Goal: Task Accomplishment & Management: Complete application form

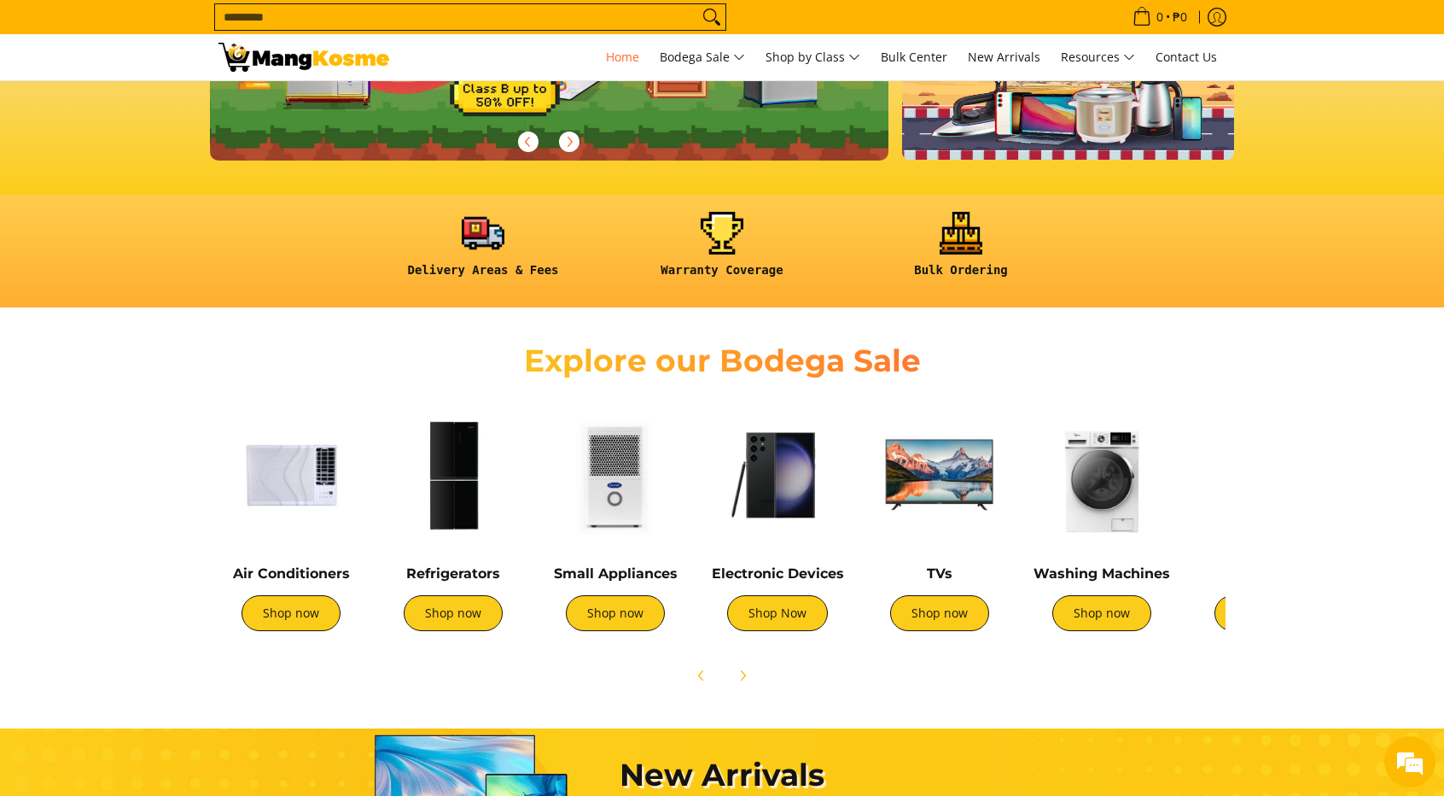
scroll to position [0, 679]
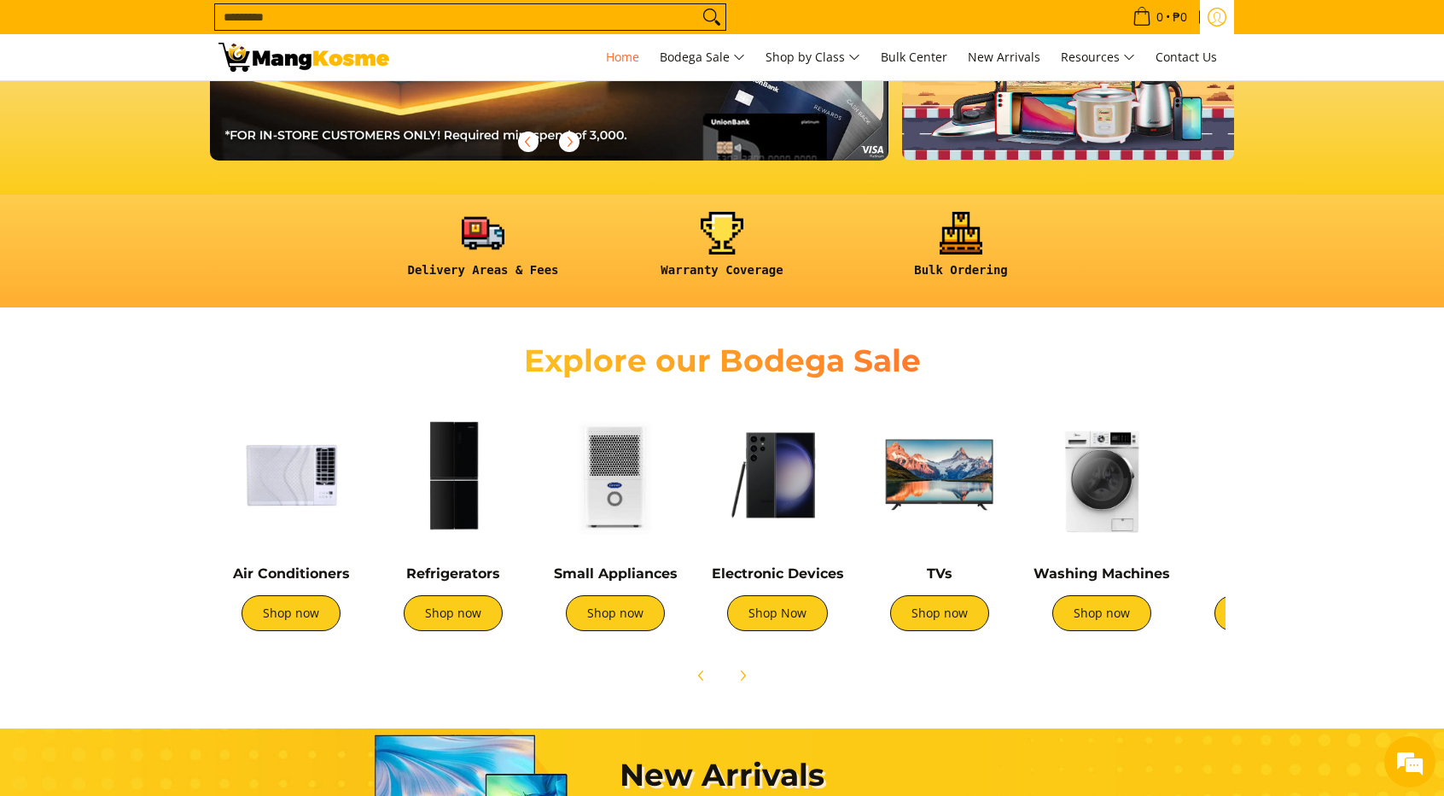
click at [1222, 17] on icon "Log in" at bounding box center [1217, 17] width 19 height 19
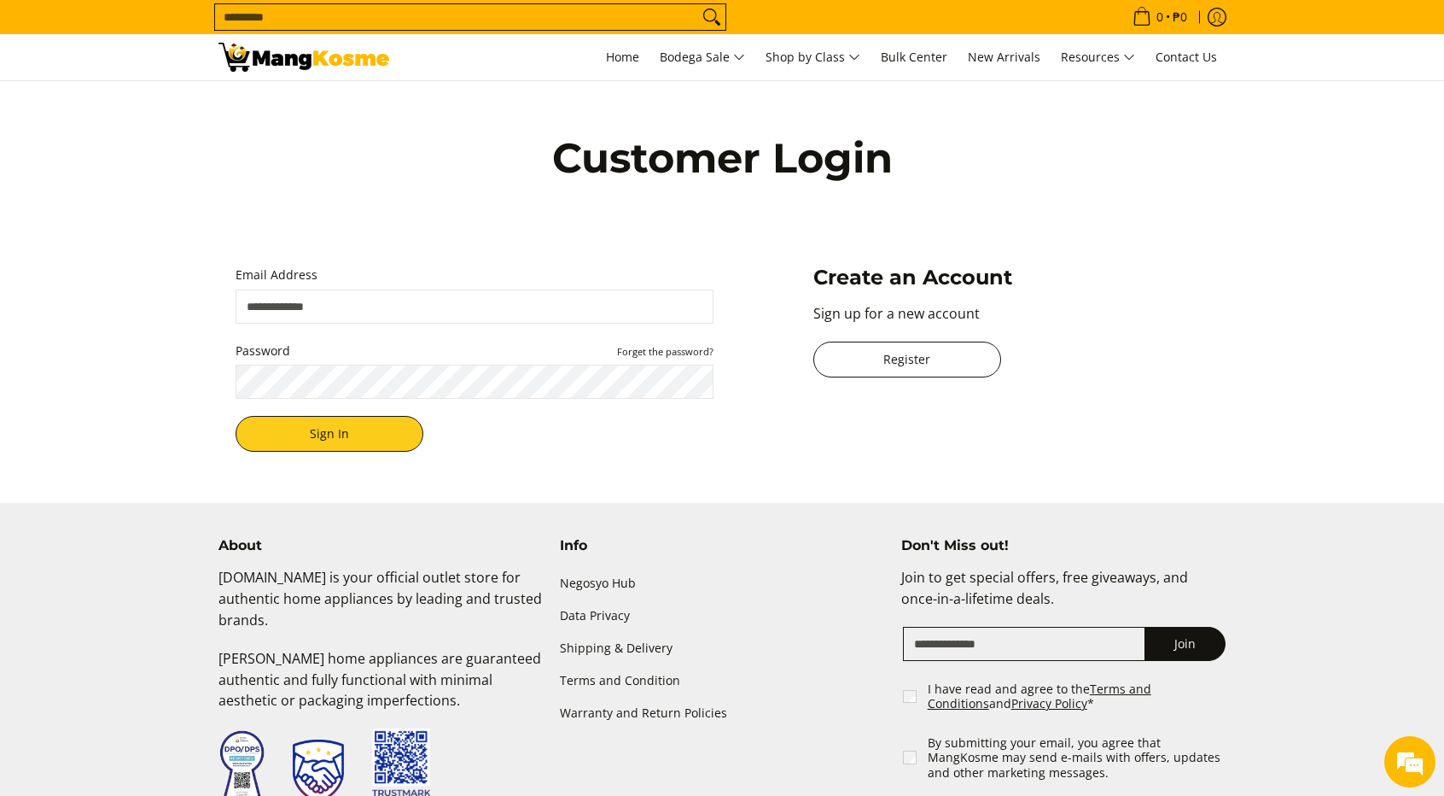
click at [930, 361] on link "Register" at bounding box center [908, 359] width 188 height 36
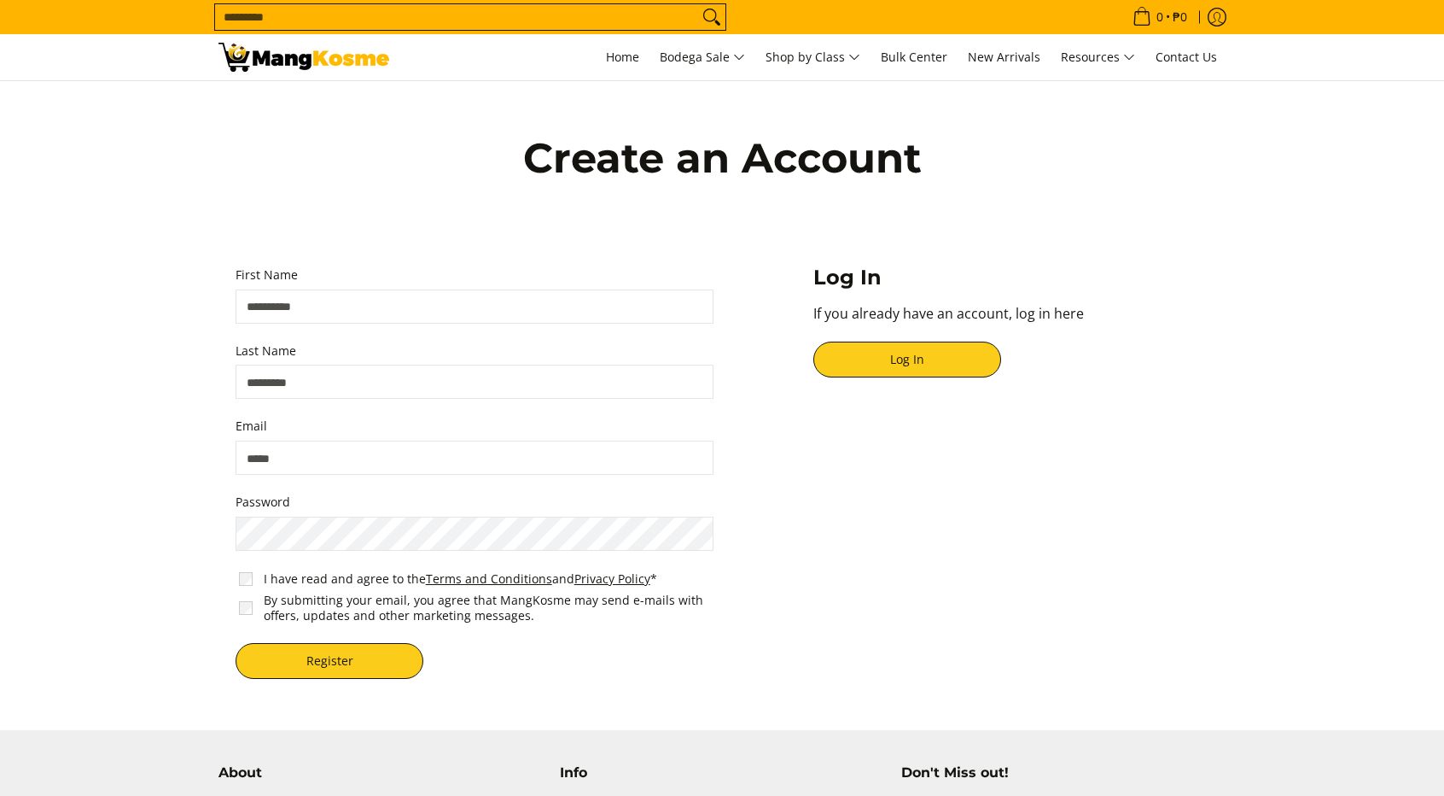
click at [461, 305] on input "First Name" at bounding box center [475, 306] width 478 height 34
type input "***"
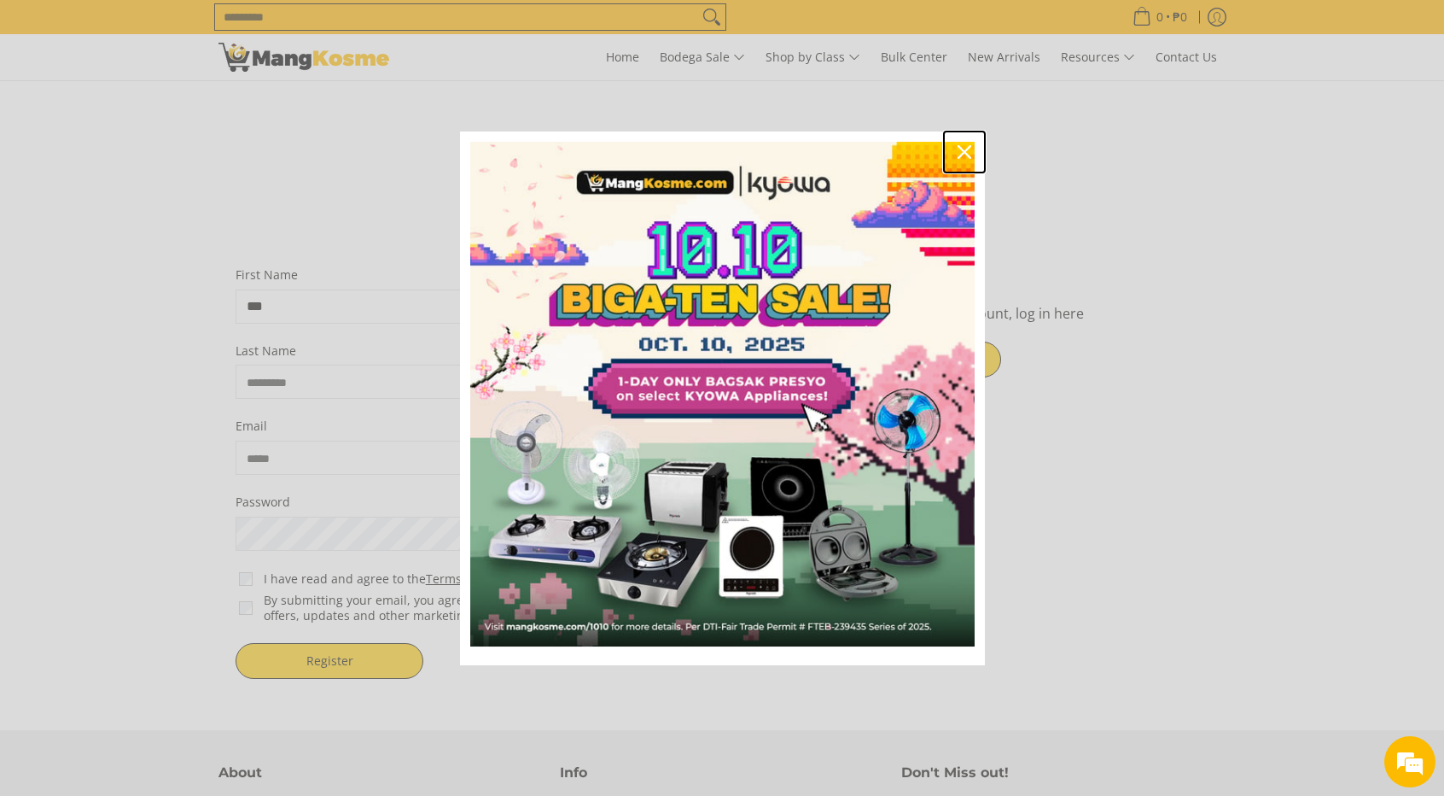
click at [965, 145] on icon "close icon" at bounding box center [965, 152] width 14 height 14
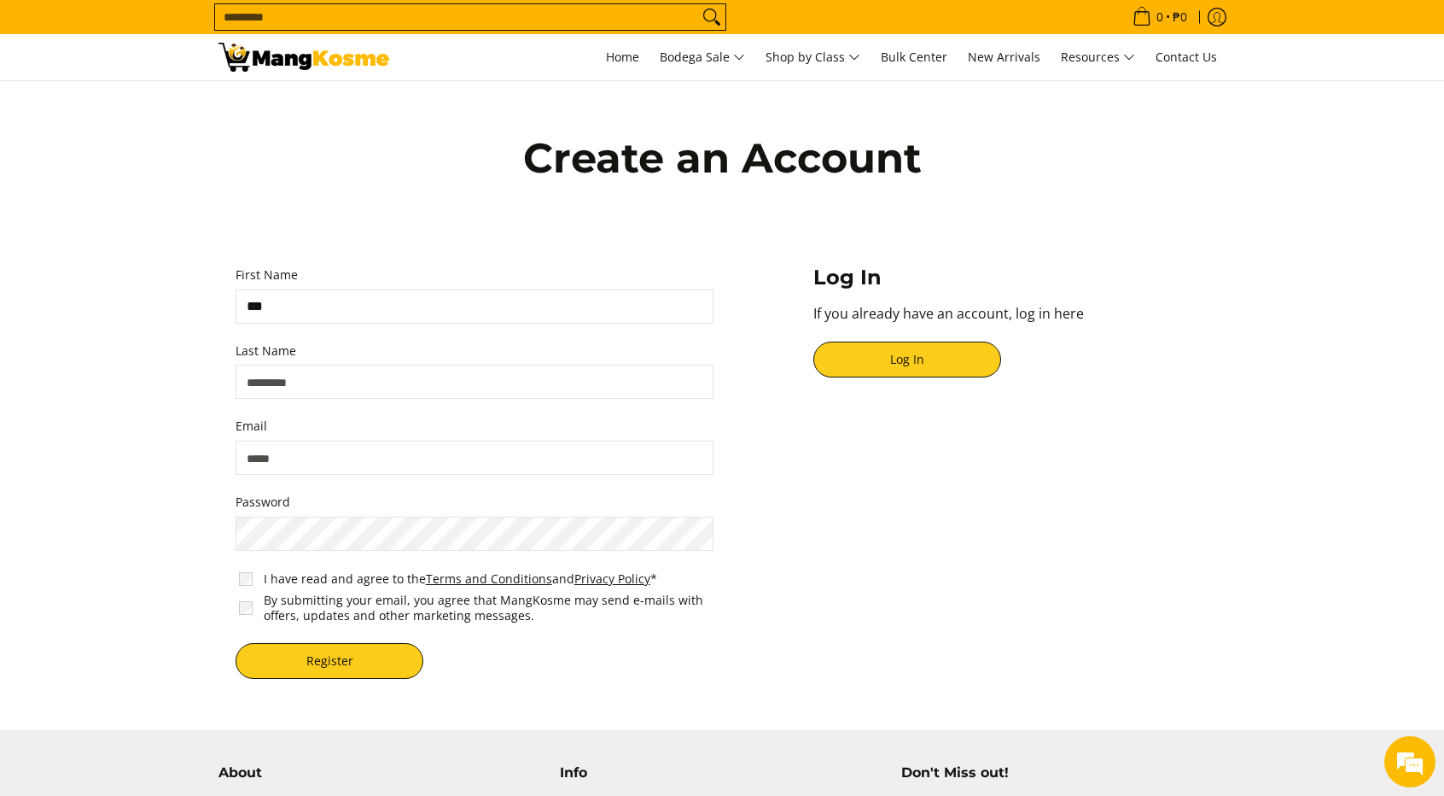
click at [314, 380] on input "Last Name" at bounding box center [475, 382] width 478 height 34
type input "*"
type input "******"
click at [324, 466] on input "Email" at bounding box center [475, 458] width 478 height 34
type input "*"
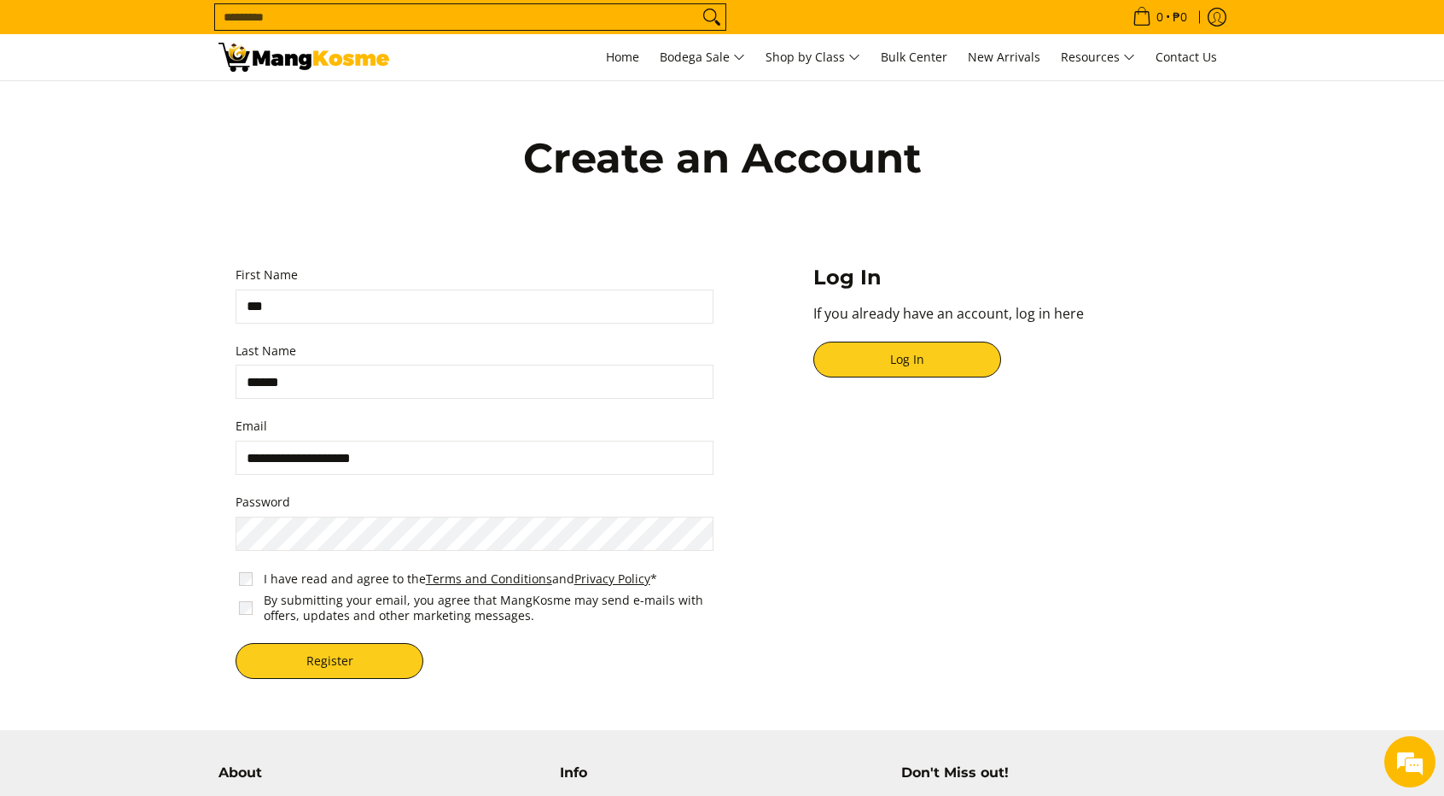
type input "**********"
click at [371, 658] on button "Register" at bounding box center [330, 661] width 188 height 36
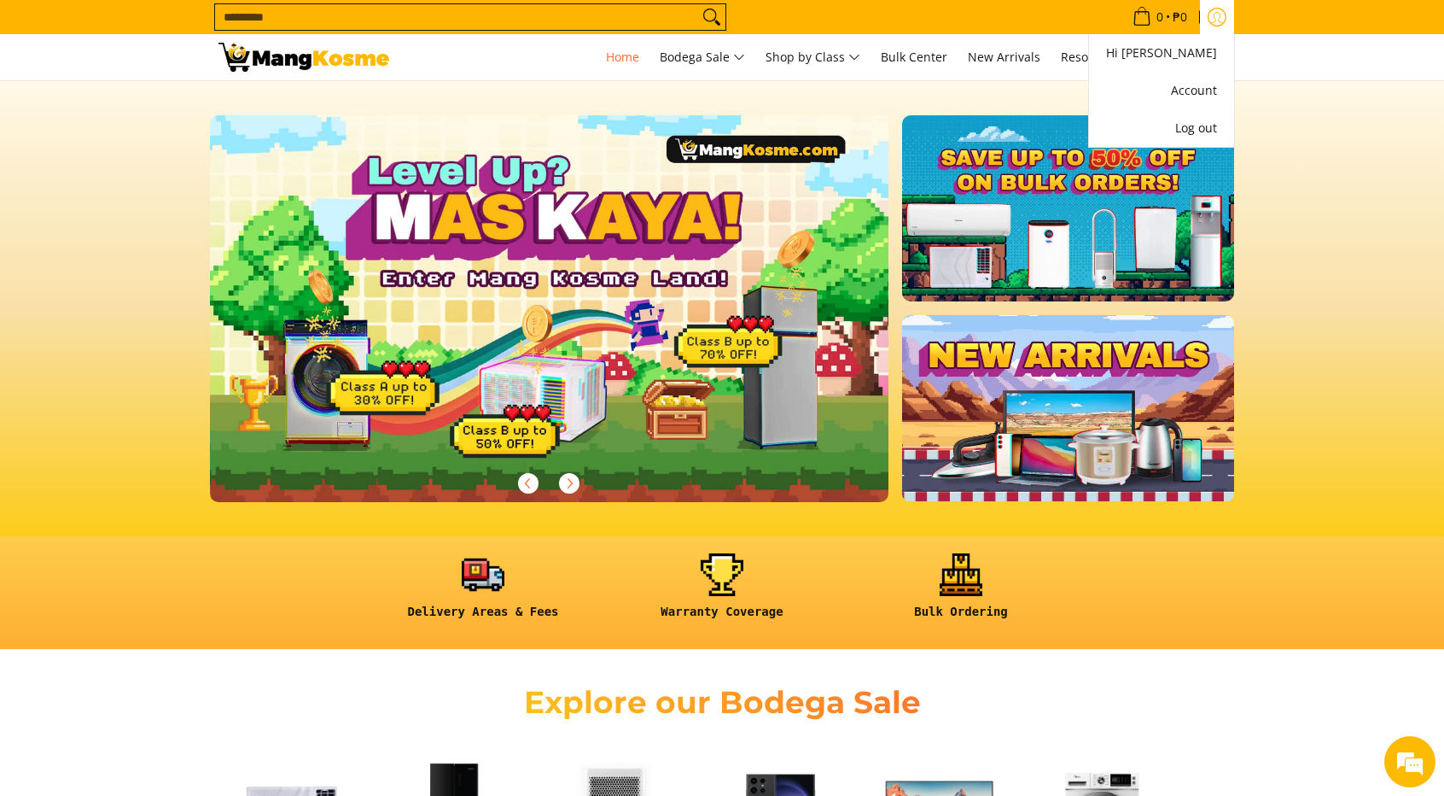
click at [1224, 21] on icon "Account" at bounding box center [1218, 18] width 18 height 18
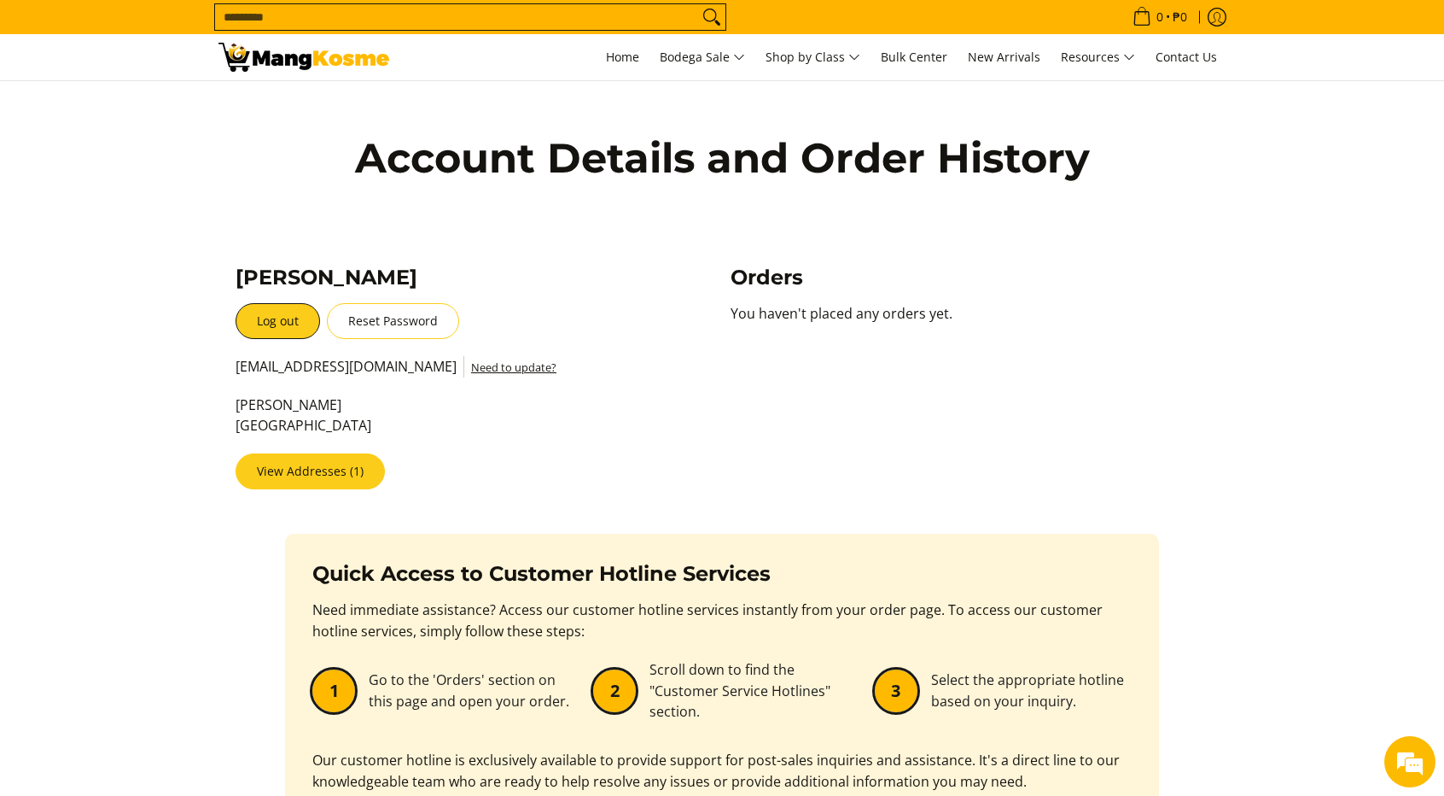
click at [345, 470] on link "View Addresses (1)" at bounding box center [310, 471] width 149 height 36
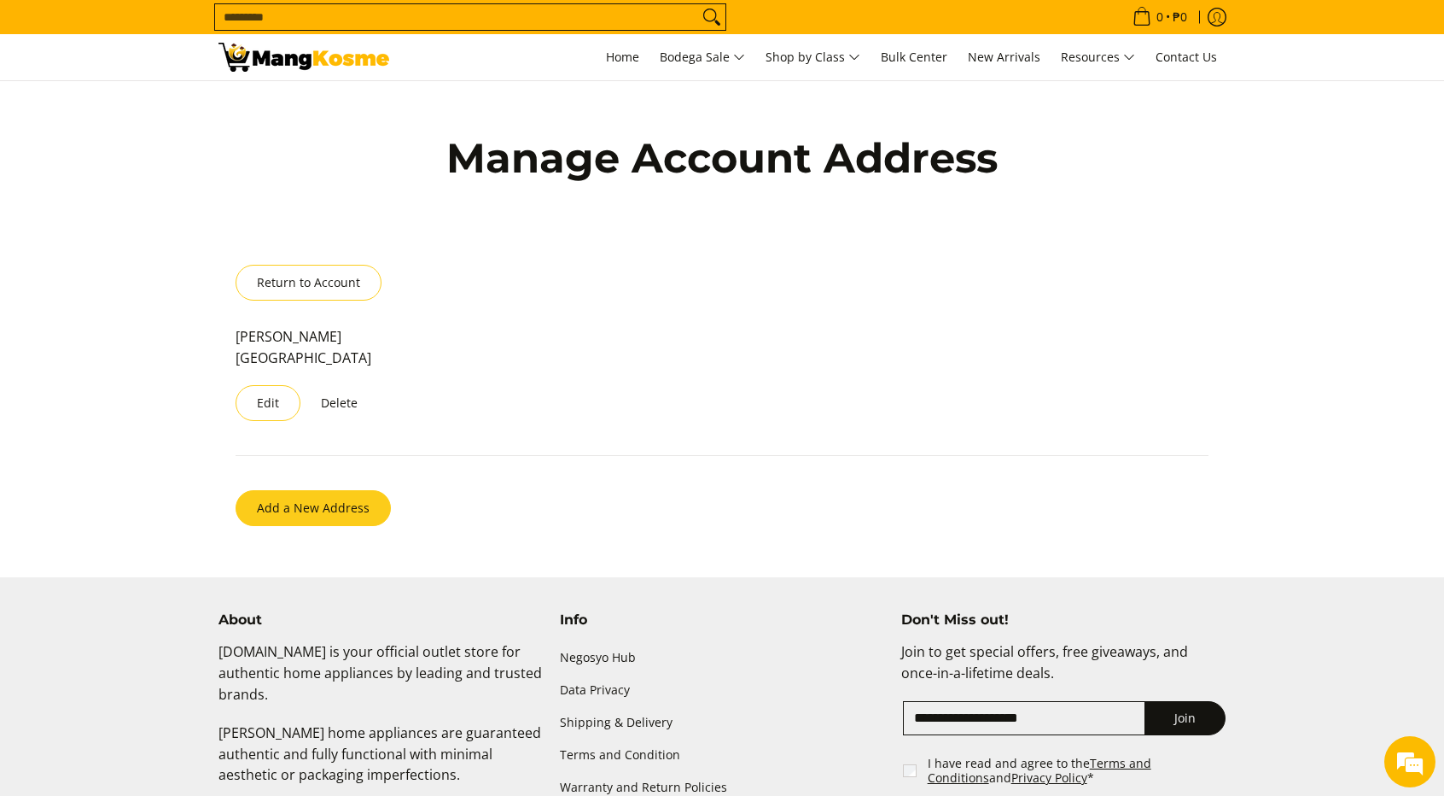
click at [326, 505] on button "Add a New Address" at bounding box center [313, 508] width 155 height 36
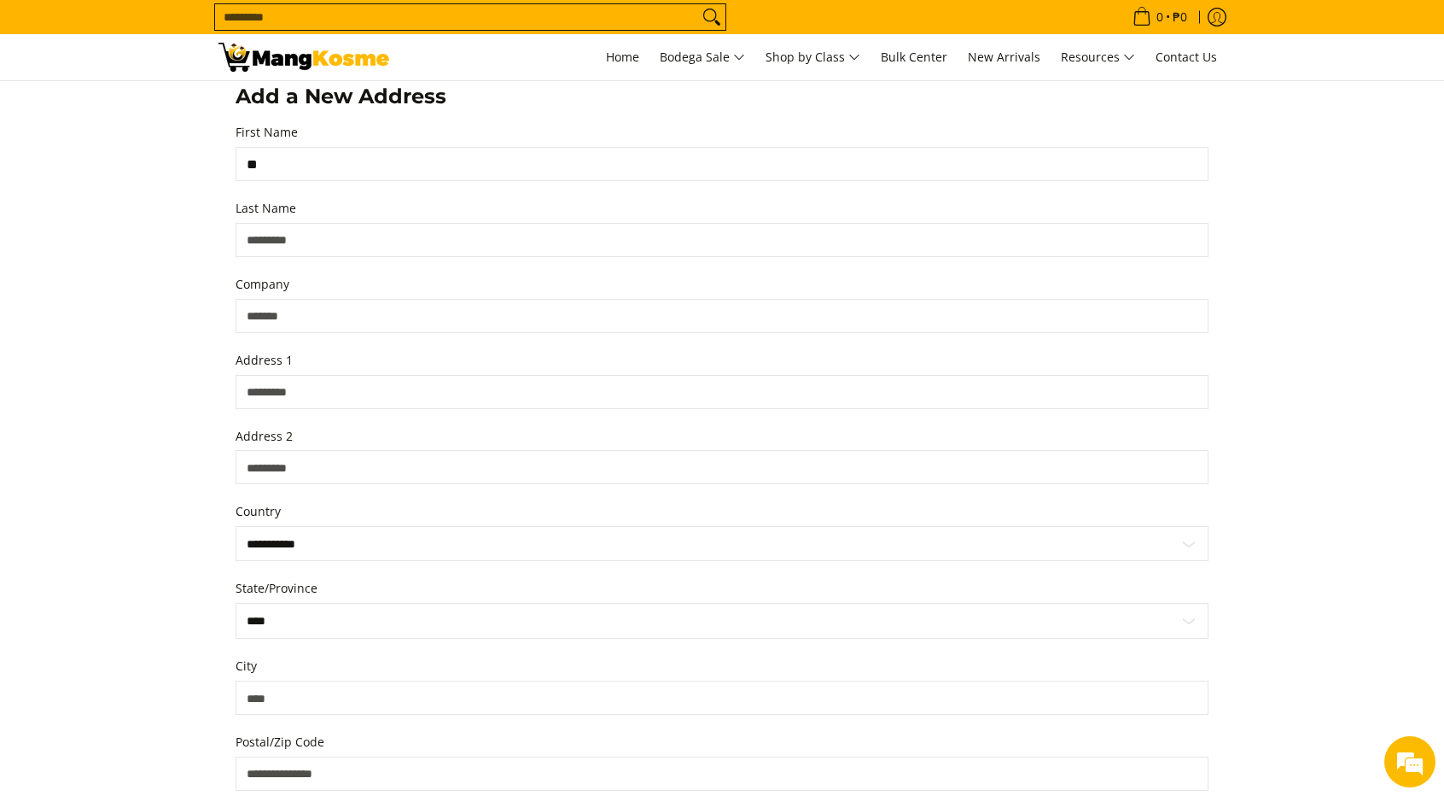
type input "*"
type input "***"
type input "******"
type input "***"
click at [320, 387] on input "Address 1" at bounding box center [722, 392] width 973 height 34
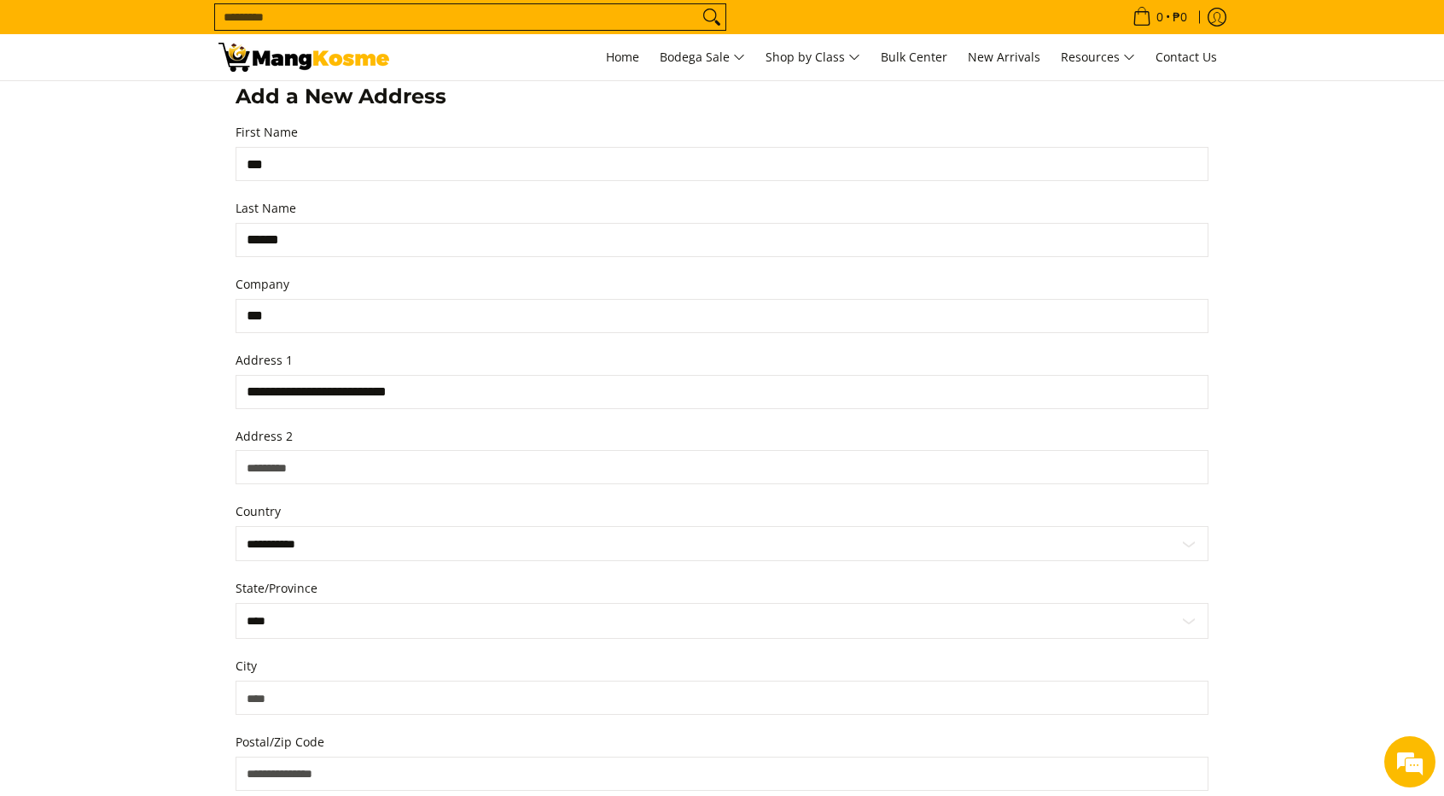
click at [473, 382] on input "**********" at bounding box center [722, 392] width 973 height 34
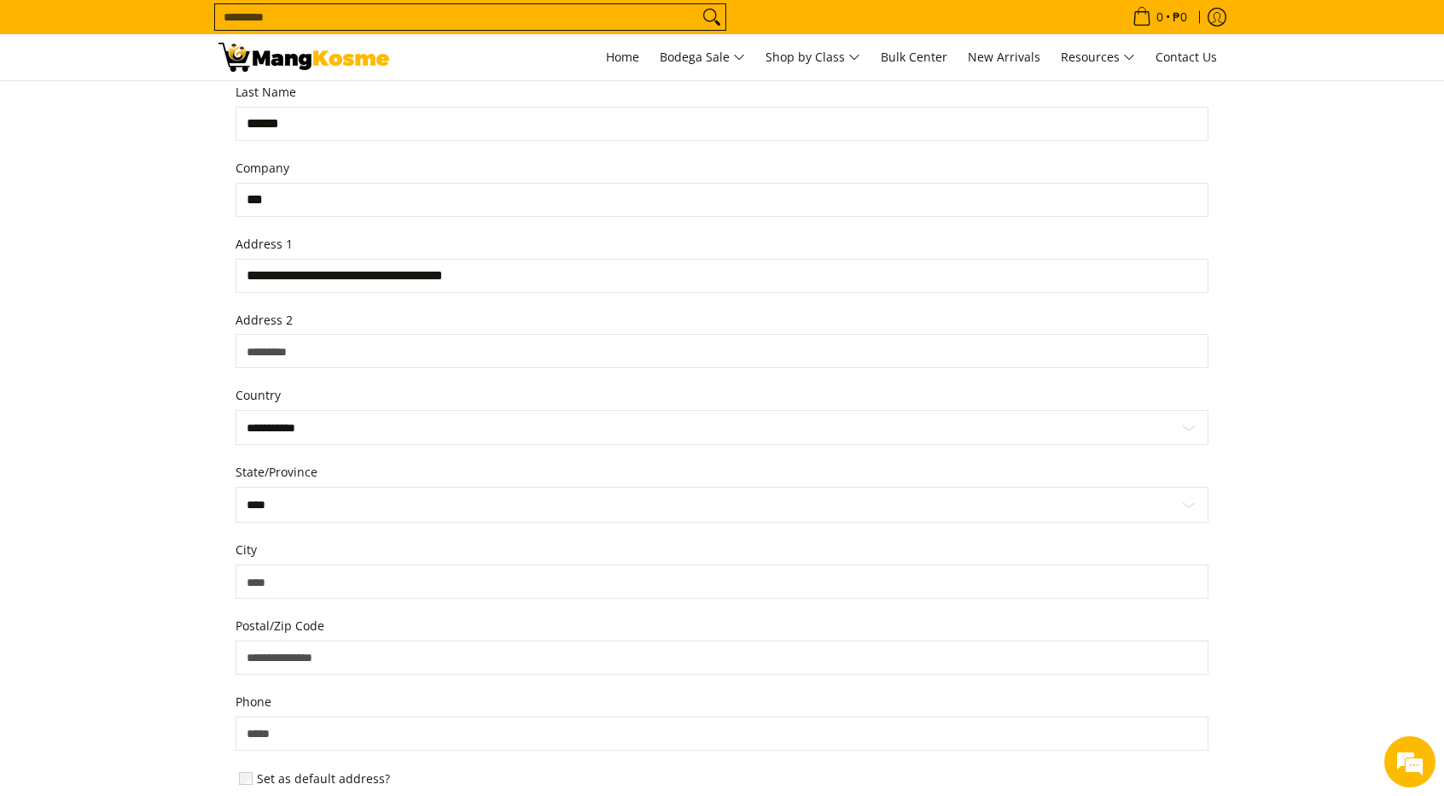
scroll to position [647, 0]
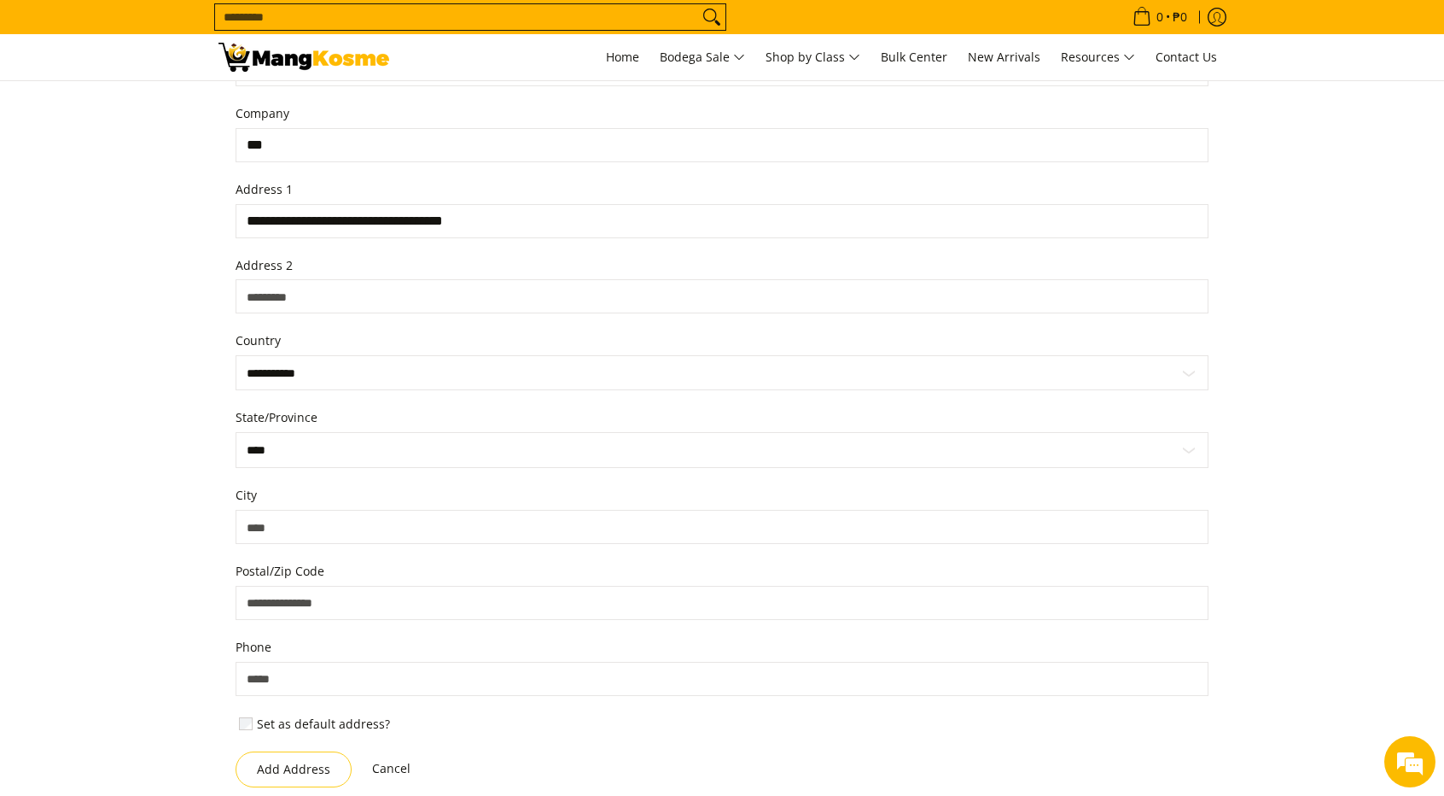
type input "**********"
click at [360, 446] on select "**********" at bounding box center [722, 450] width 973 height 36
select select "******"
click at [236, 432] on select "**********" at bounding box center [722, 450] width 973 height 36
click at [367, 524] on input "City" at bounding box center [722, 527] width 973 height 34
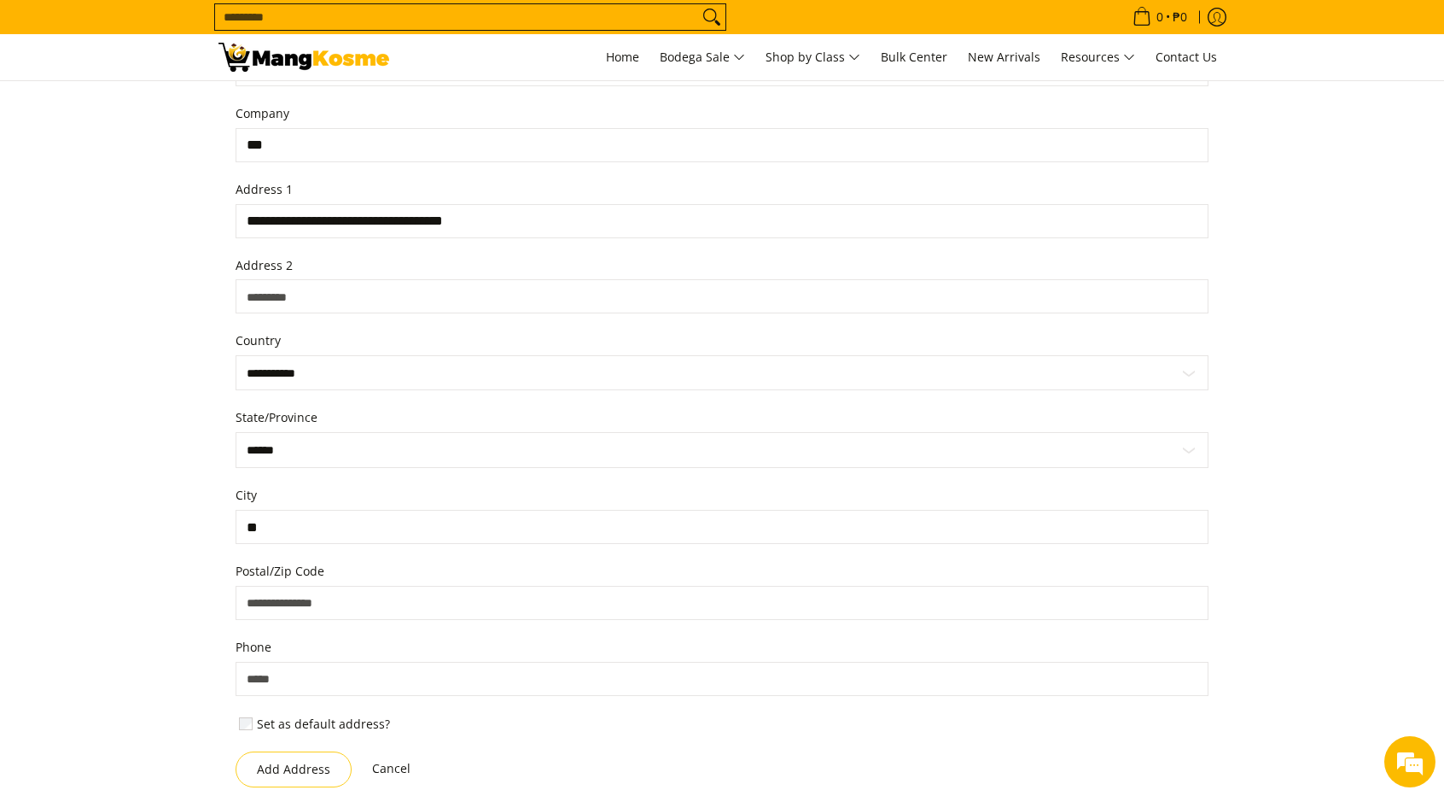
type input "*"
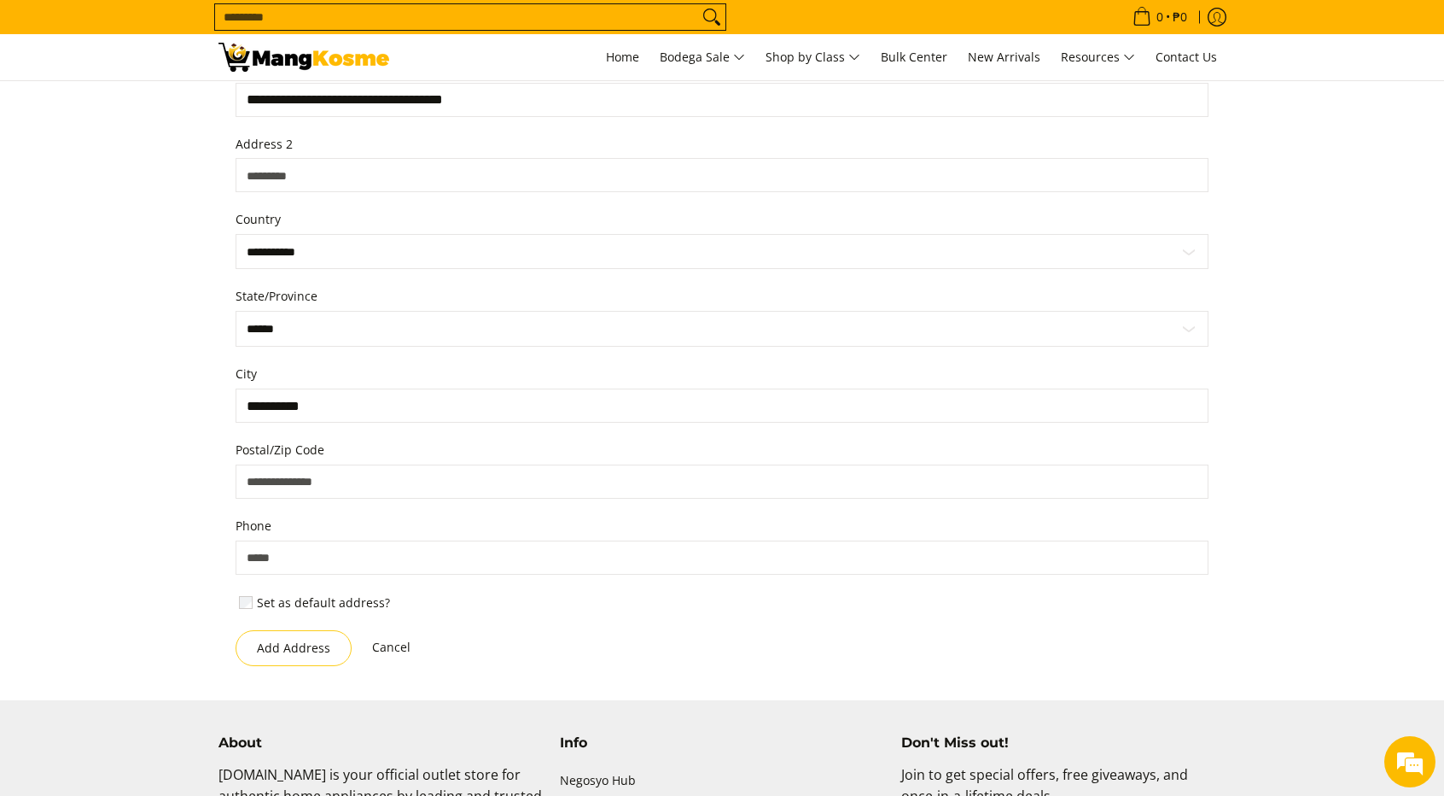
scroll to position [818, 0]
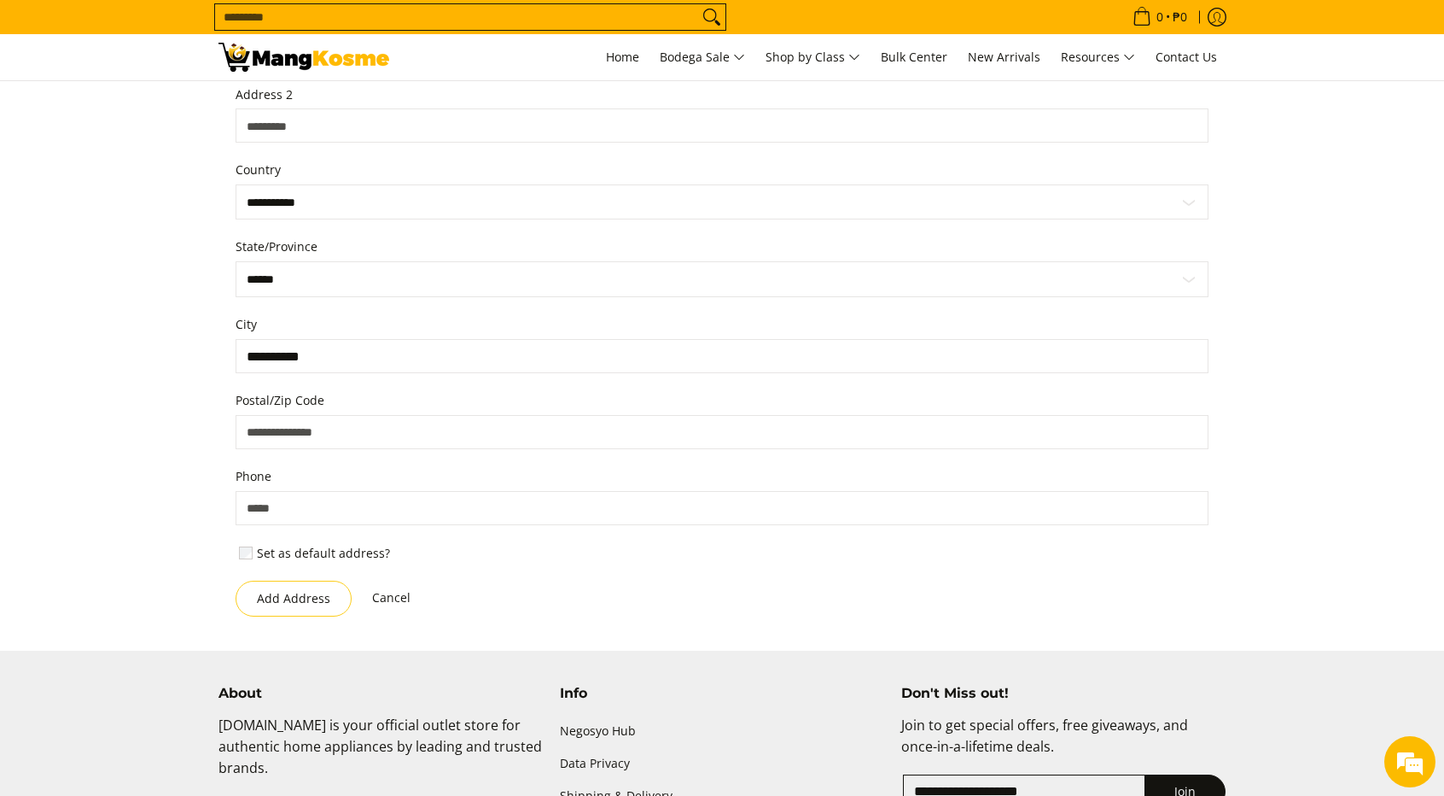
type input "**********"
click at [381, 428] on input "Postal/Zip Code" at bounding box center [722, 432] width 973 height 34
type input "****"
click at [341, 506] on input "Phone" at bounding box center [722, 508] width 973 height 34
type input "**********"
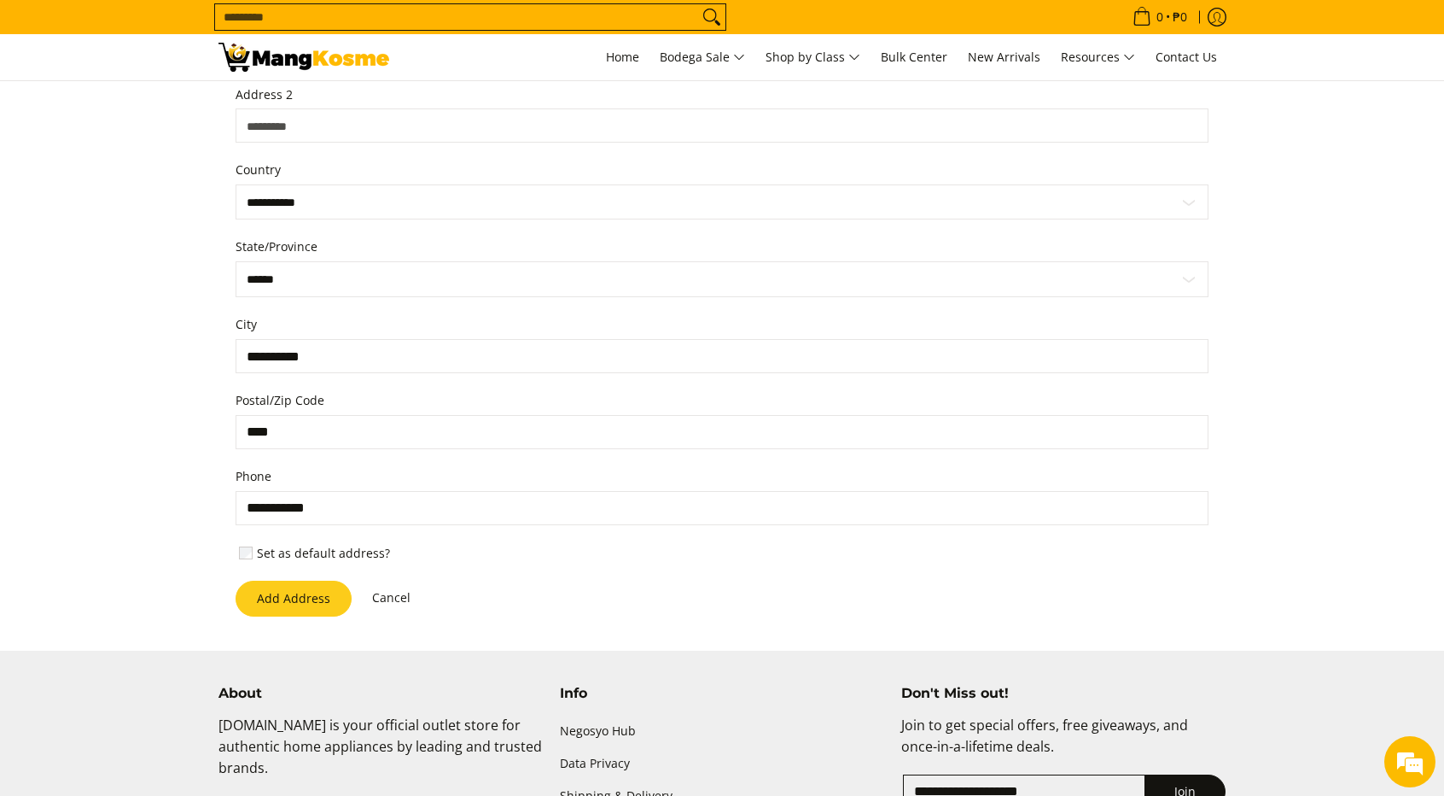
click at [307, 592] on button "Add Address" at bounding box center [294, 599] width 116 height 36
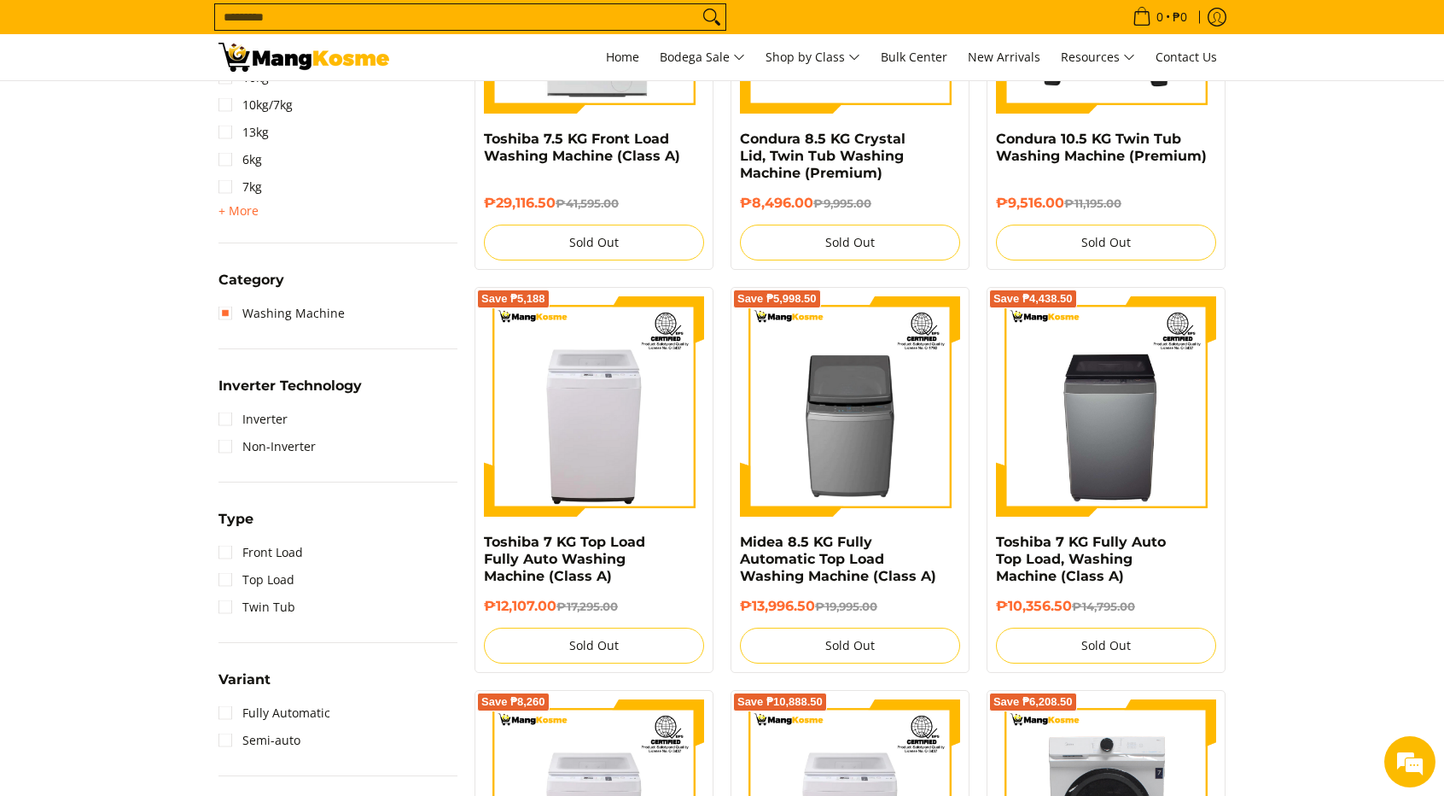
scroll to position [923, 0]
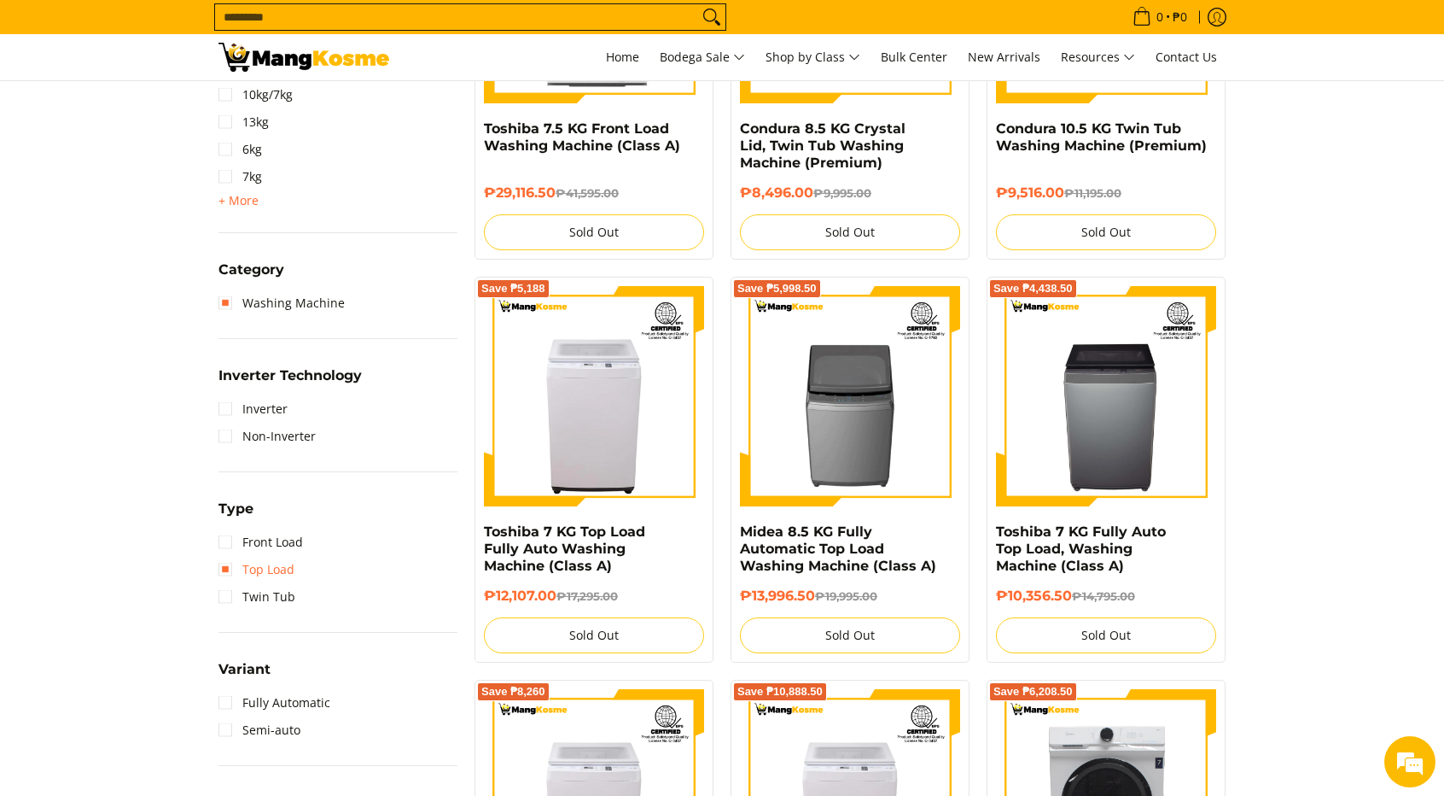
click at [241, 568] on link "Top Load" at bounding box center [257, 569] width 76 height 27
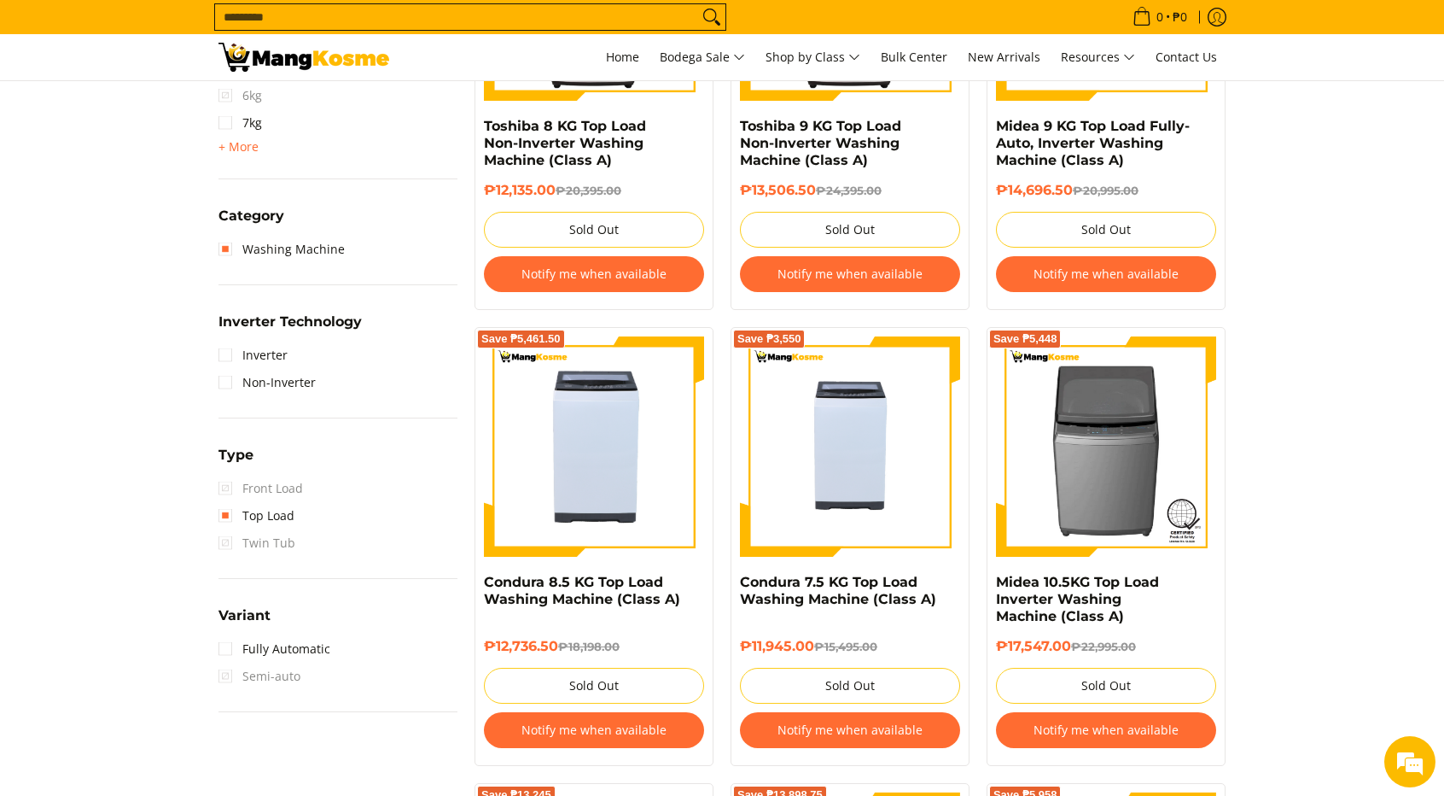
scroll to position [1008, 0]
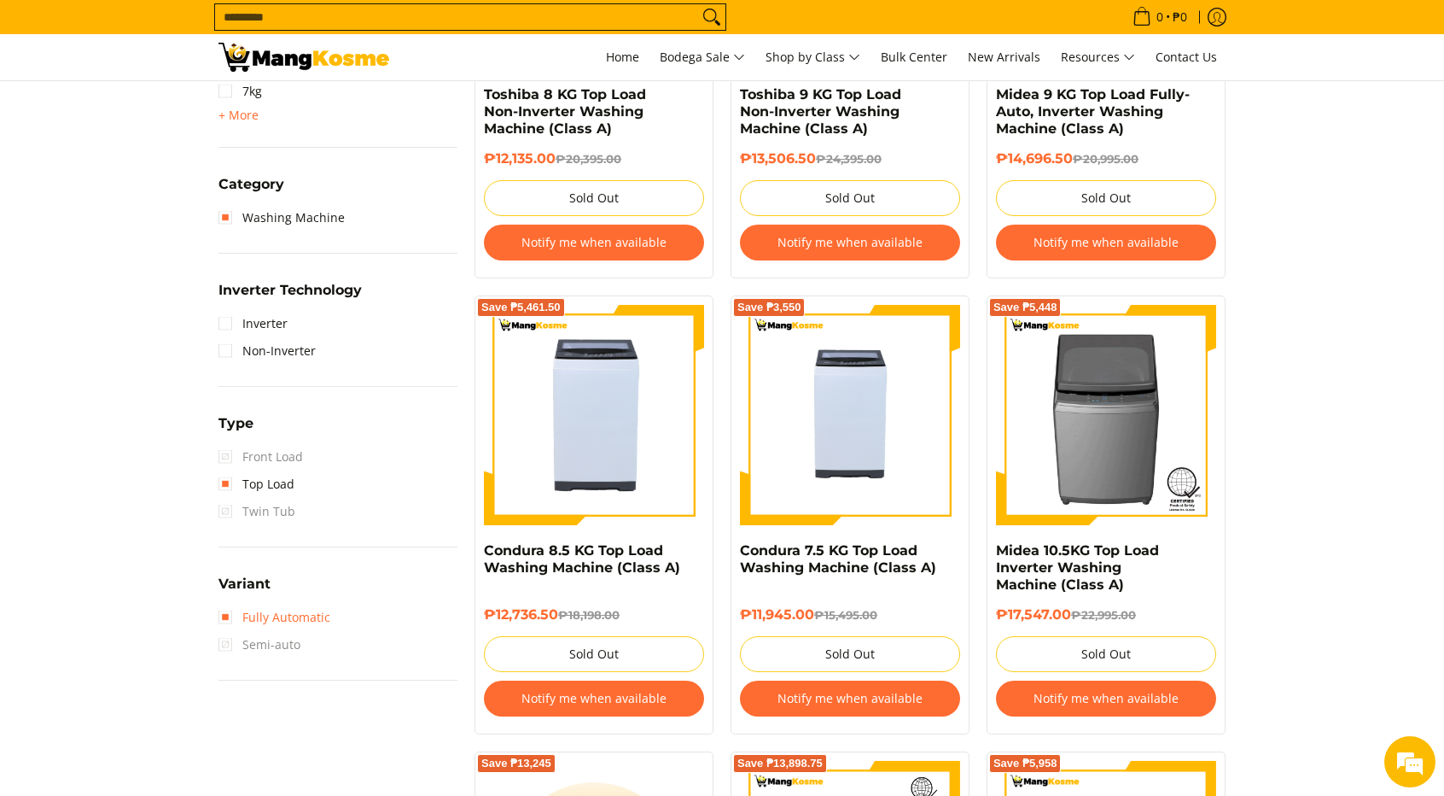
click at [273, 617] on link "Fully Automatic" at bounding box center [275, 617] width 112 height 27
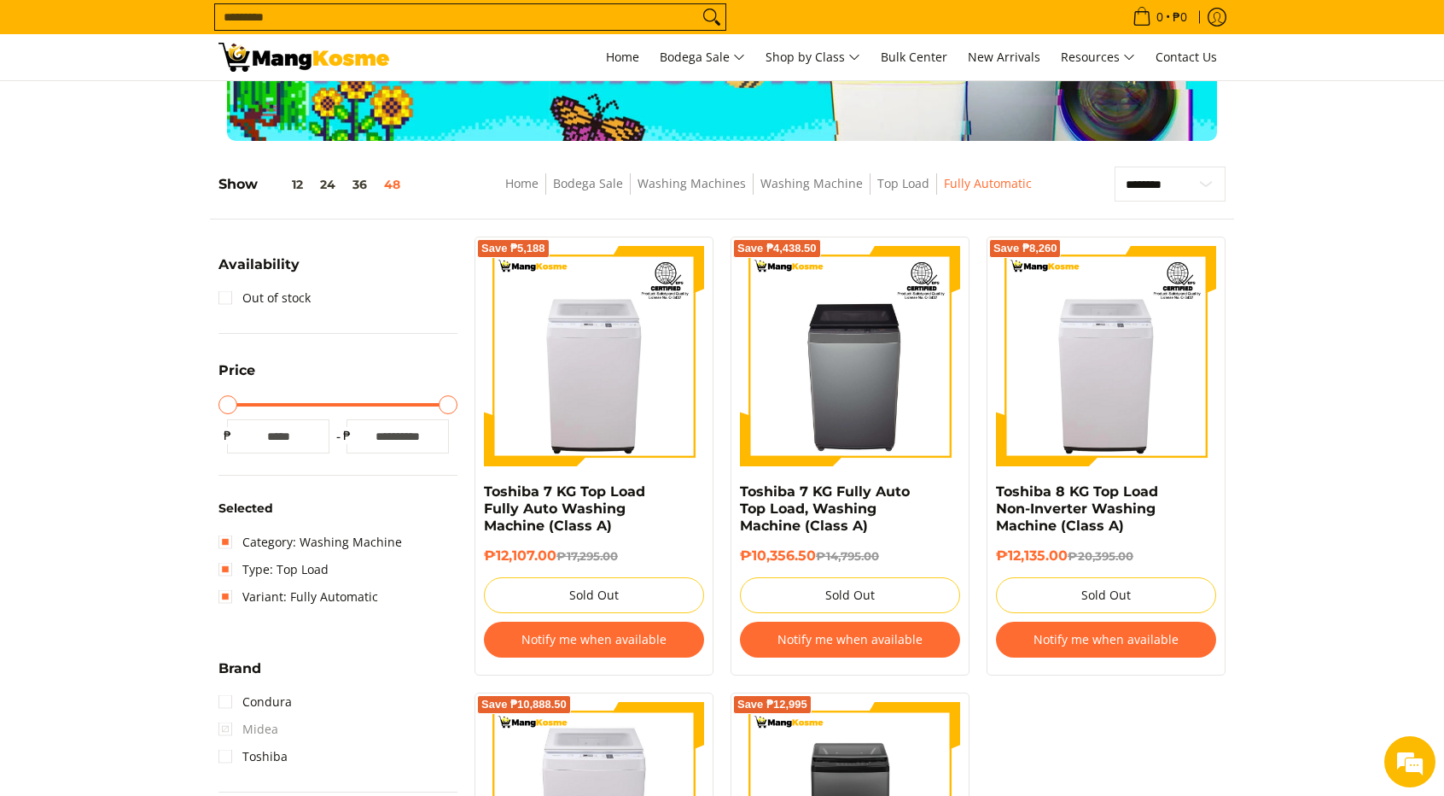
scroll to position [155, 0]
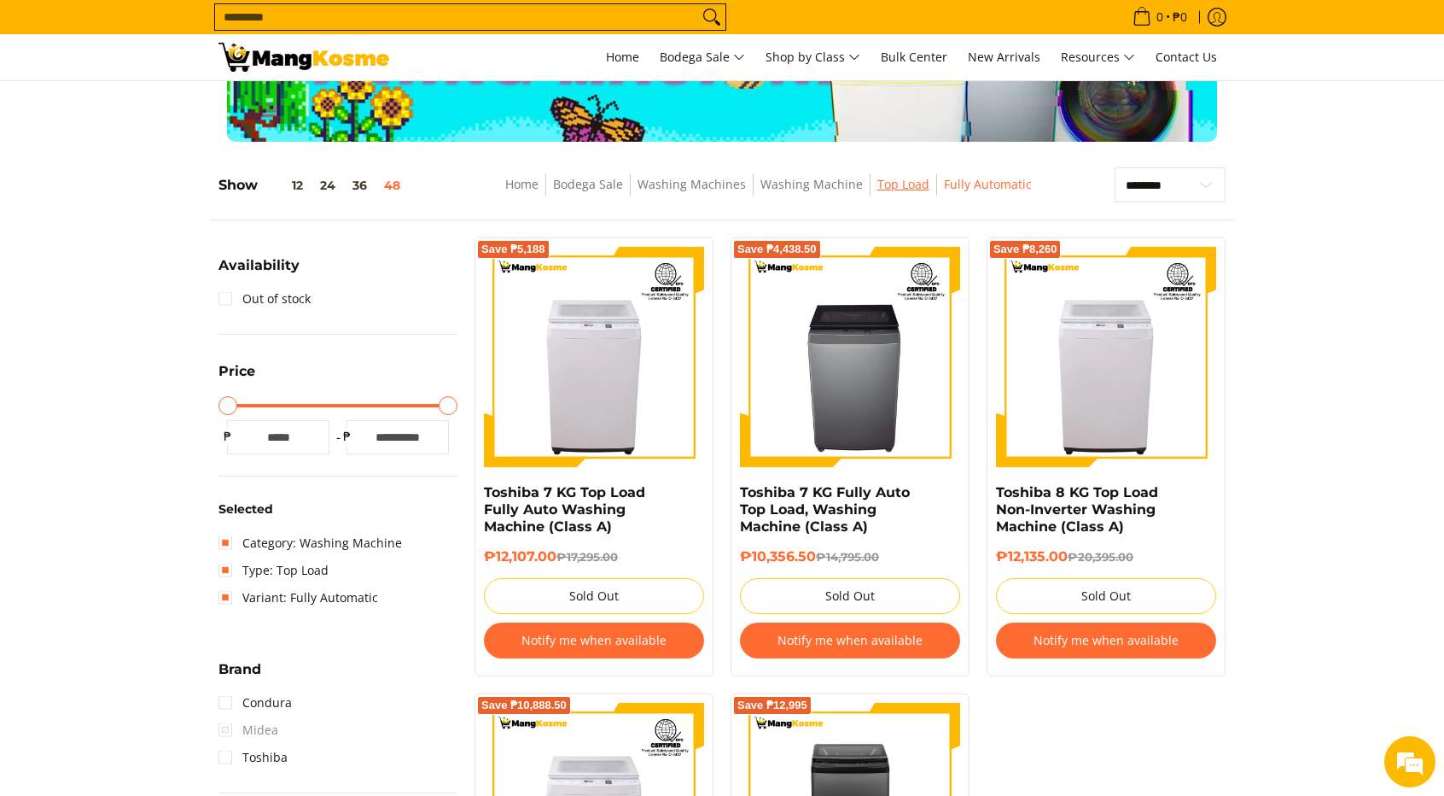
click at [910, 184] on link "Top Load" at bounding box center [904, 184] width 52 height 16
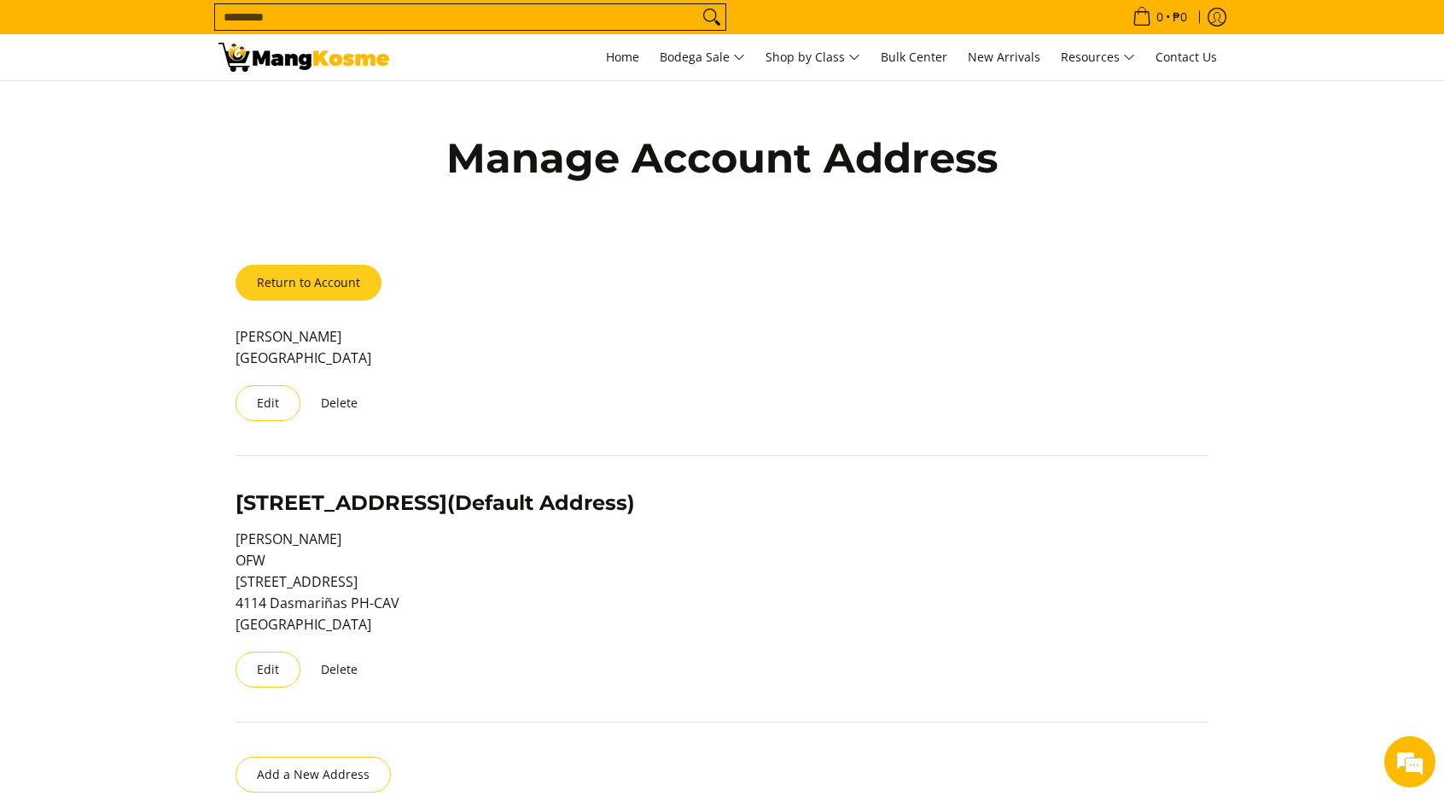
click at [330, 287] on link "Return to Account" at bounding box center [309, 283] width 146 height 36
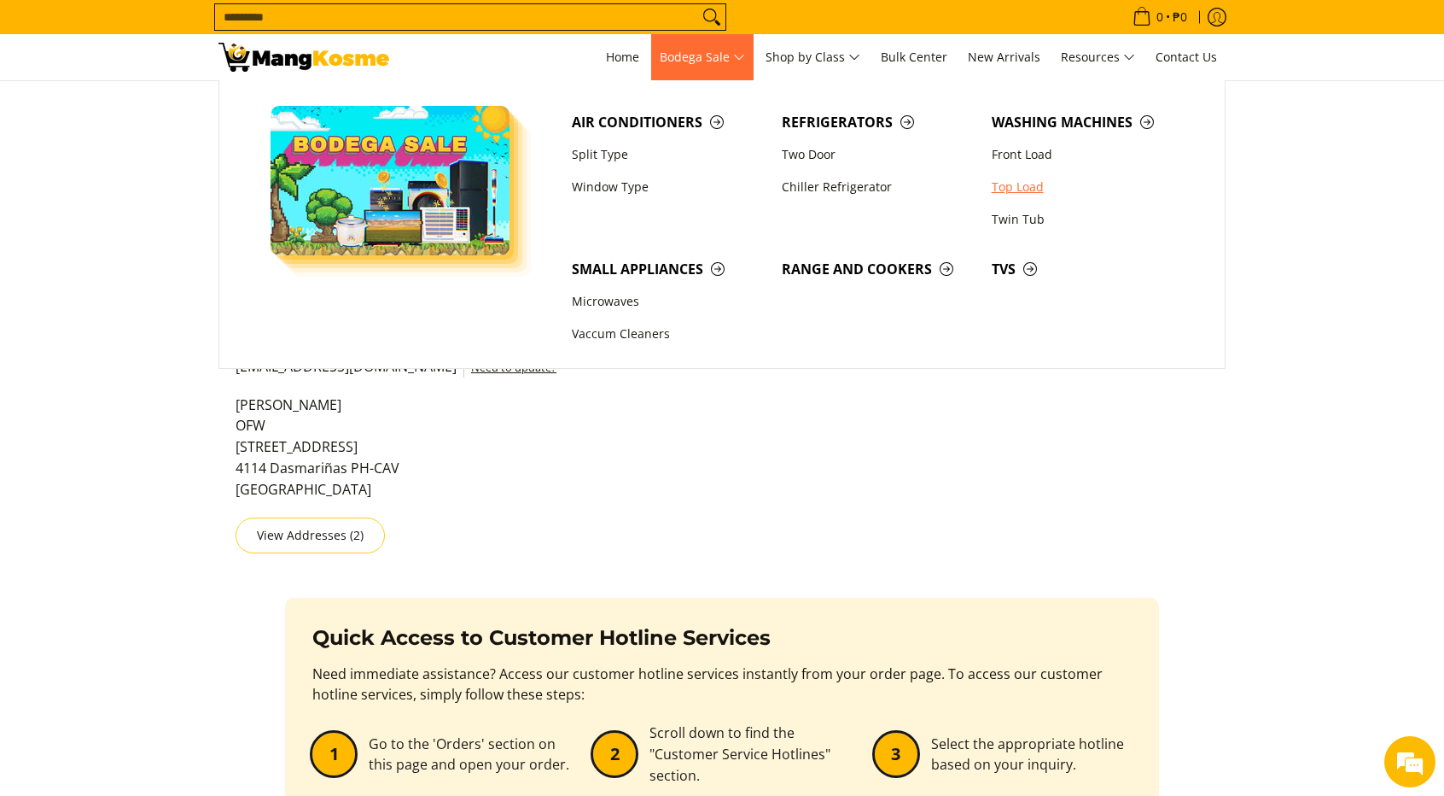
click at [1023, 186] on link "Top Load" at bounding box center [1088, 187] width 210 height 32
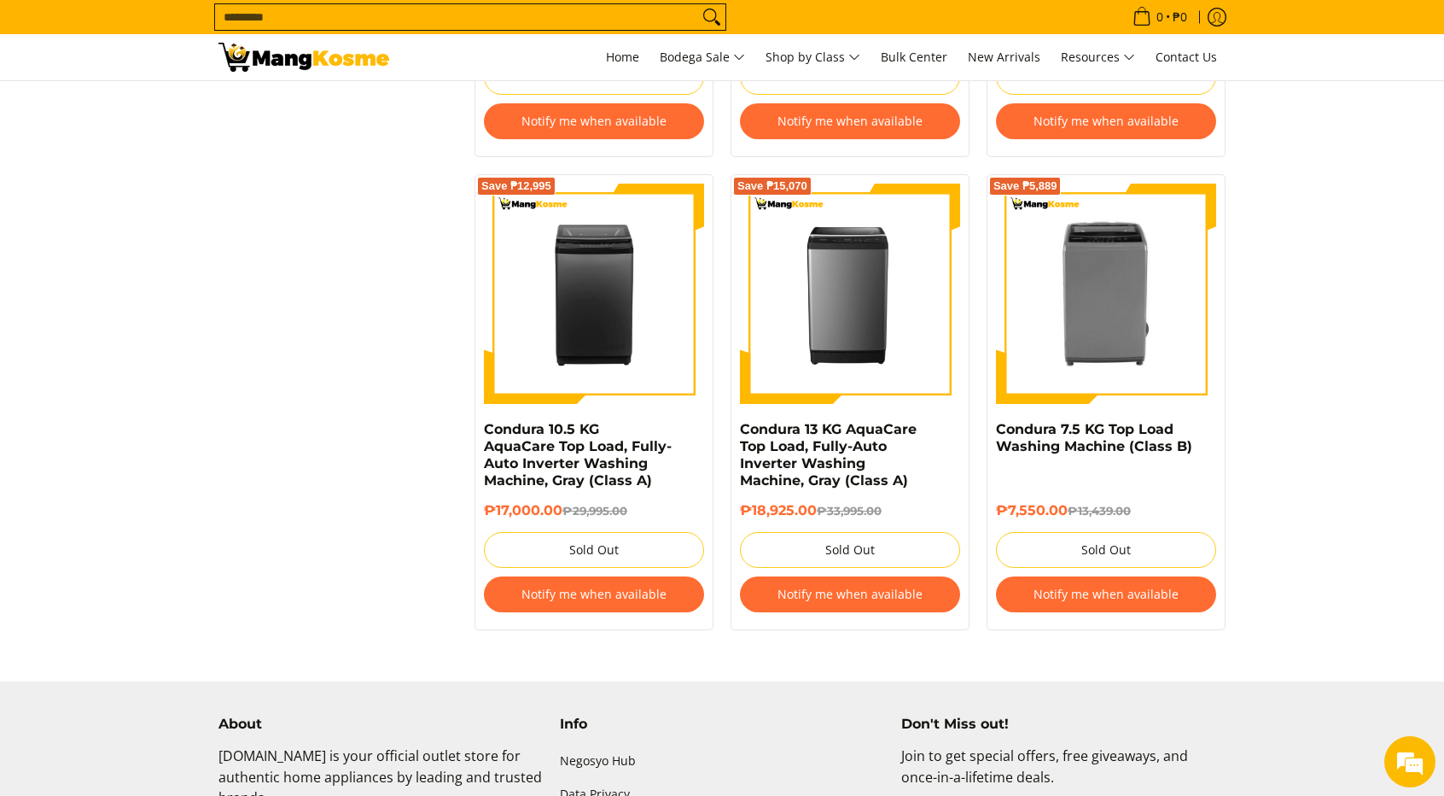
scroll to position [2049, 0]
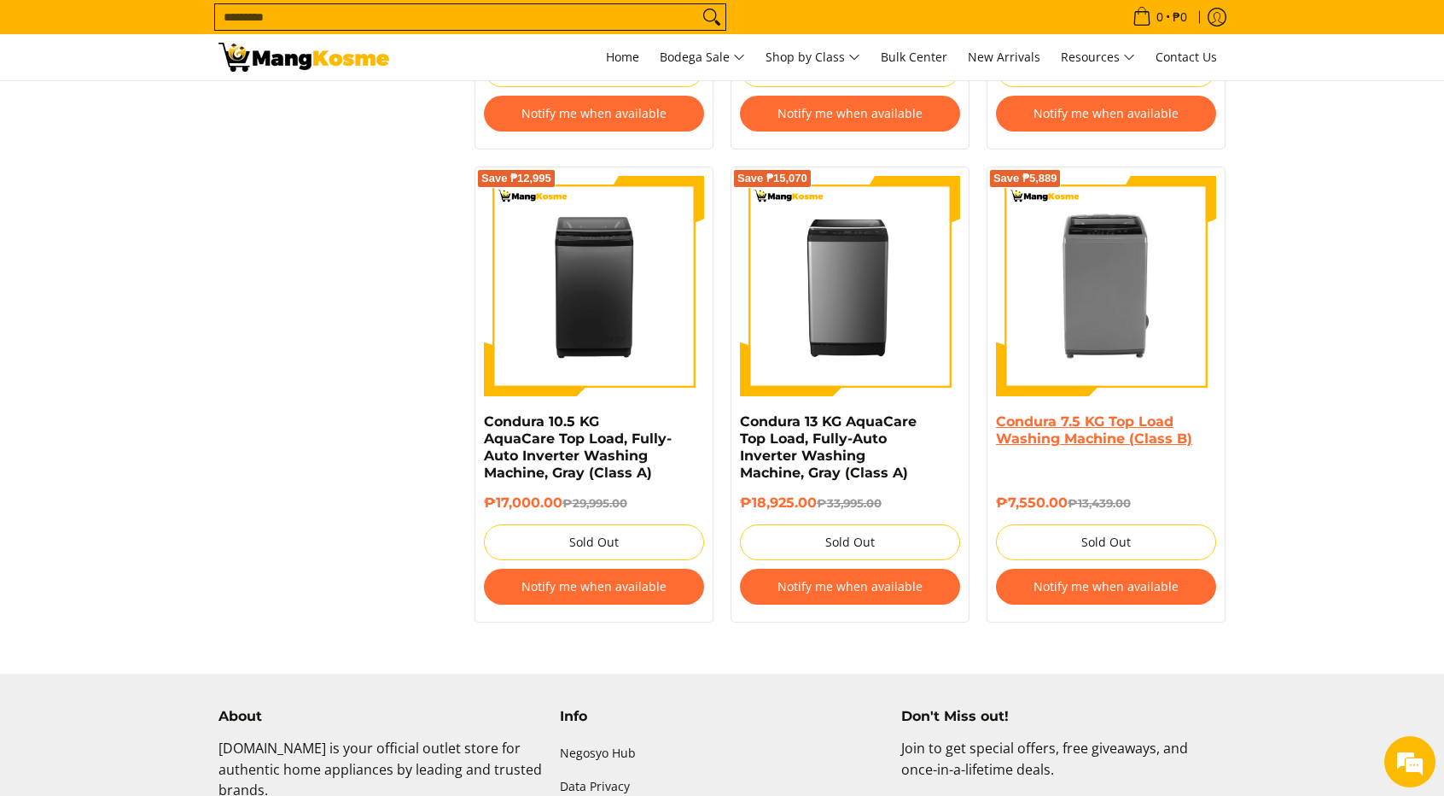
click at [1112, 428] on link "Condura 7.5 KG Top Load Washing Machine (Class B)" at bounding box center [1094, 429] width 196 height 33
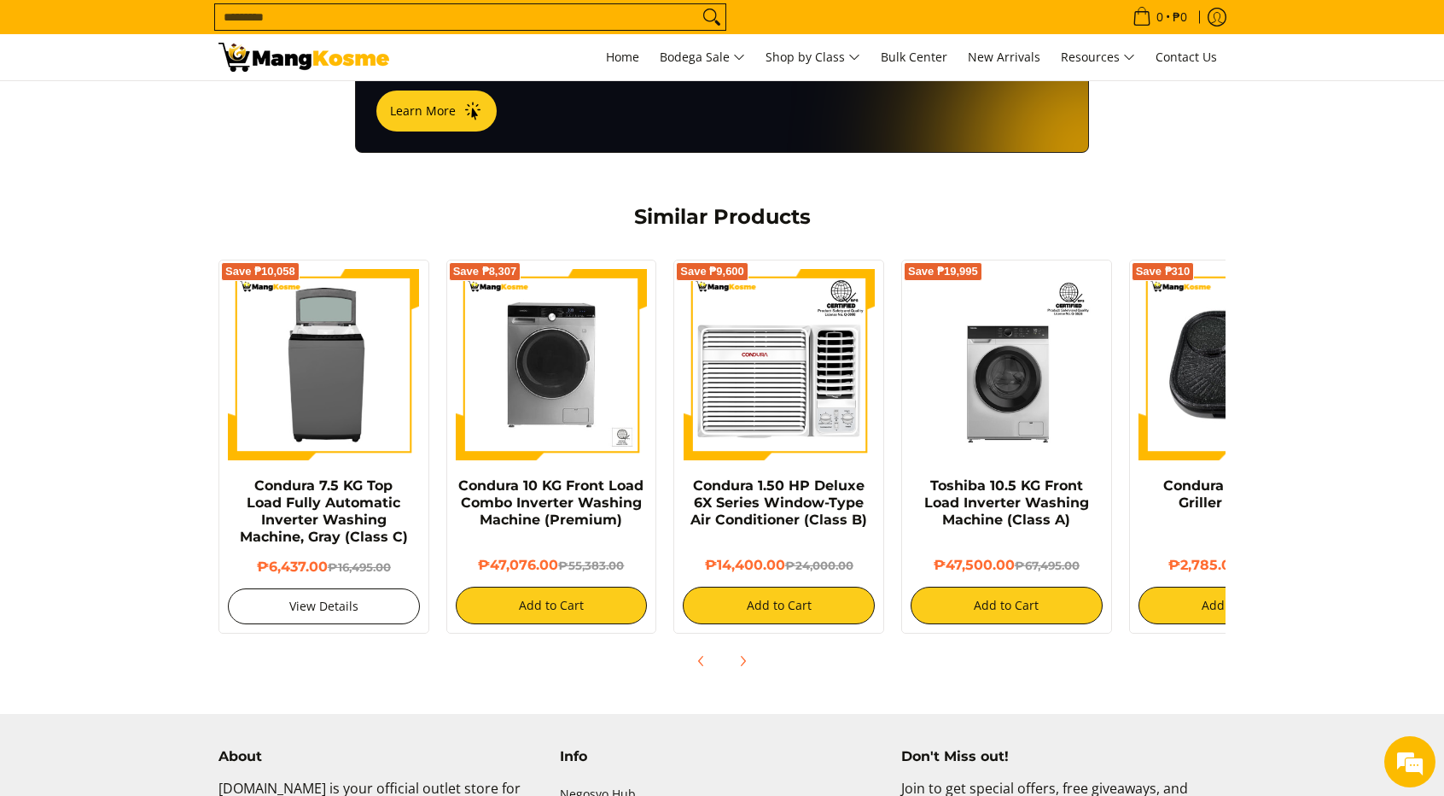
click at [357, 594] on link "View Details" at bounding box center [324, 606] width 192 height 36
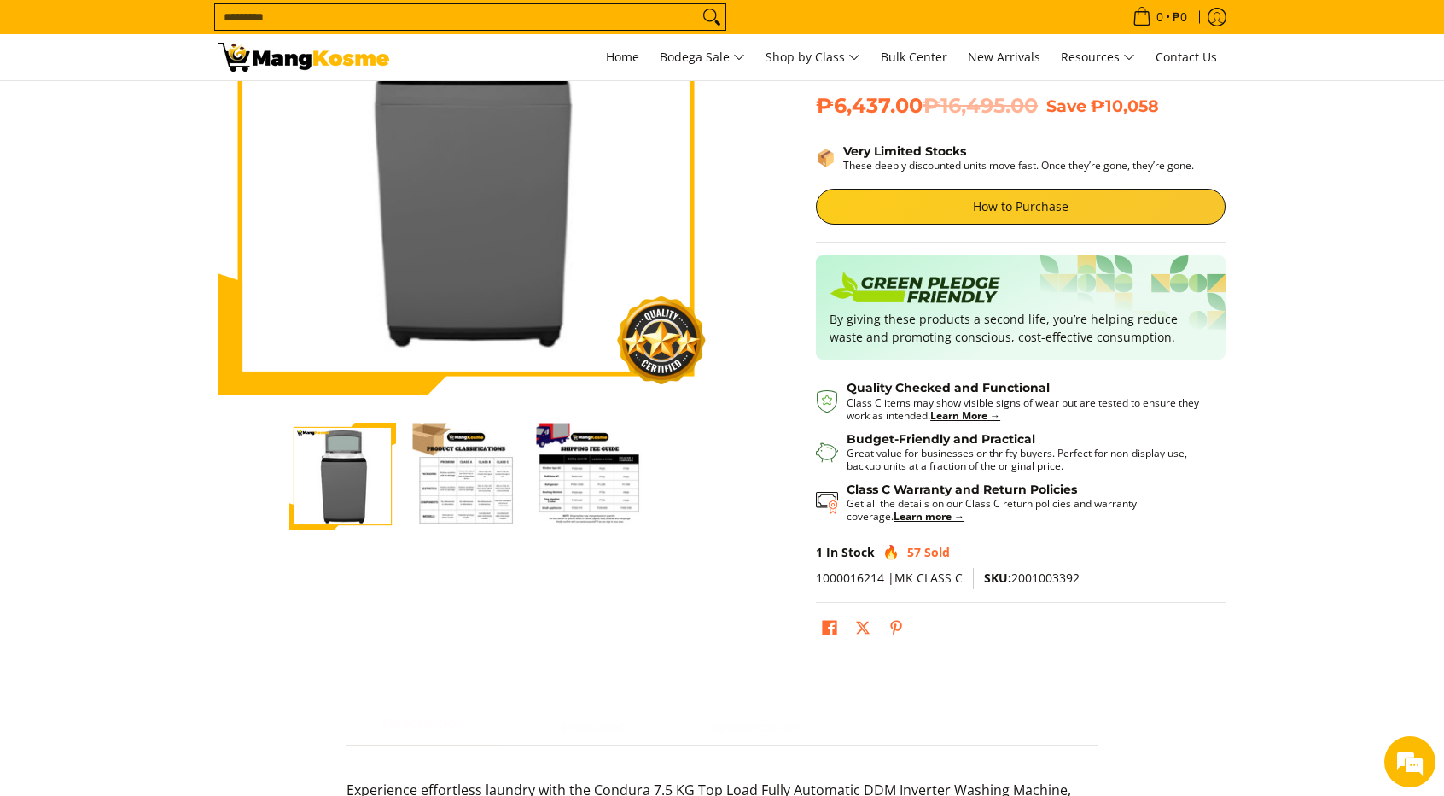
scroll to position [256, 0]
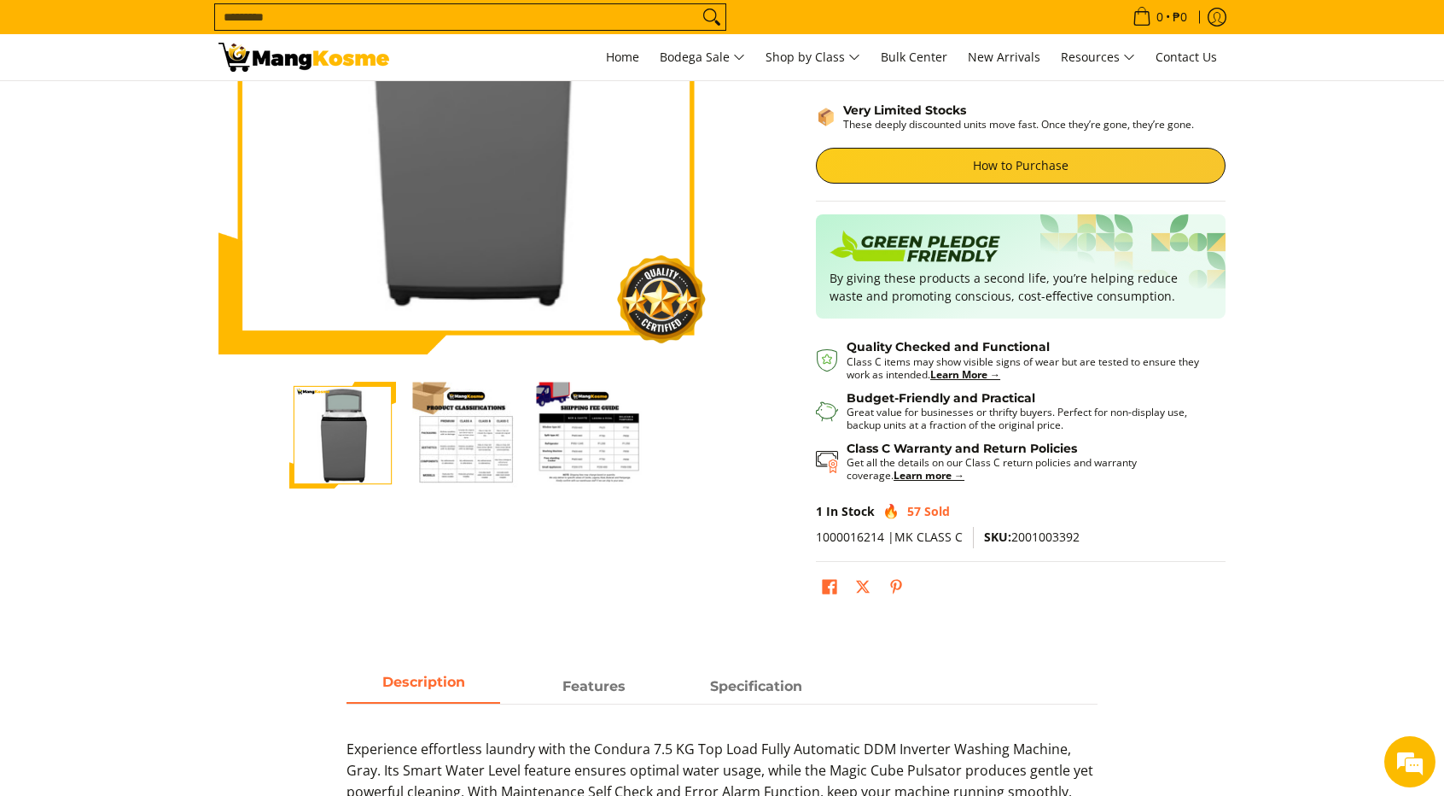
click at [446, 433] on img "Condura 7.5 KG Top Load Fully Automatic Inverter Washing Machine, Gray (Class C…" at bounding box center [466, 435] width 107 height 107
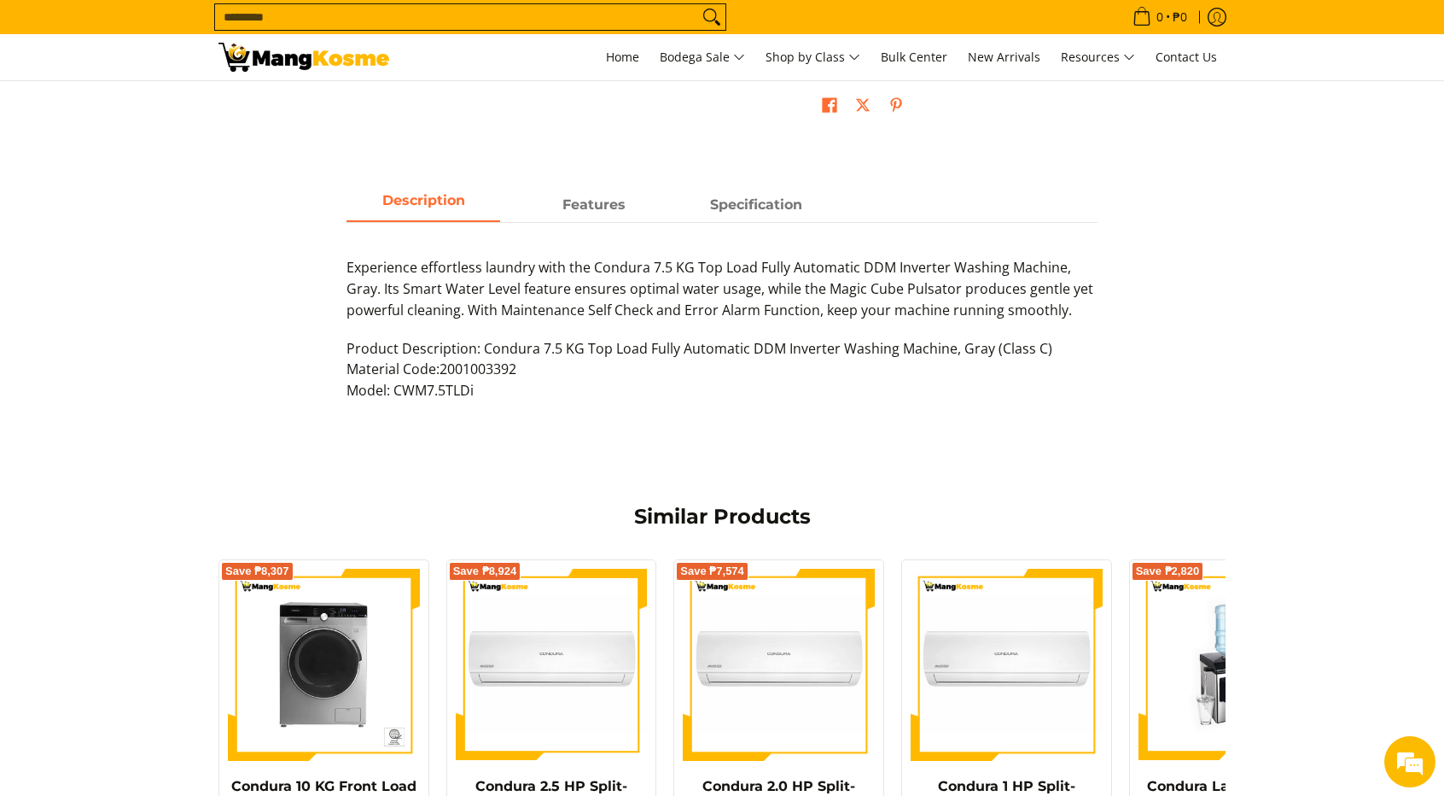
scroll to position [683, 0]
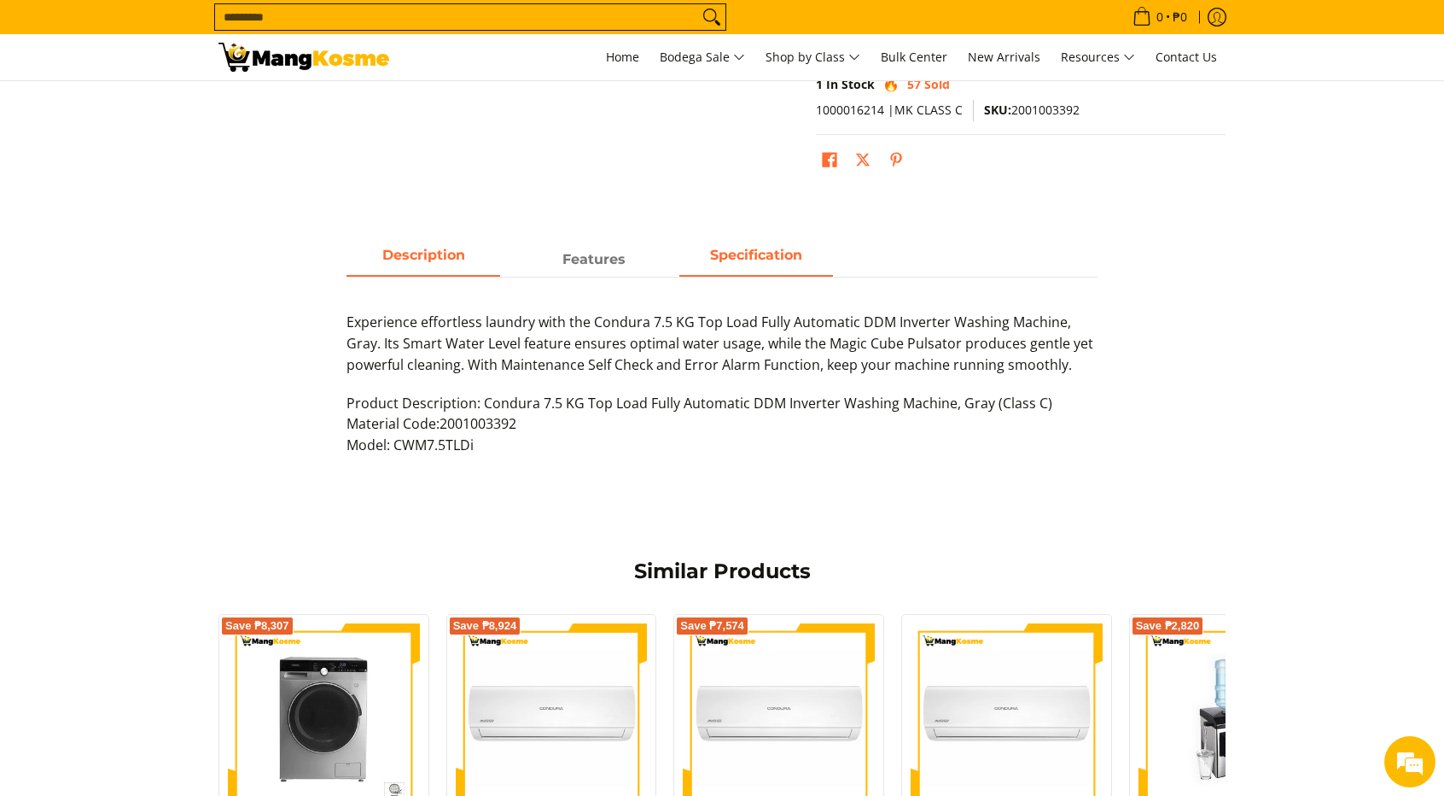
click at [760, 259] on strong "Specification" at bounding box center [756, 255] width 92 height 16
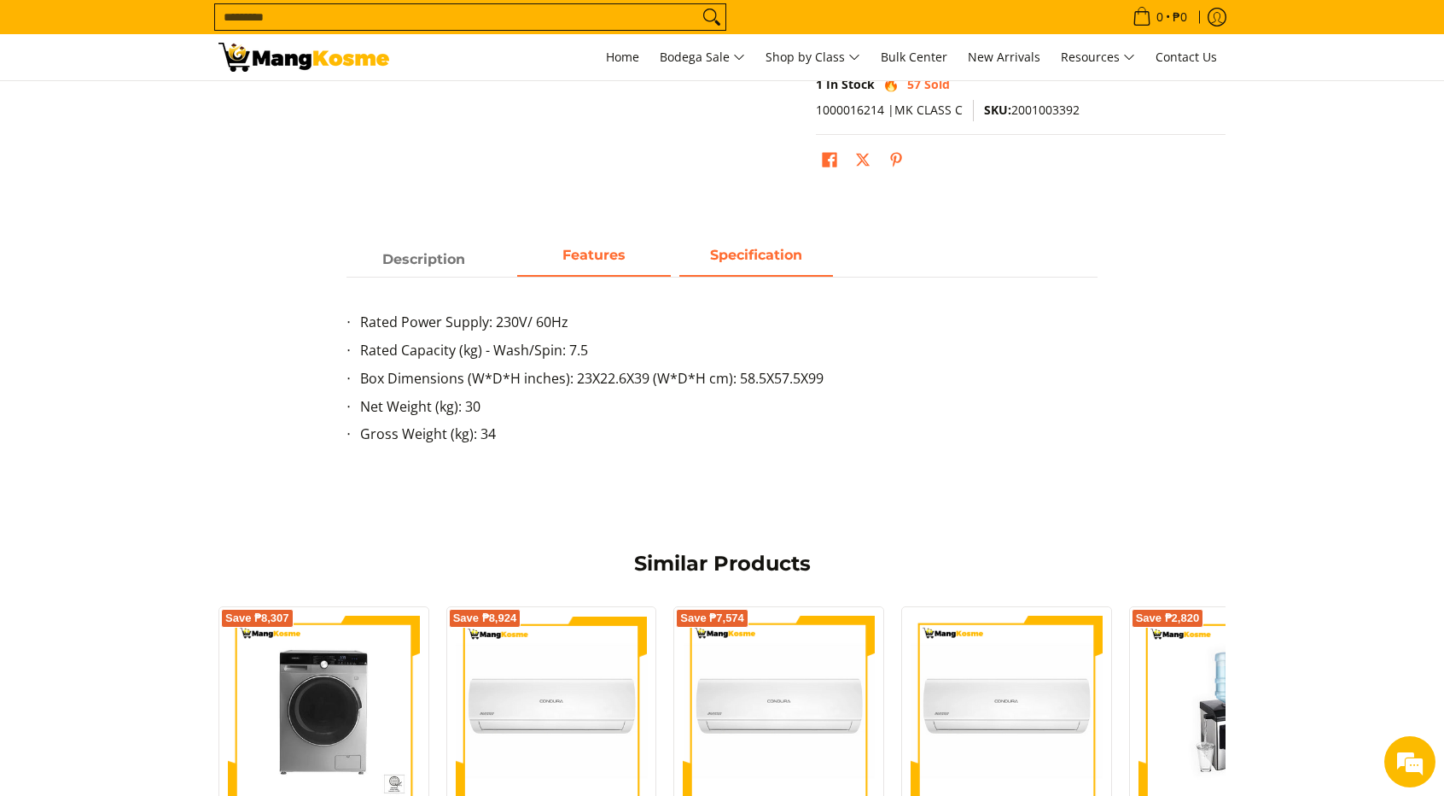
click at [610, 255] on strong "Features" at bounding box center [594, 255] width 63 height 16
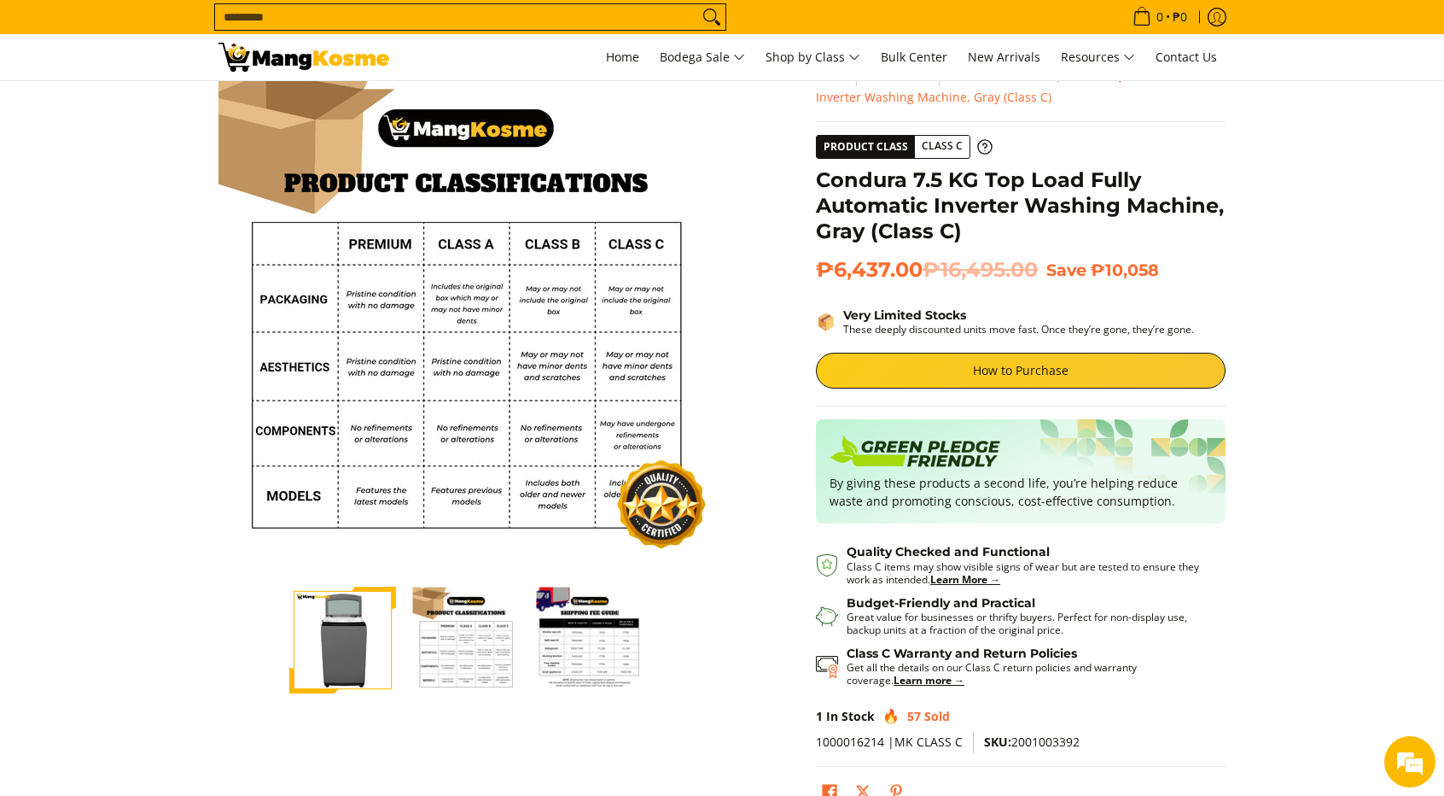
scroll to position [0, 0]
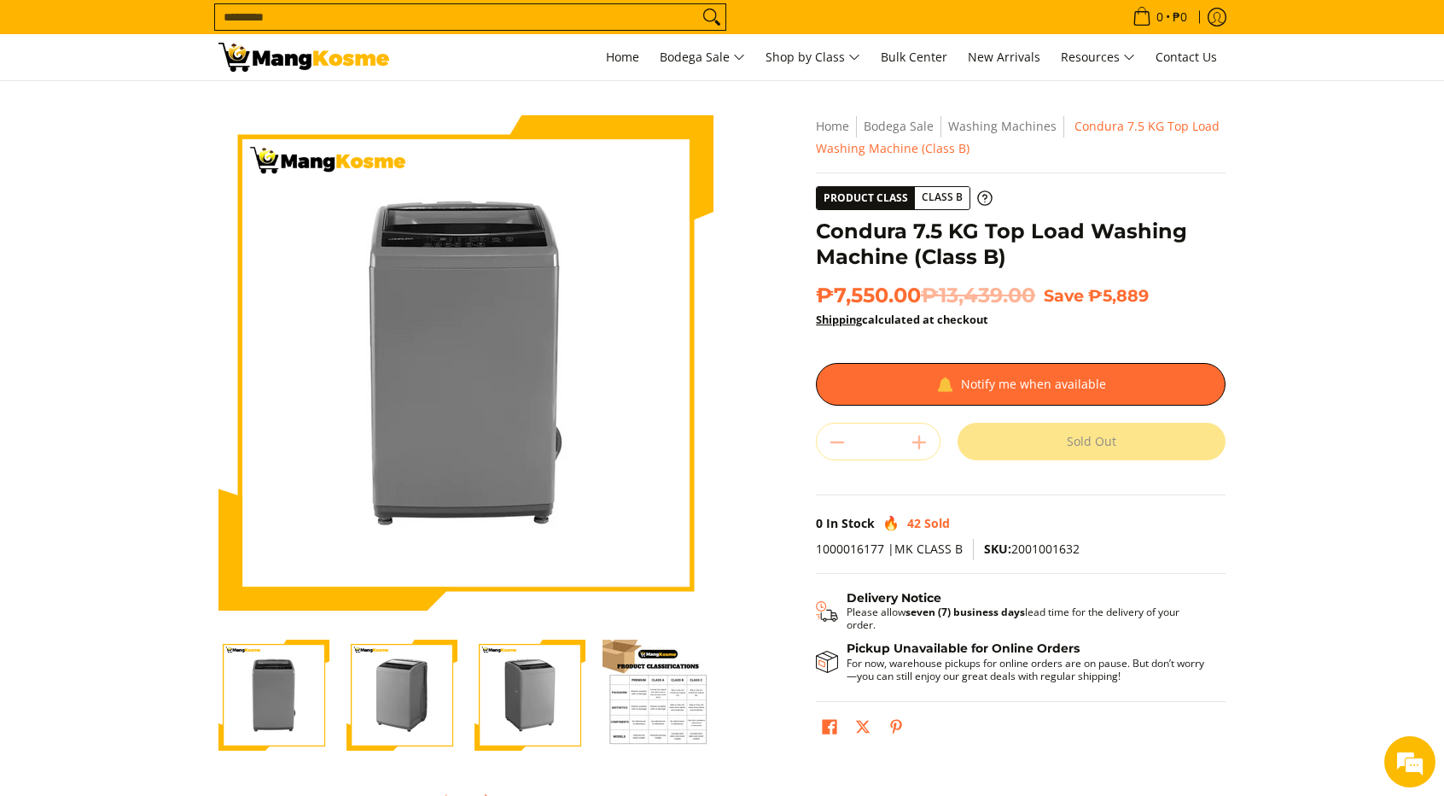
click at [525, 696] on img "Condura 7.5 KG Top Load Washing Machine (Class B)-3" at bounding box center [530, 694] width 111 height 111
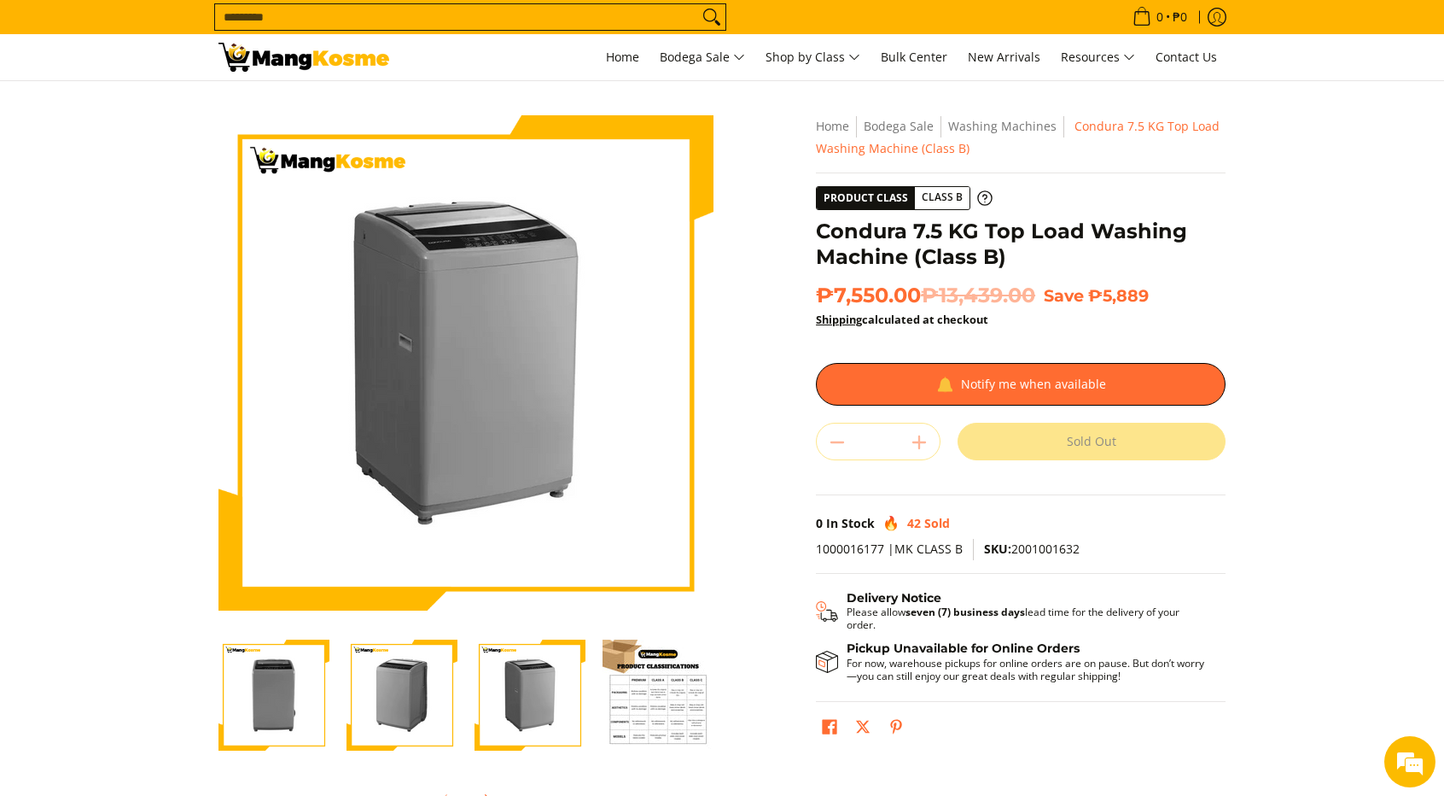
click at [453, 689] on img "Condura 7.5 KG Top Load Washing Machine (Class B)-2" at bounding box center [402, 694] width 111 height 111
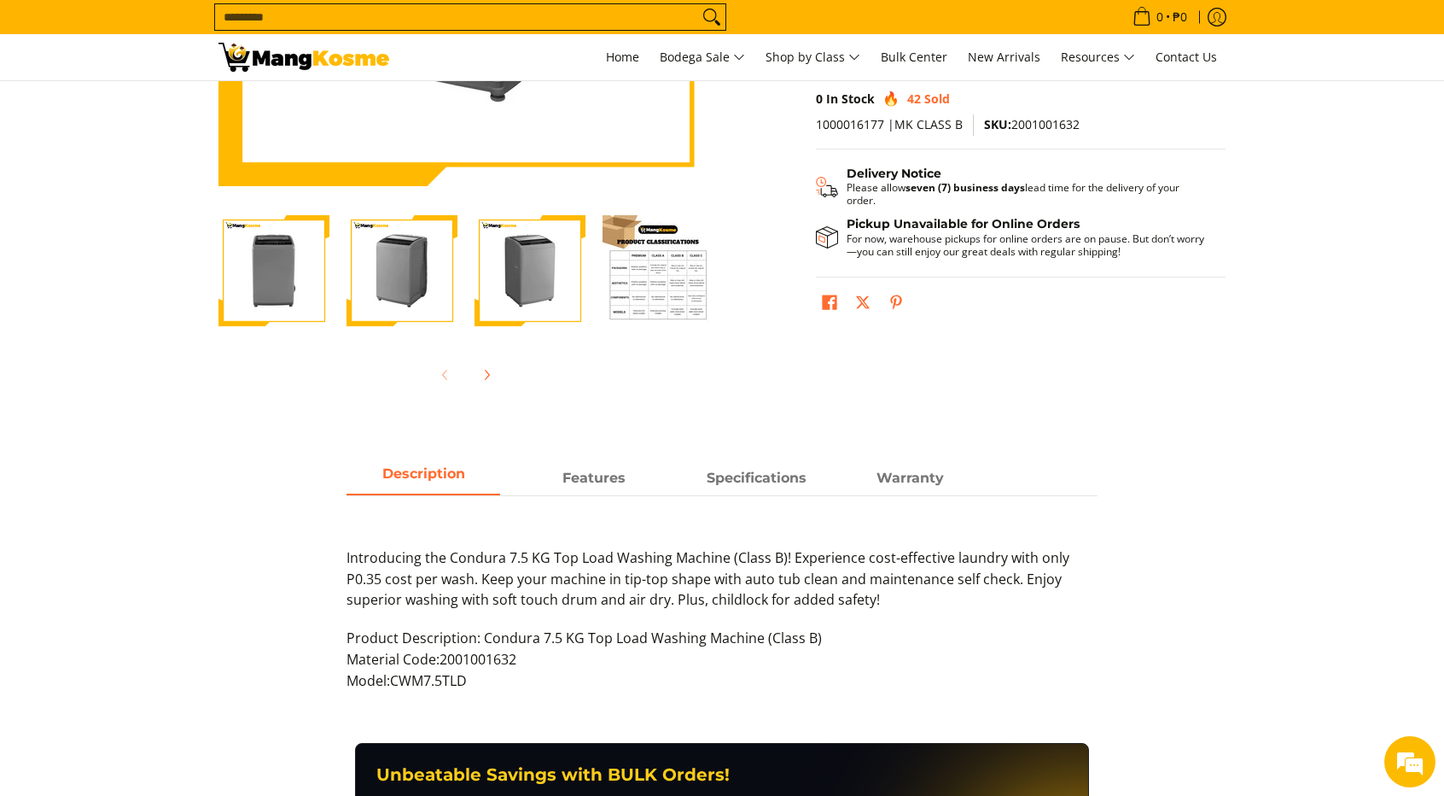
scroll to position [512, 0]
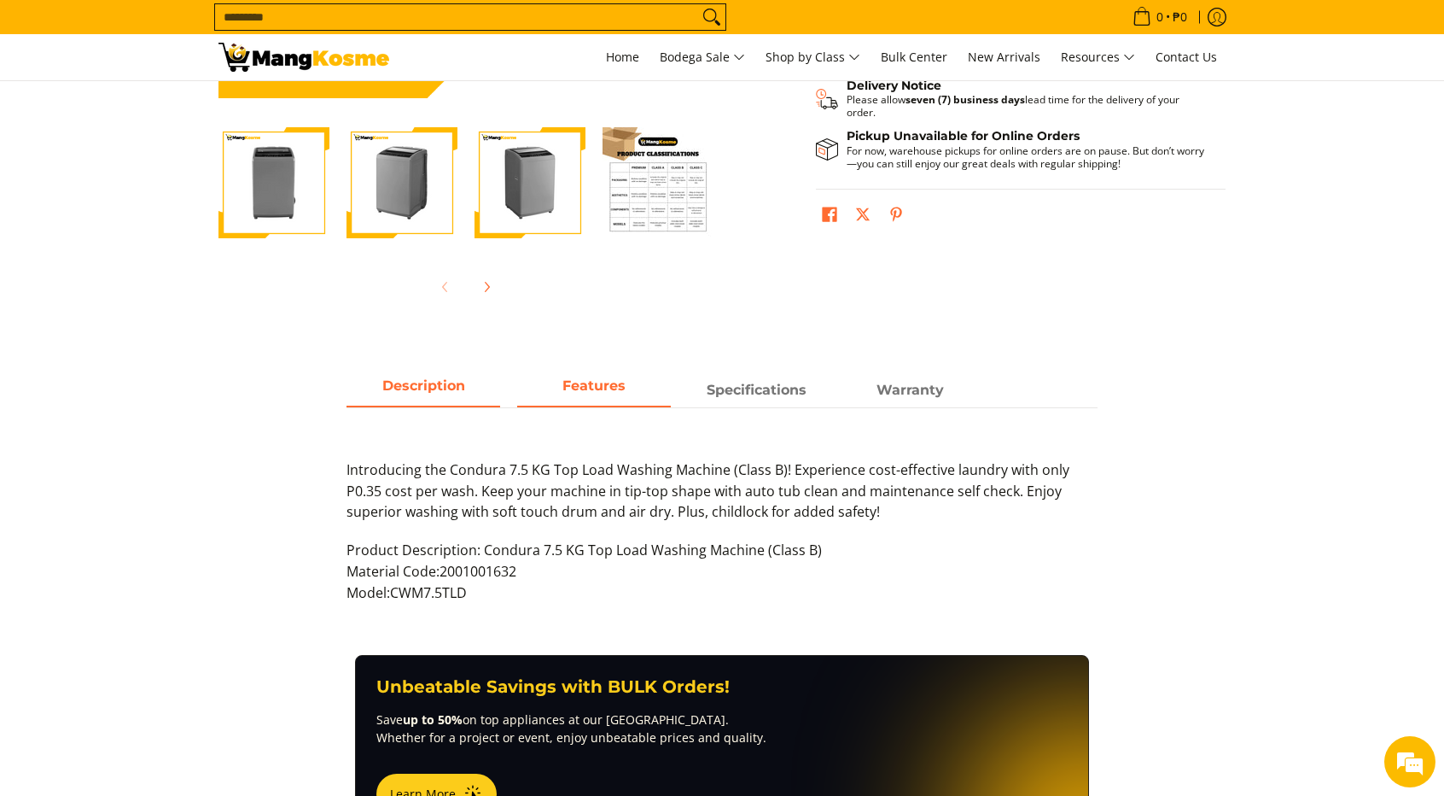
click at [593, 391] on span "Features" at bounding box center [594, 385] width 63 height 16
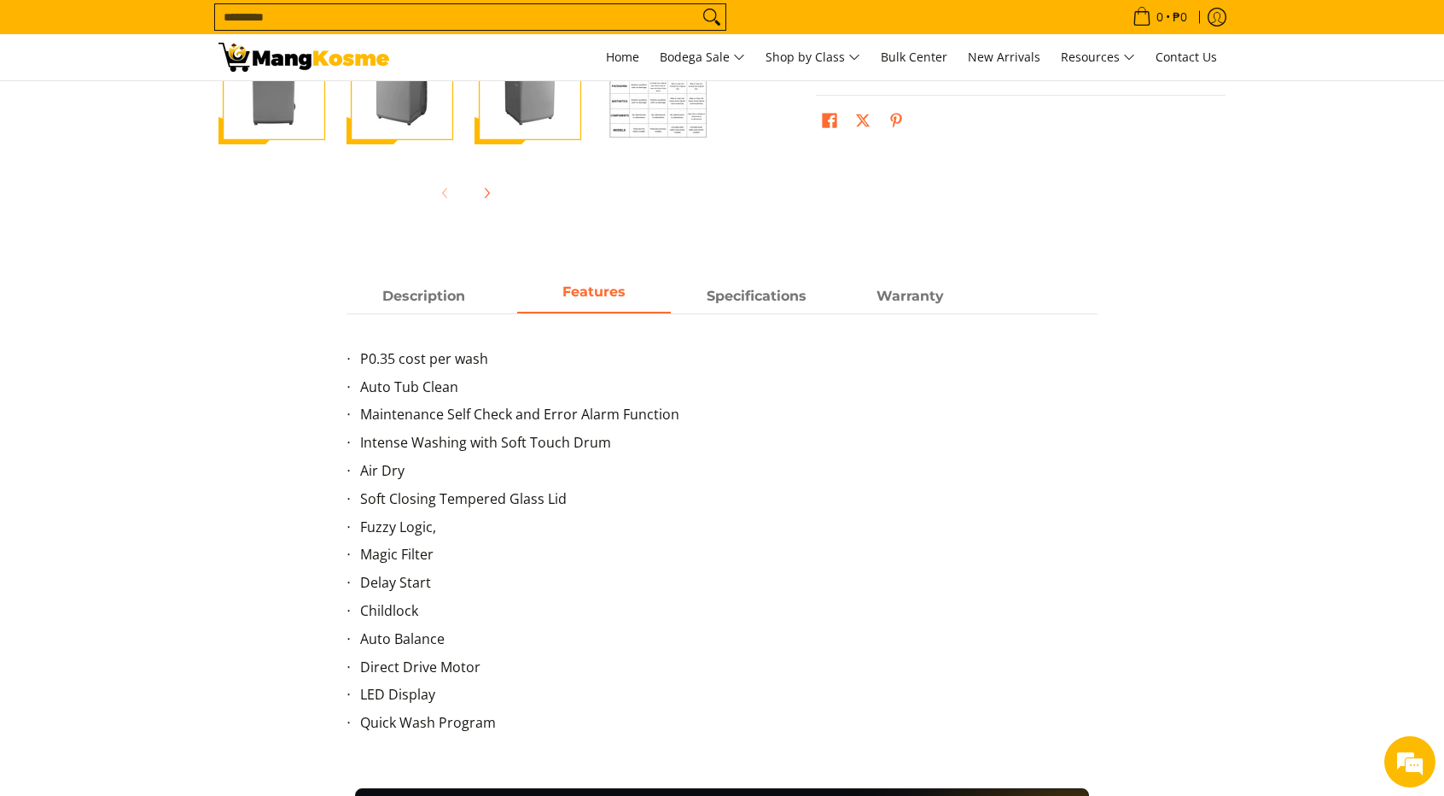
scroll to position [683, 0]
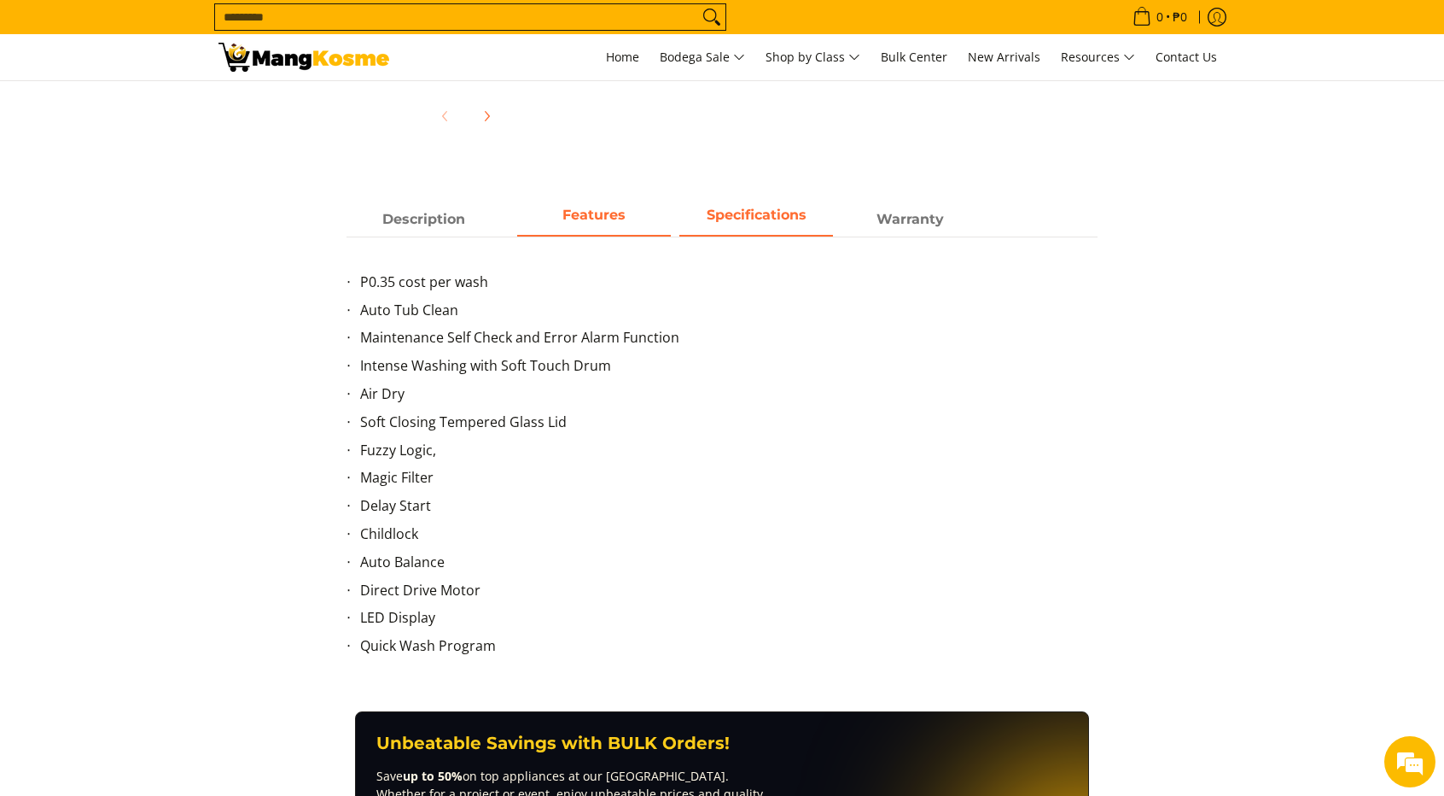
click at [774, 219] on span "Specifications" at bounding box center [757, 215] width 100 height 16
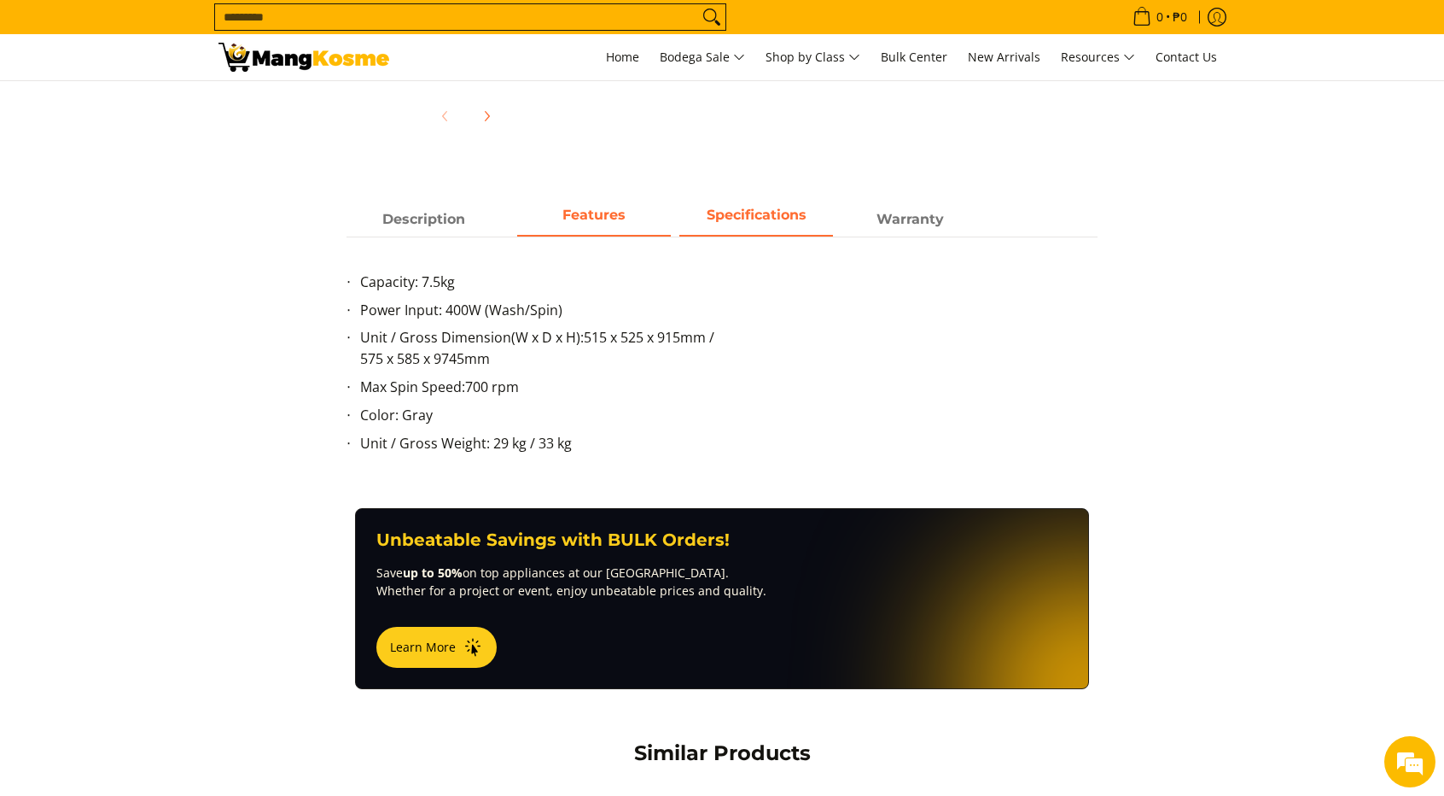
click at [615, 213] on span "Features" at bounding box center [594, 215] width 63 height 16
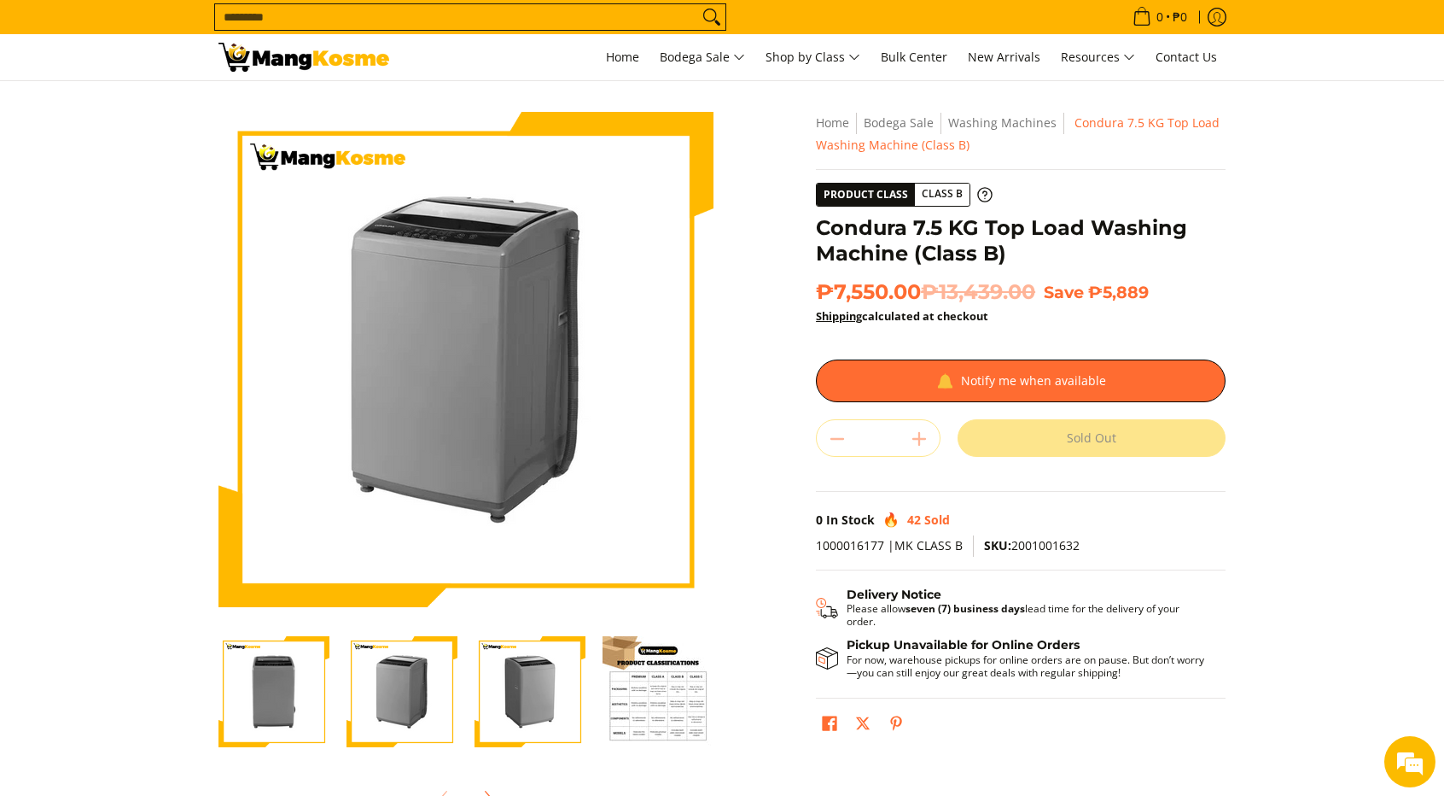
scroll to position [0, 0]
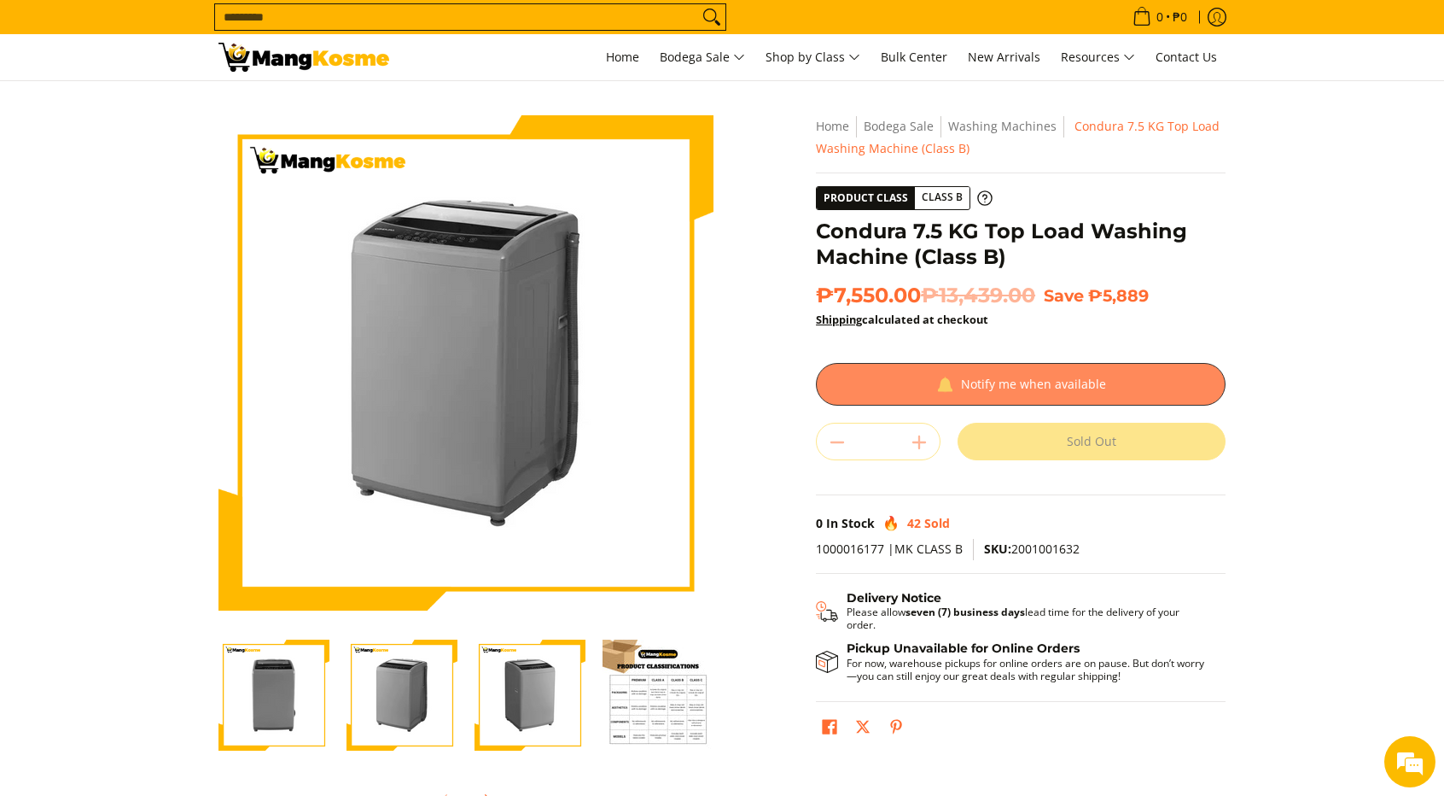
click at [1005, 387] on div at bounding box center [1021, 384] width 410 height 43
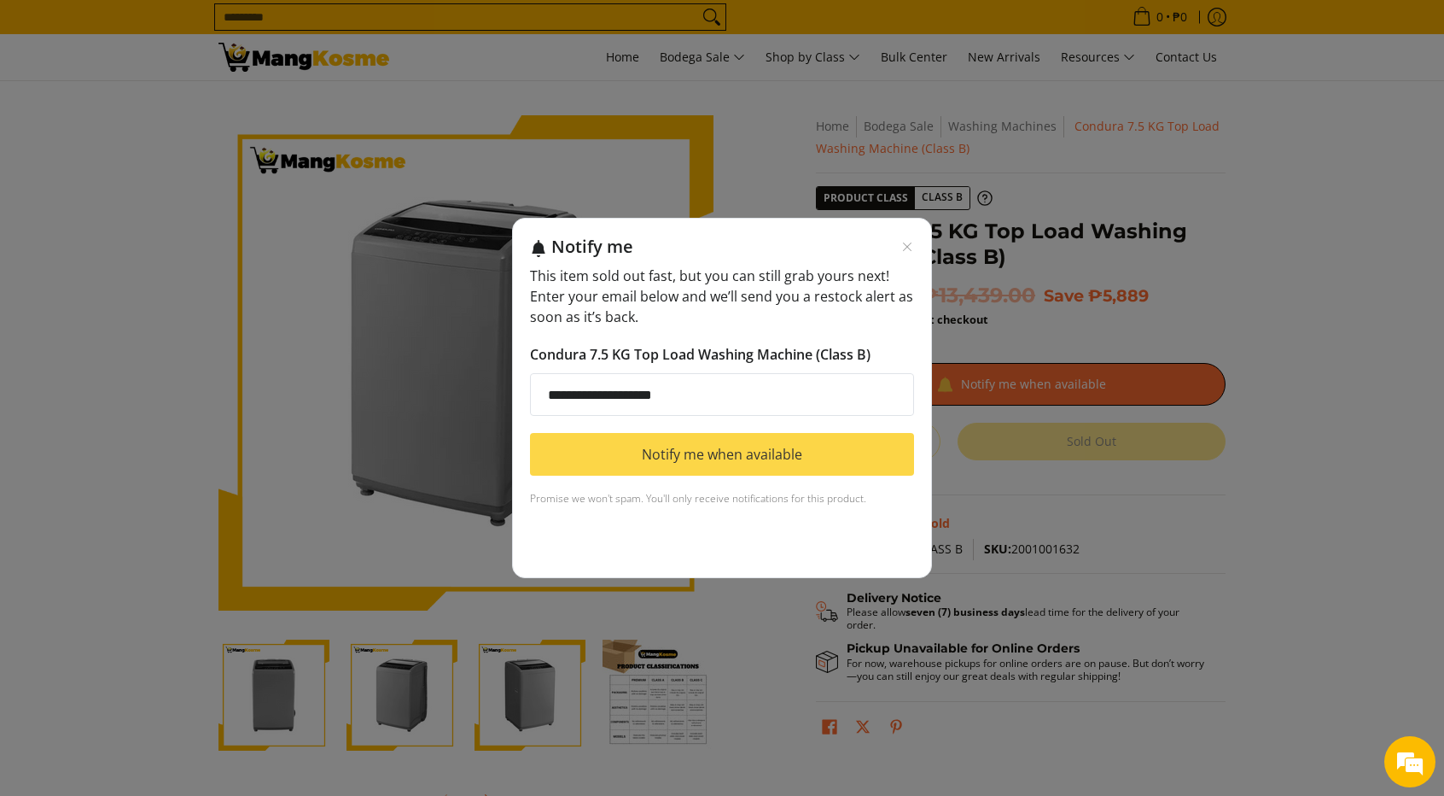
click at [696, 450] on button "Notify me when available" at bounding box center [722, 454] width 384 height 43
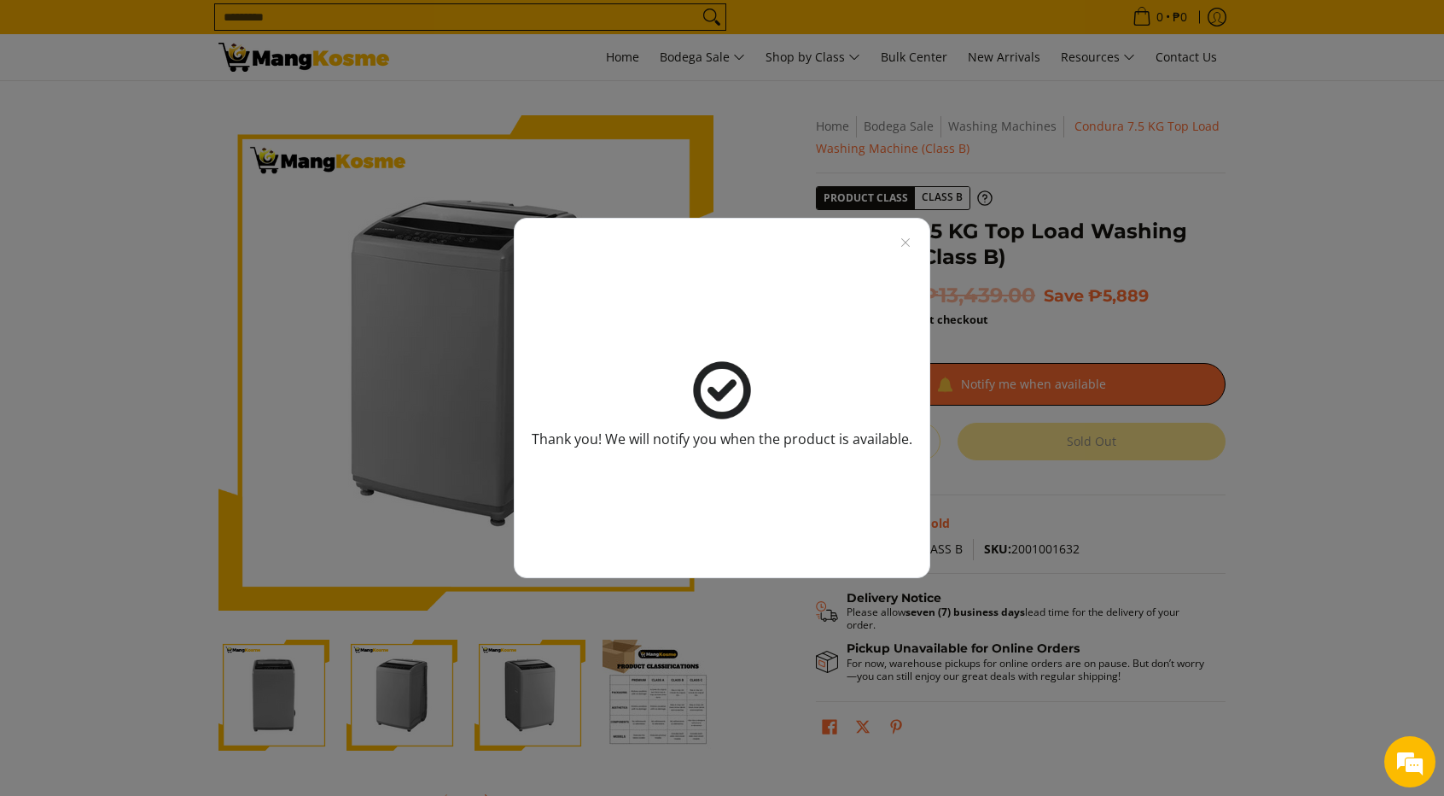
click at [719, 196] on div "Thank you! We will notify you when the product is available." at bounding box center [722, 398] width 1444 height 796
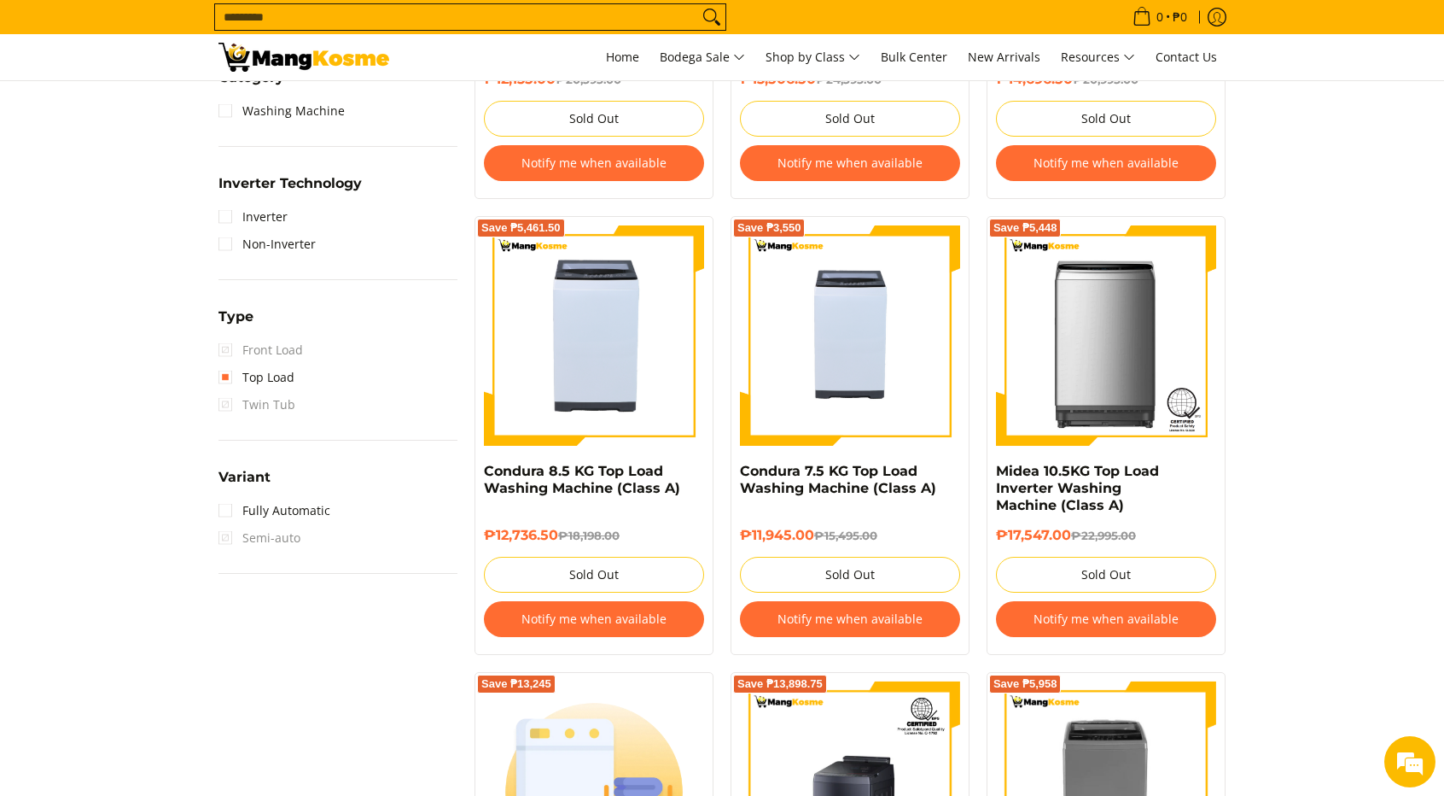
scroll to position [1110, 0]
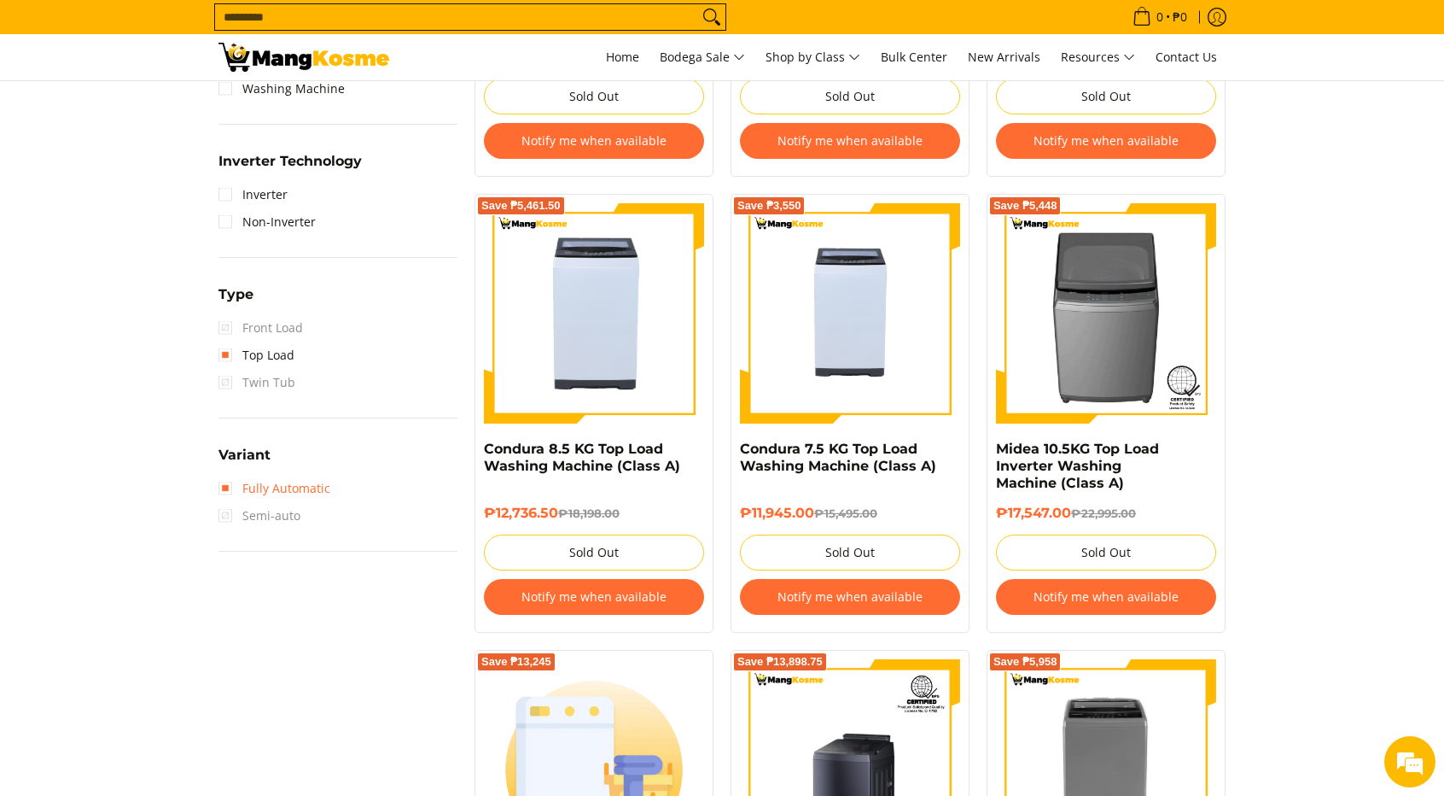
click at [231, 487] on link "Fully Automatic" at bounding box center [275, 488] width 112 height 27
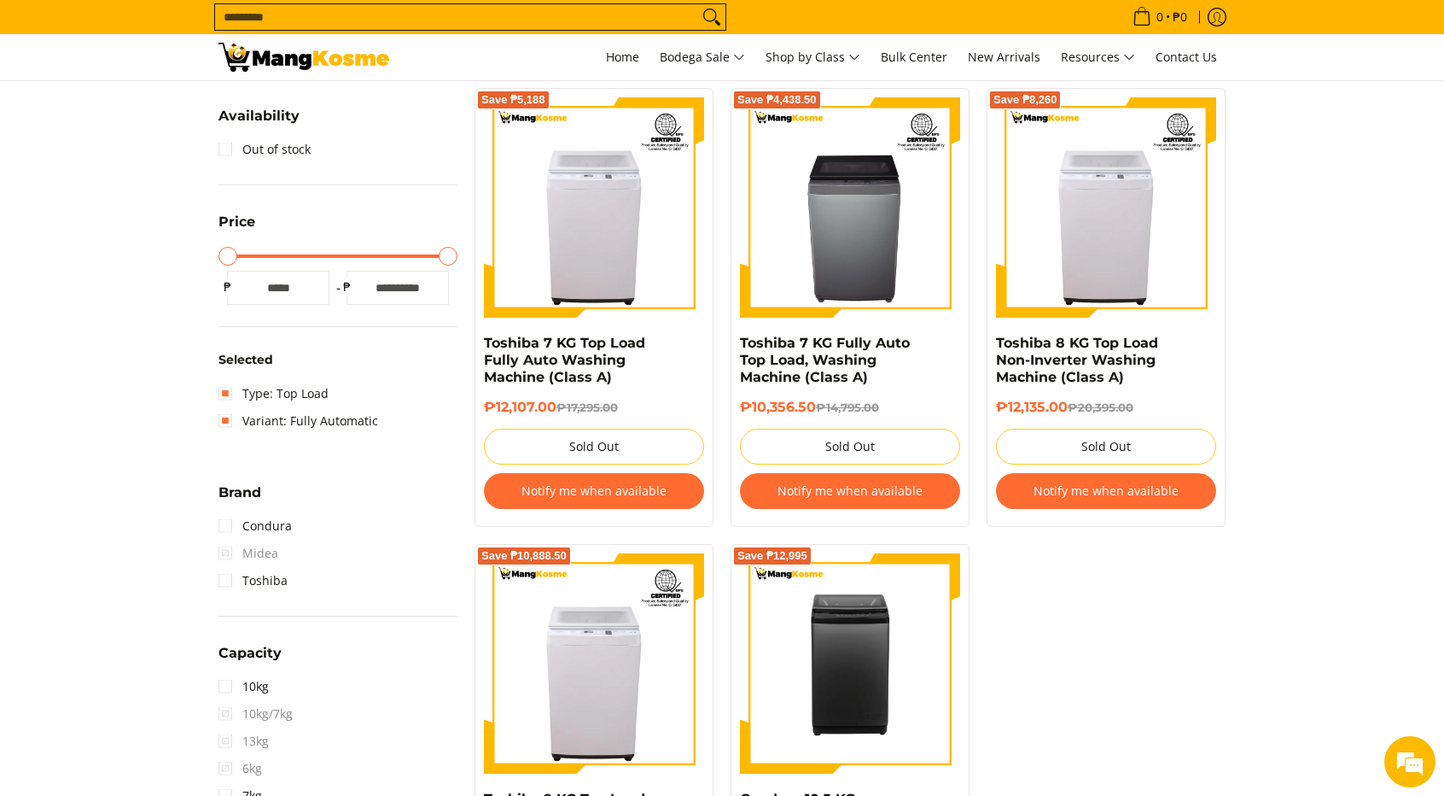
scroll to position [240, 0]
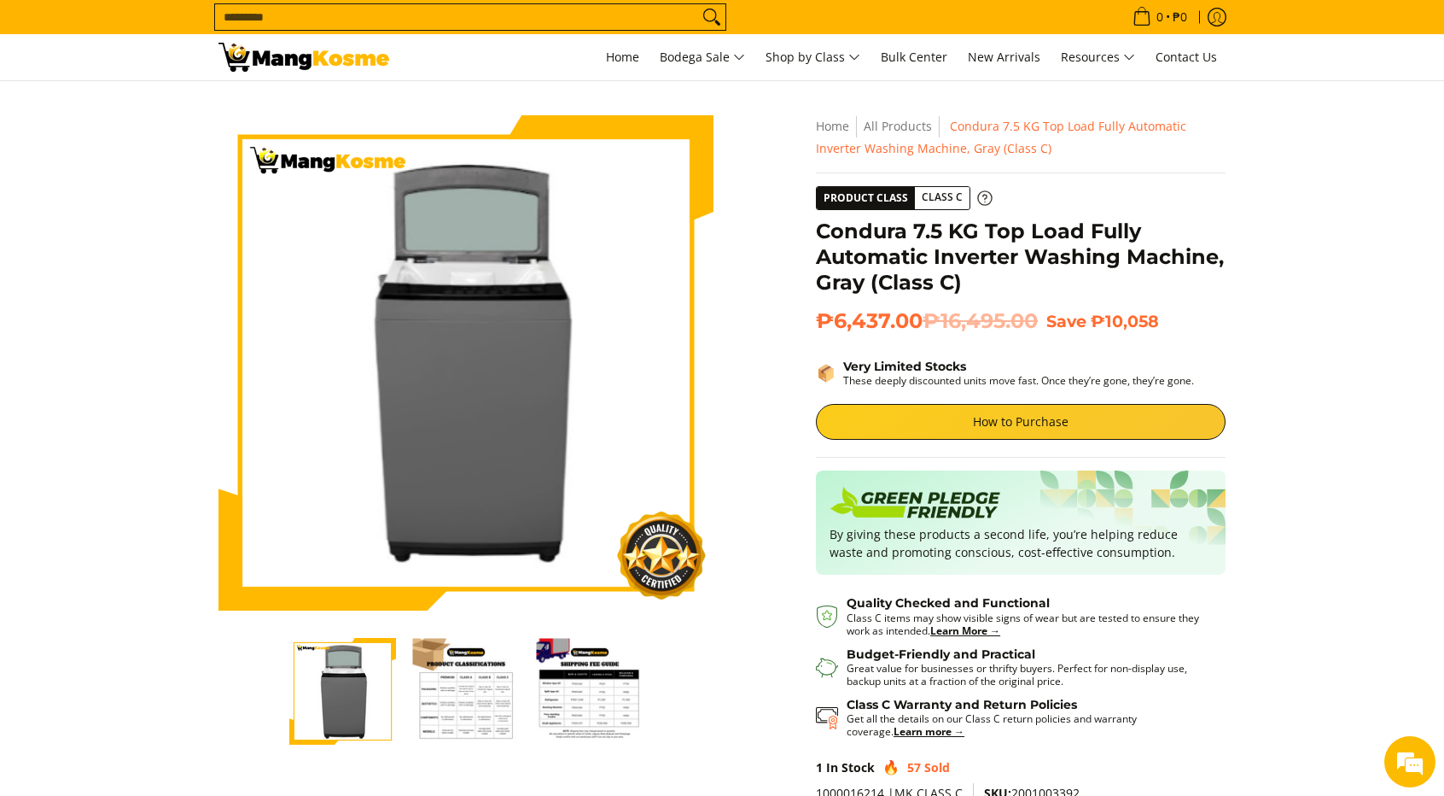
click at [936, 196] on span "Class C" at bounding box center [942, 197] width 55 height 21
click at [978, 142] on span "Condura 7.5 KG Top Load Fully Automatic Inverter Washing Machine, Gray (Class C)" at bounding box center [1001, 137] width 371 height 38
click at [992, 148] on span "Condura 7.5 KG Top Load Fully Automatic Inverter Washing Machine, Gray (Class C)" at bounding box center [1001, 137] width 371 height 38
click at [944, 198] on span "Class C" at bounding box center [942, 197] width 55 height 21
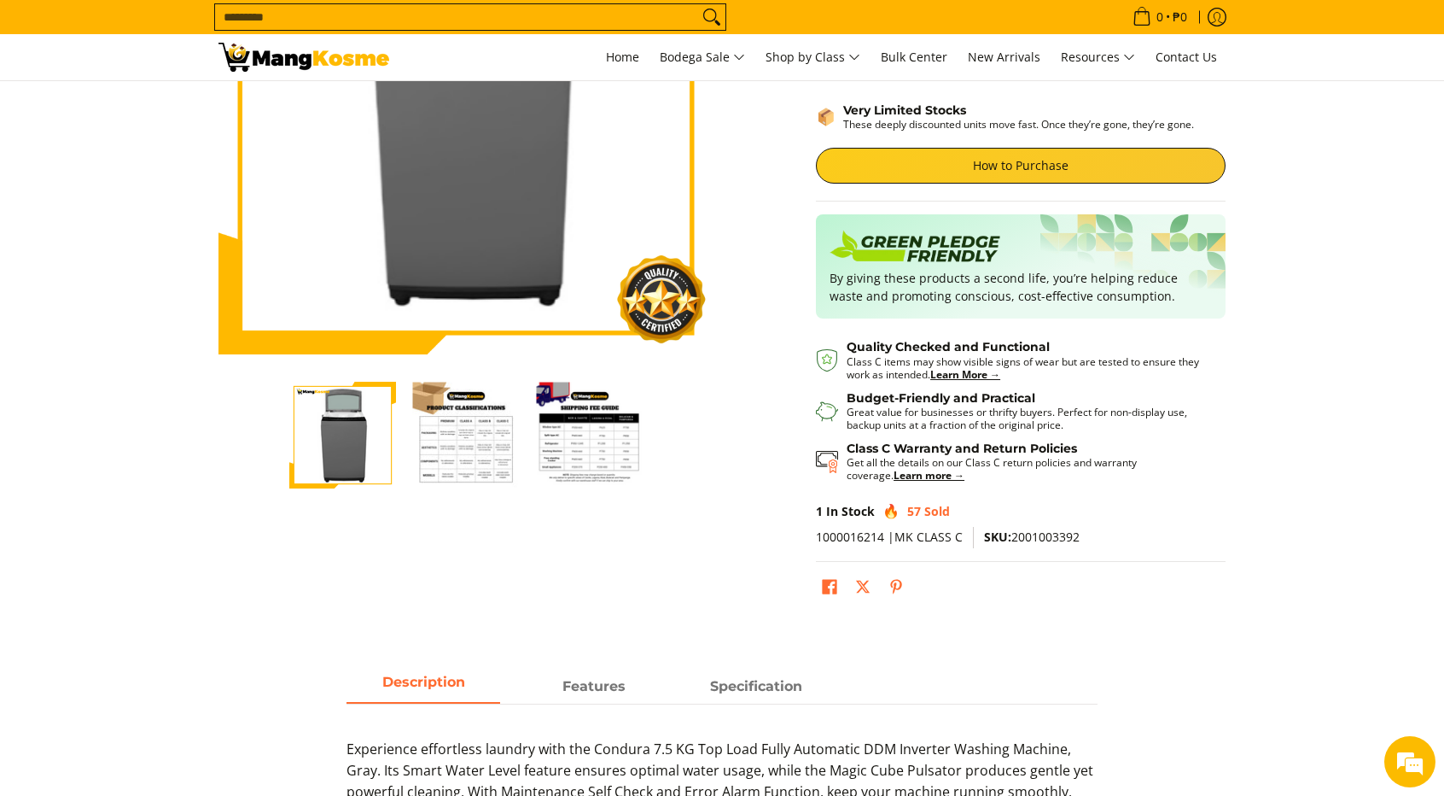
click at [569, 439] on img "Condura 7.5 KG Top Load Fully Automatic Inverter Washing Machine, Gray (Class C…" at bounding box center [590, 435] width 107 height 107
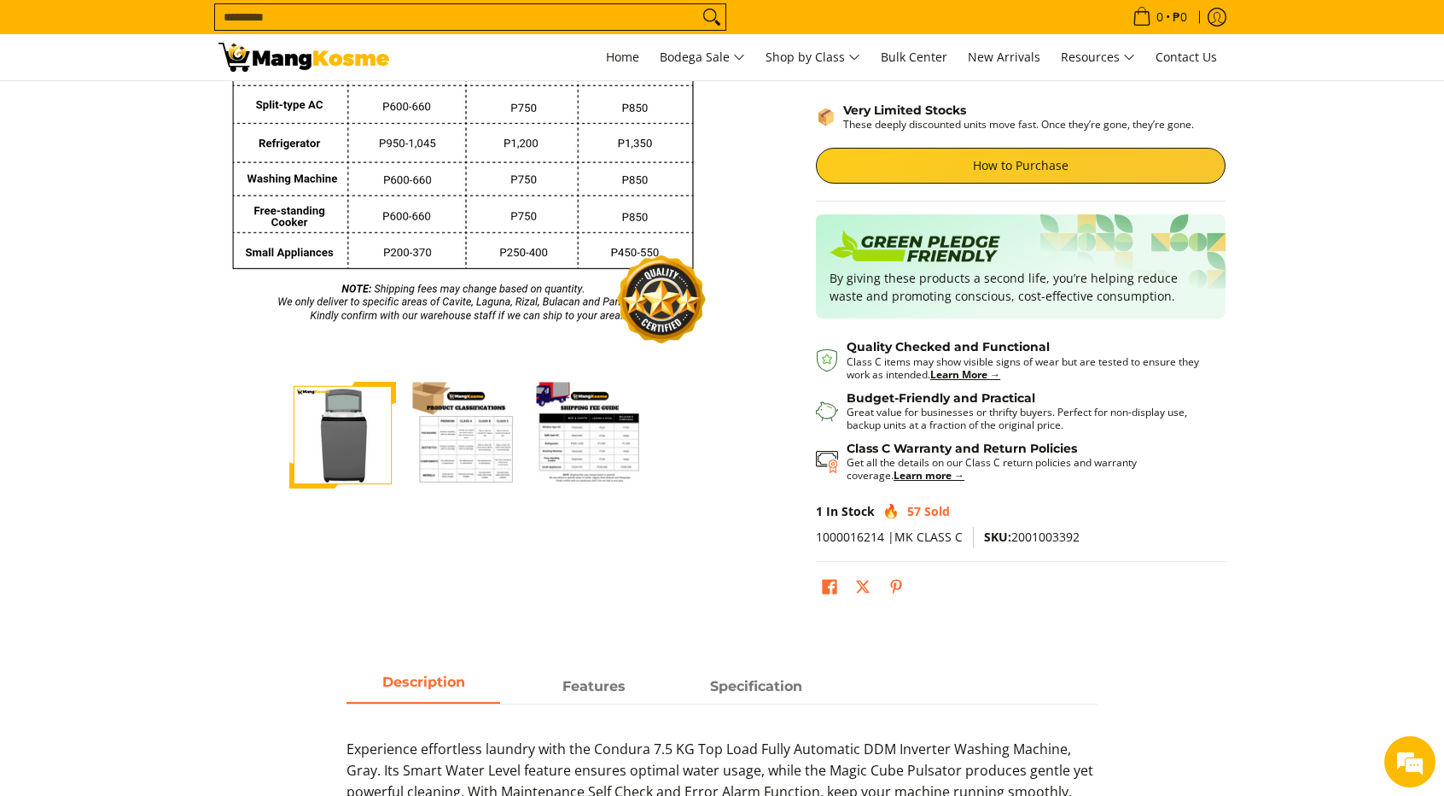
click at [470, 440] on img "Condura 7.5 KG Top Load Fully Automatic Inverter Washing Machine, Gray (Class C…" at bounding box center [466, 435] width 107 height 107
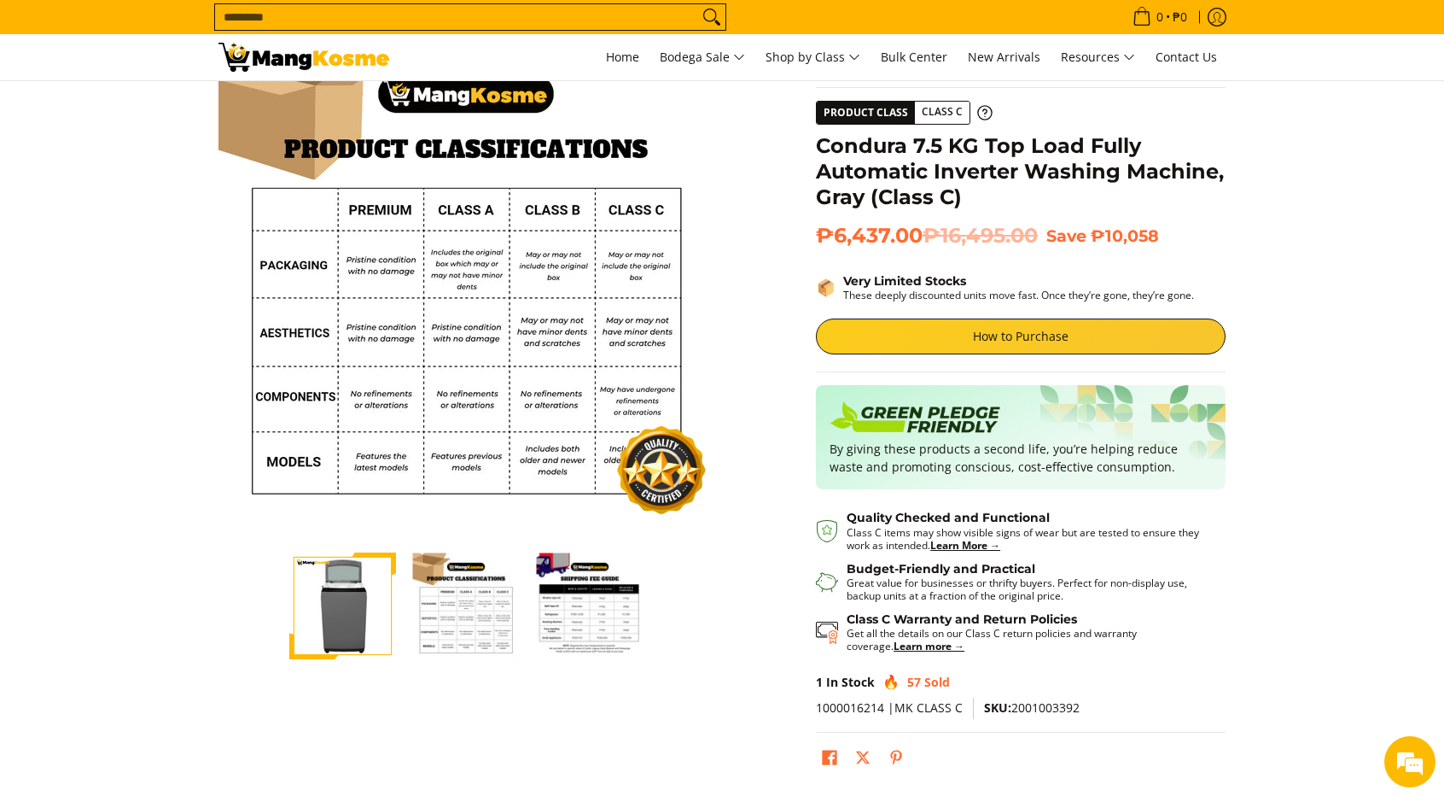
scroll to position [0, 0]
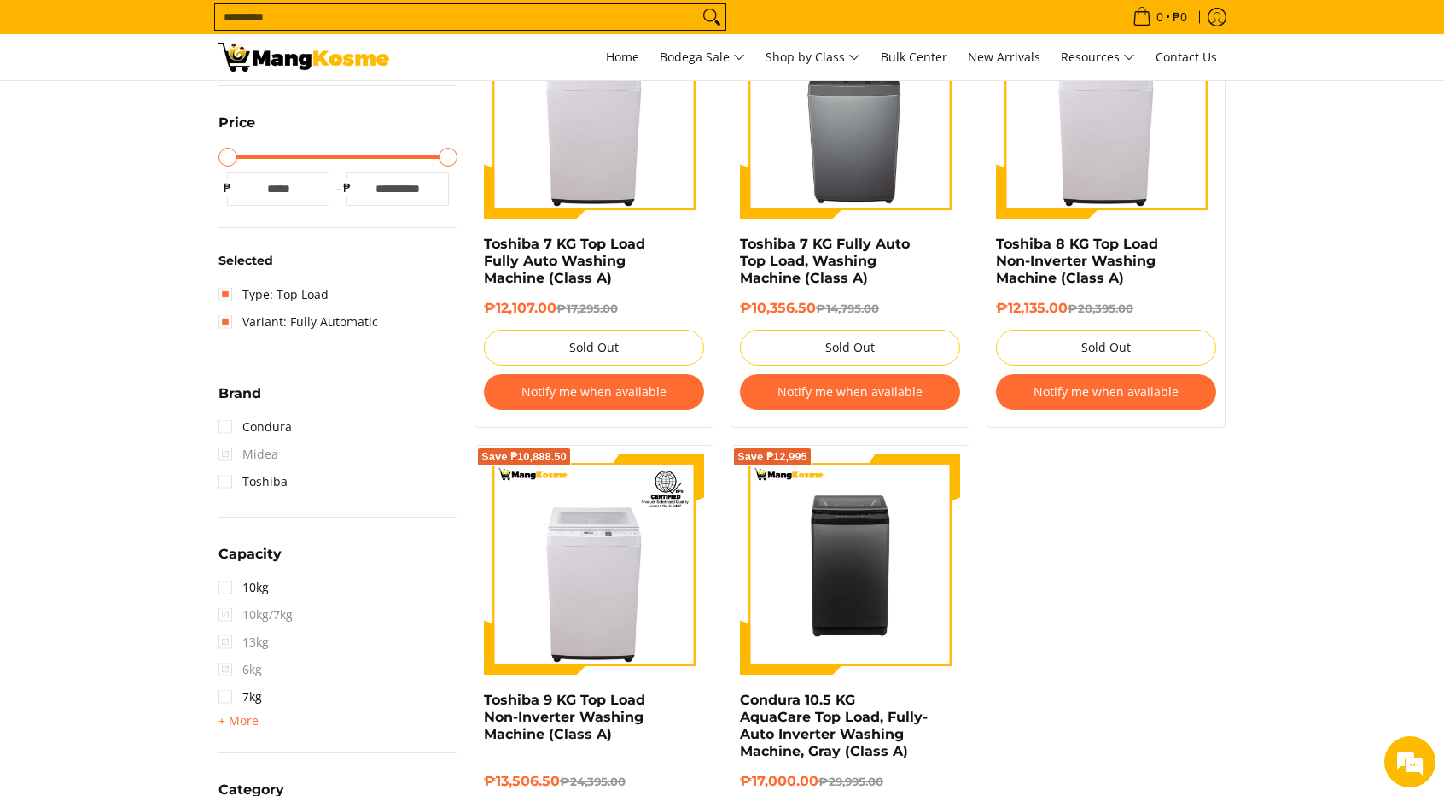
scroll to position [411, 0]
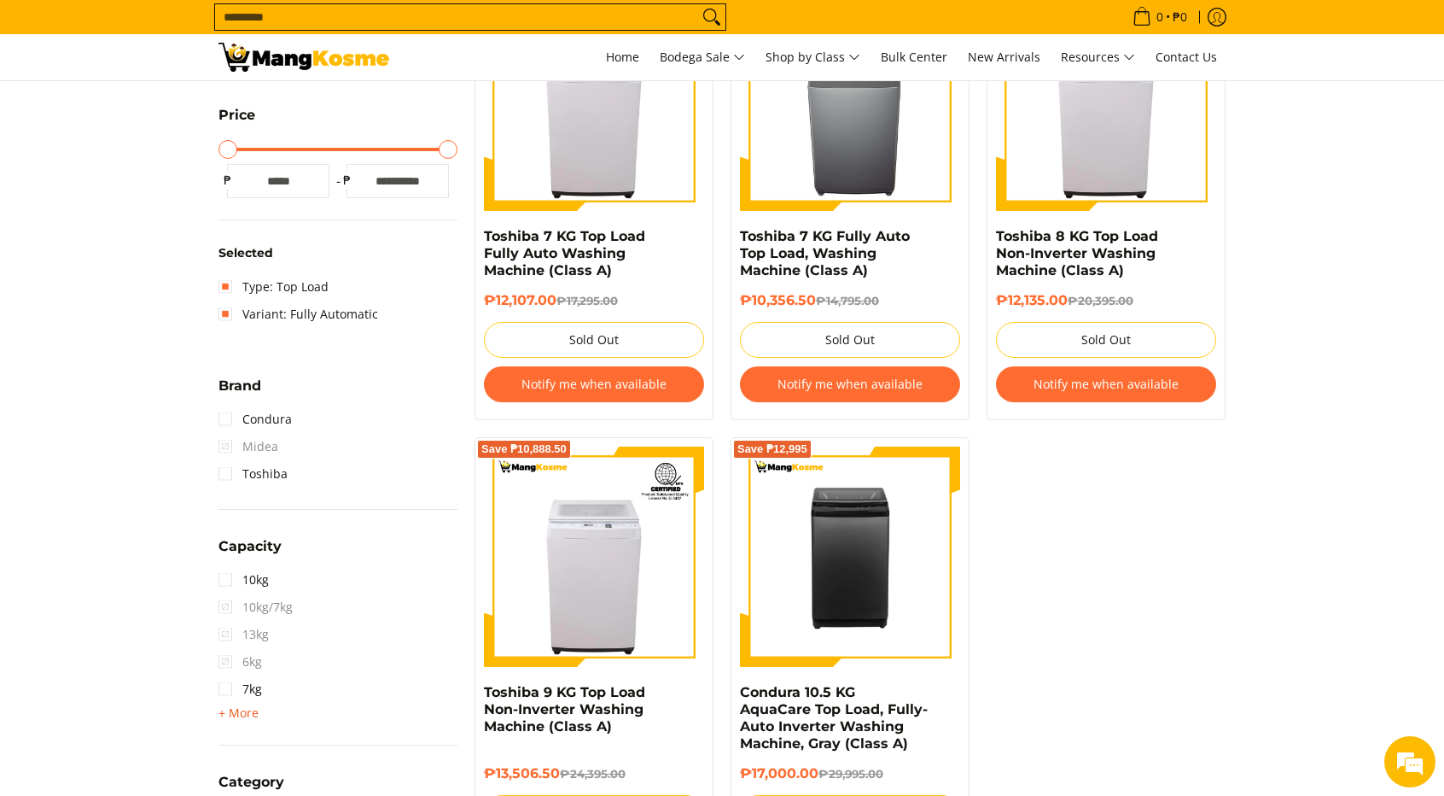
click at [231, 711] on span "+ More" at bounding box center [239, 713] width 40 height 14
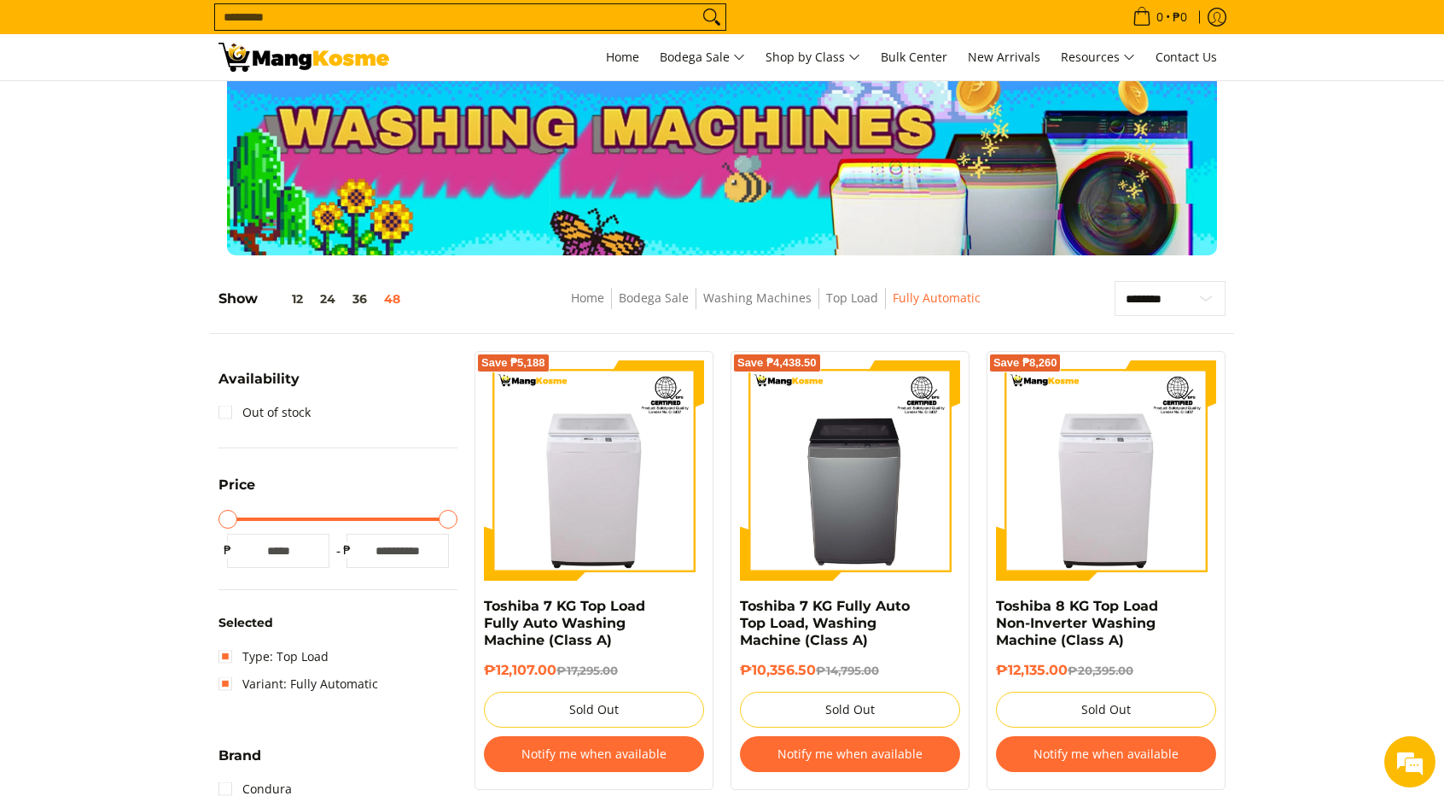
scroll to position [0, 0]
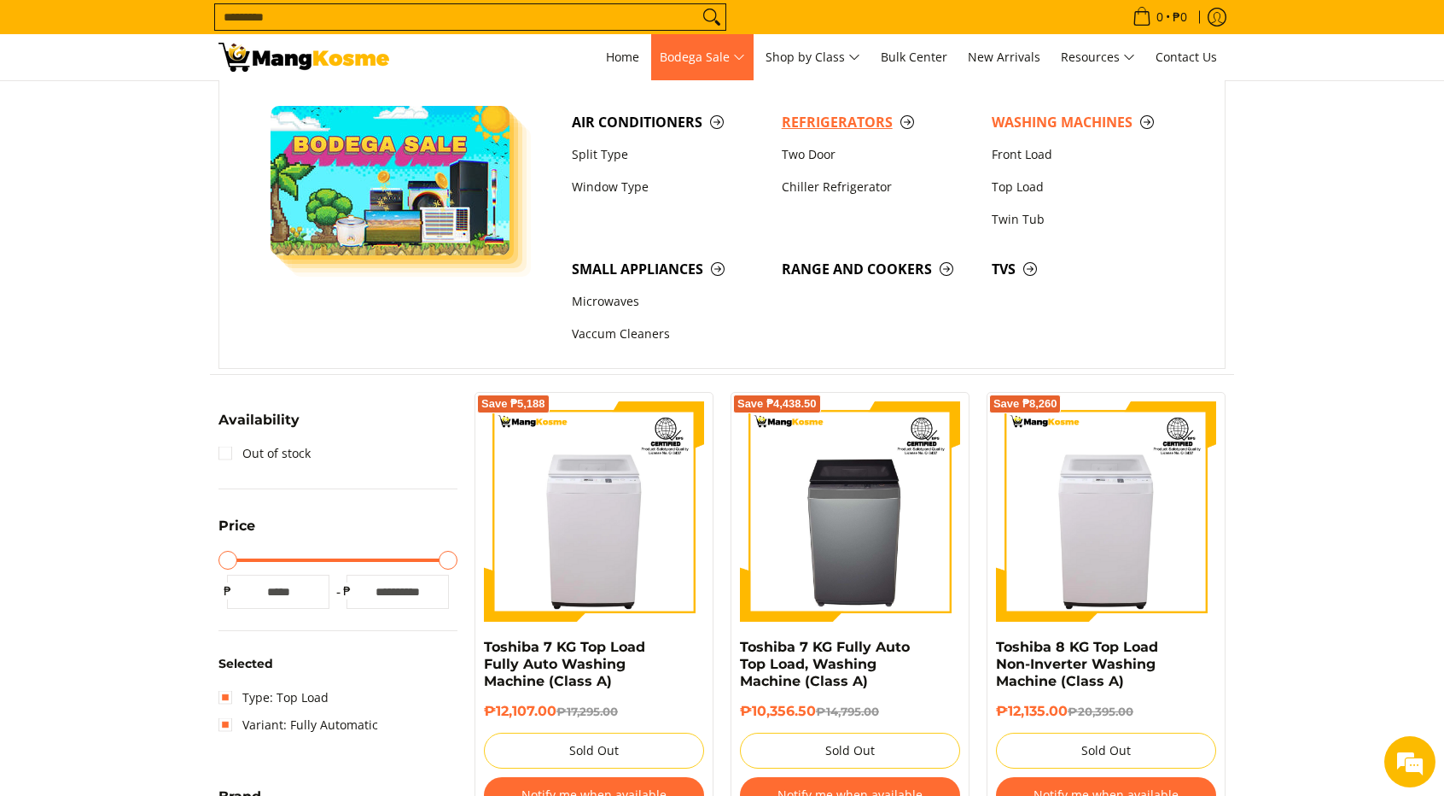
click at [823, 119] on span "Refrigerators" at bounding box center [878, 122] width 193 height 21
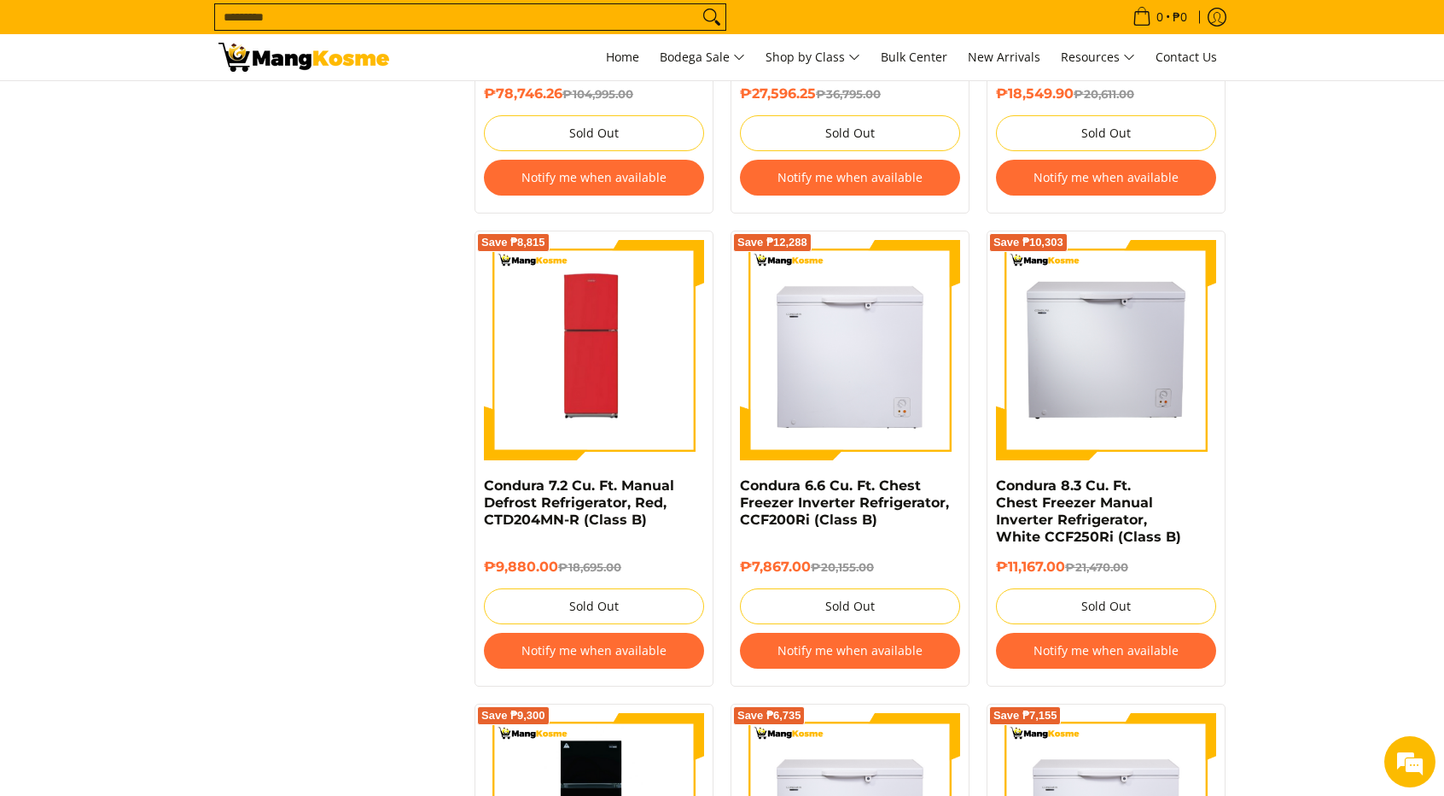
scroll to position [4525, 0]
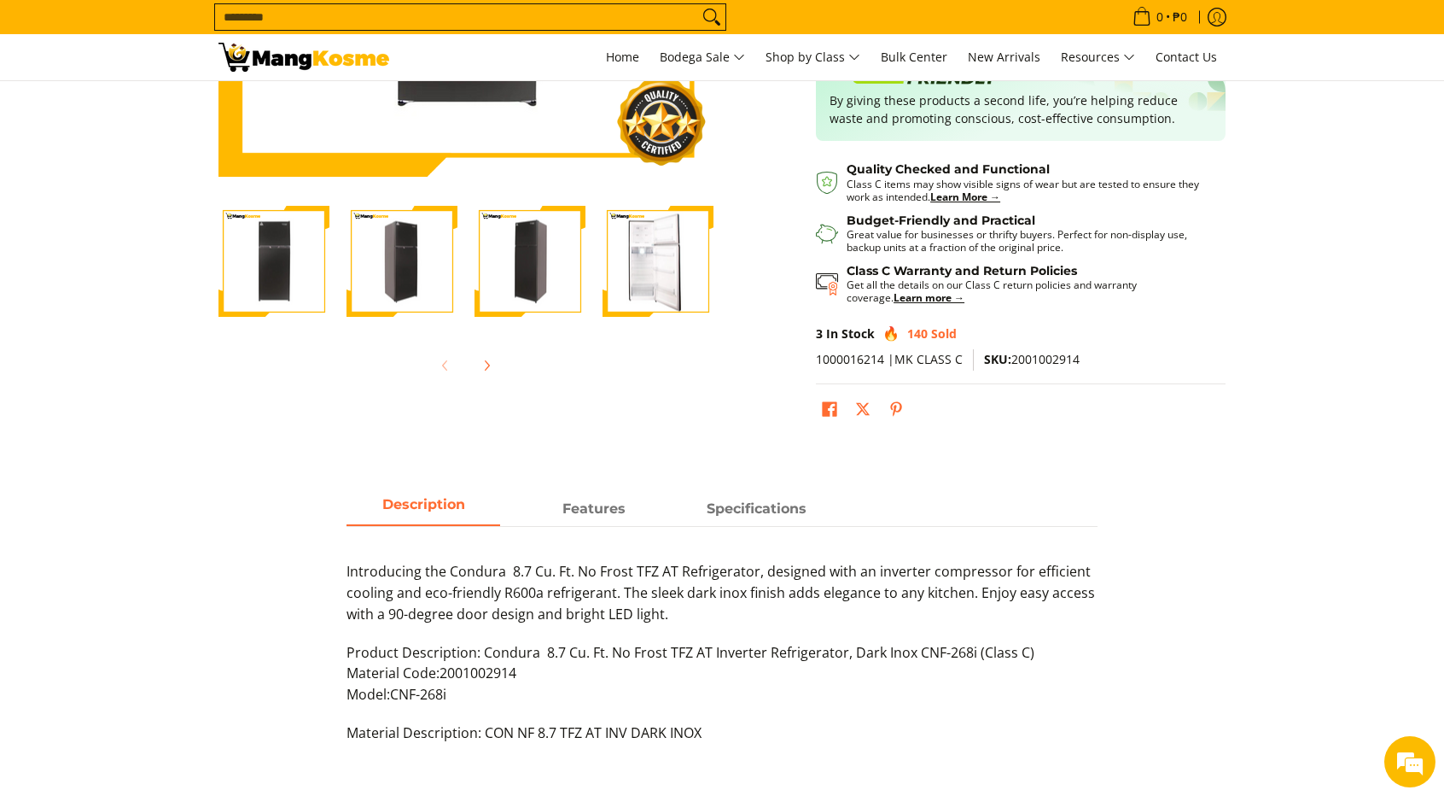
scroll to position [427, 0]
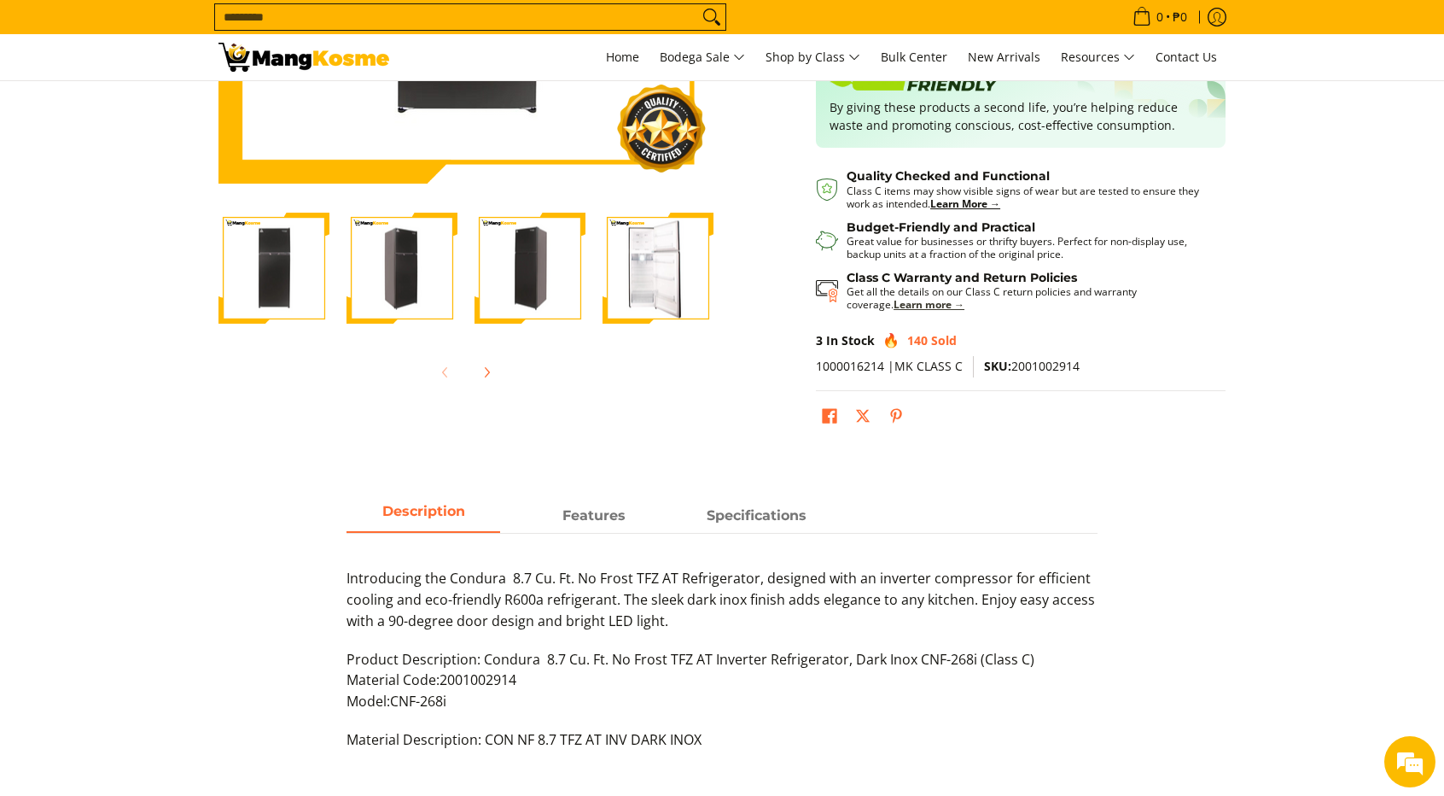
click at [894, 300] on strong "Learn more →" at bounding box center [929, 304] width 71 height 15
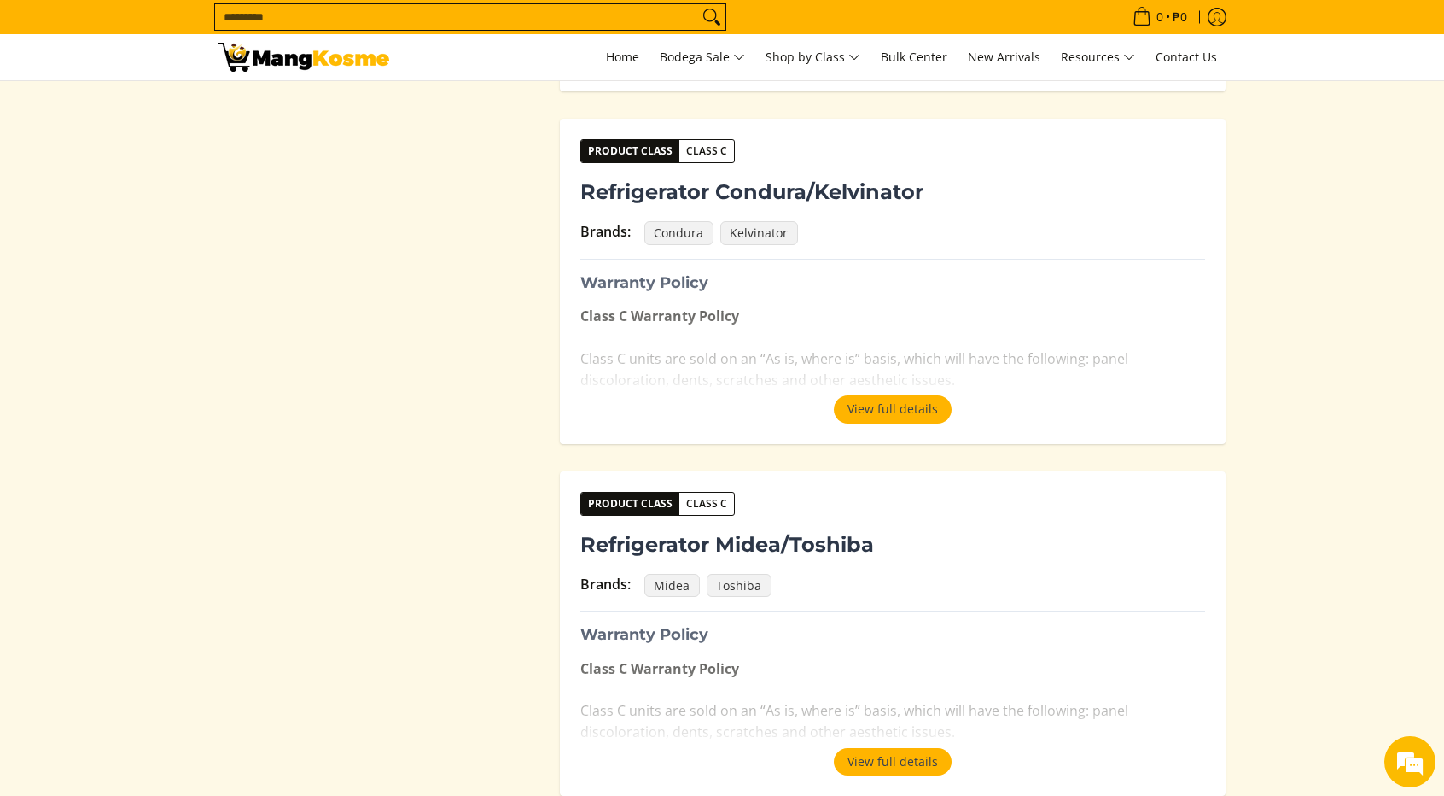
scroll to position [1793, 0]
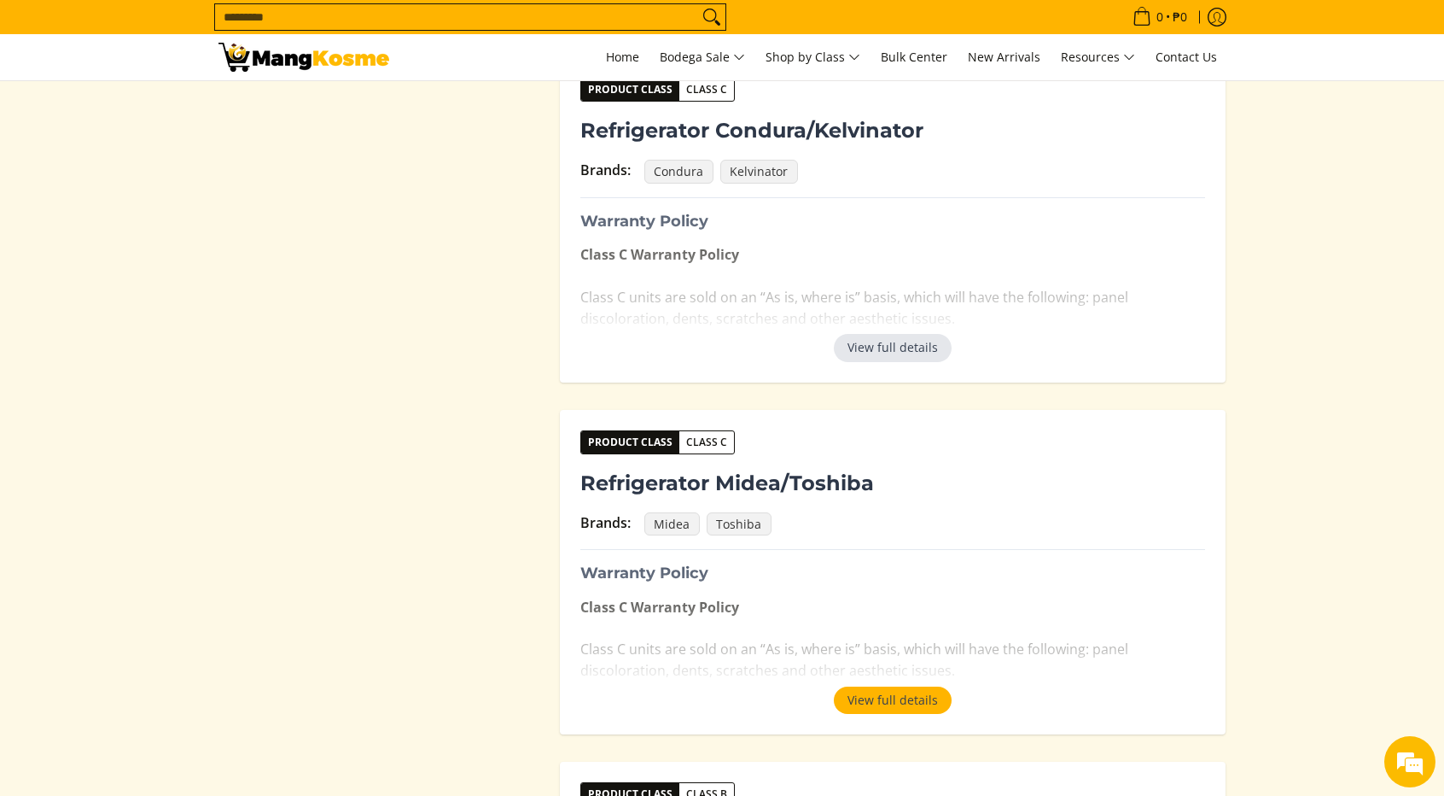
click at [878, 347] on button "View full details" at bounding box center [893, 347] width 118 height 27
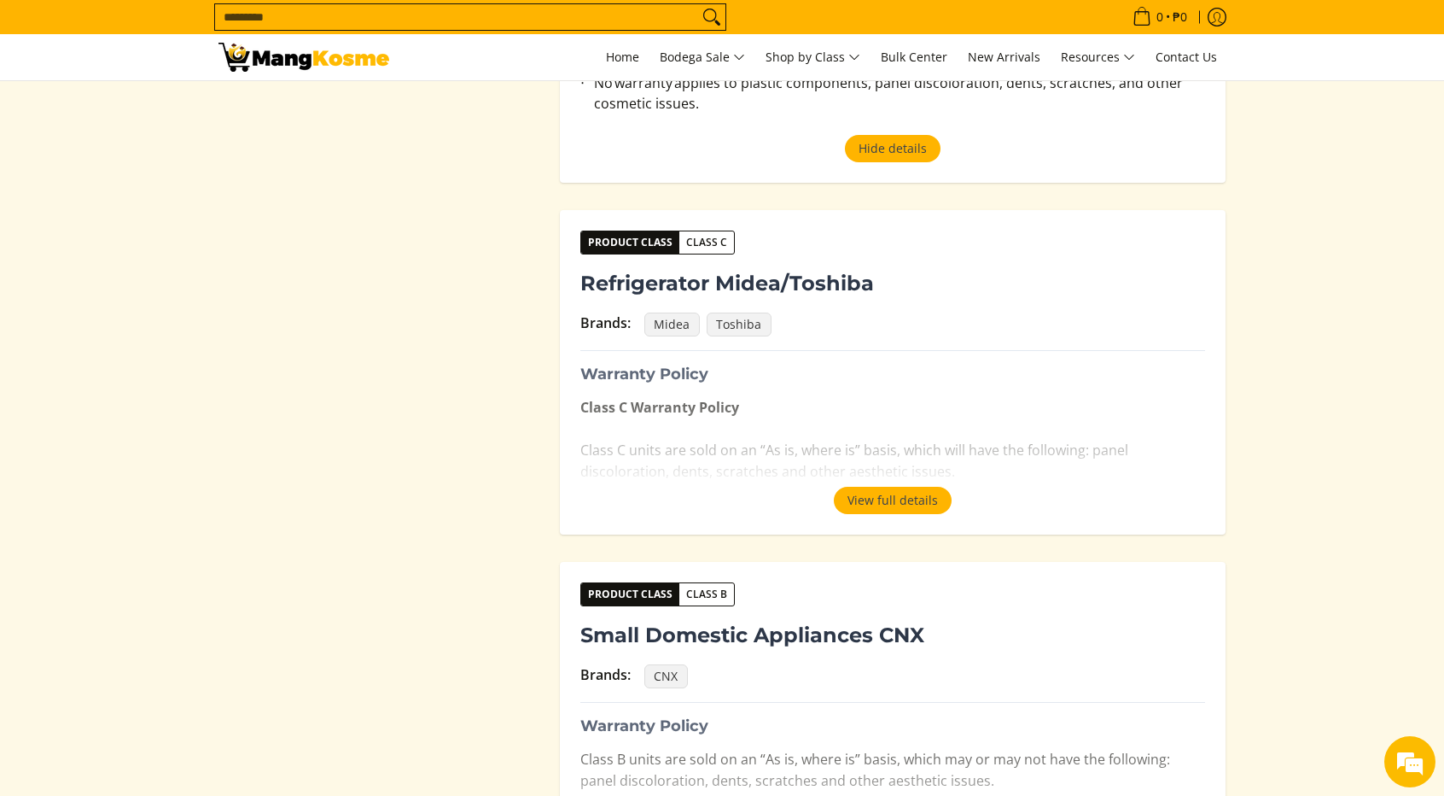
scroll to position [2305, 0]
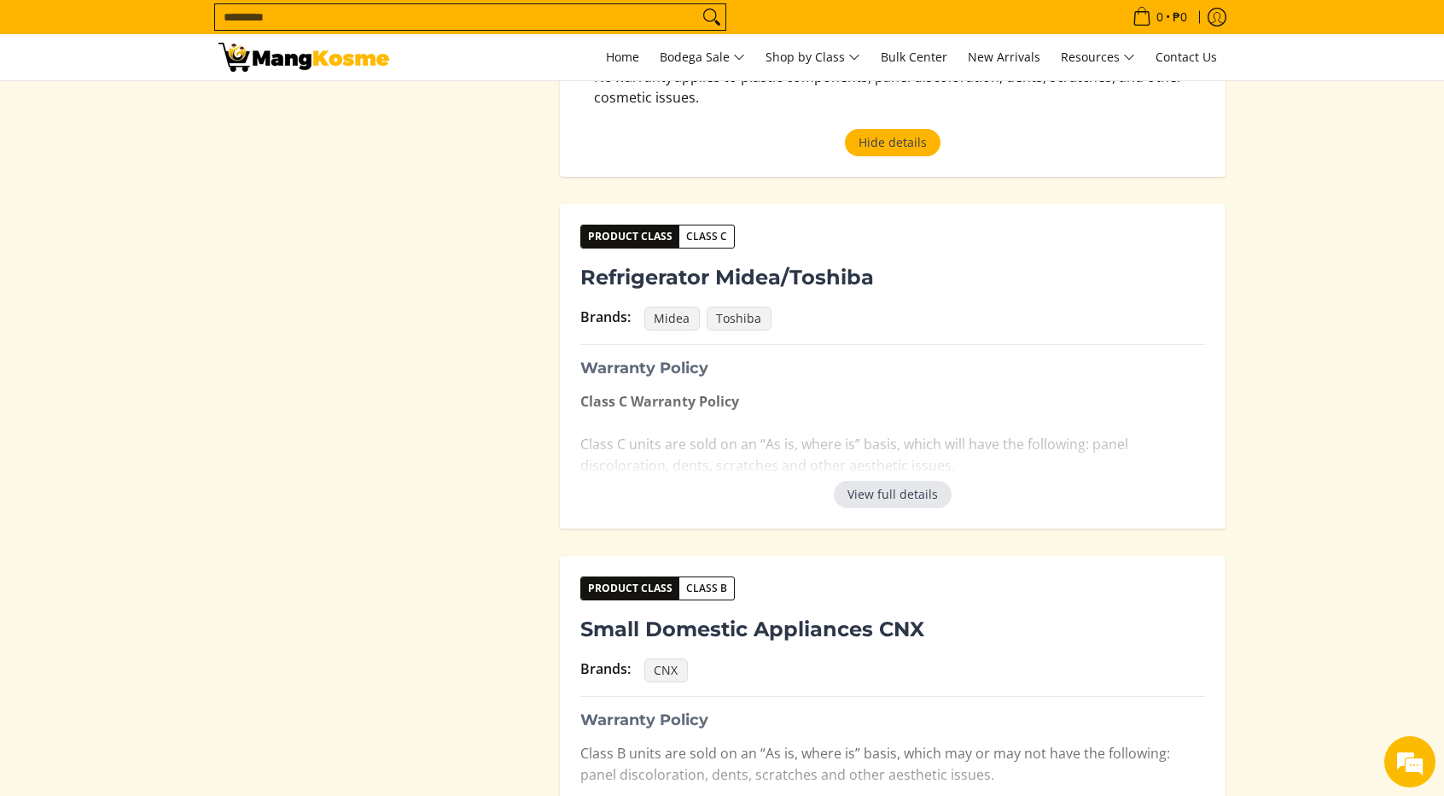
click at [919, 481] on button "View full details" at bounding box center [893, 494] width 118 height 27
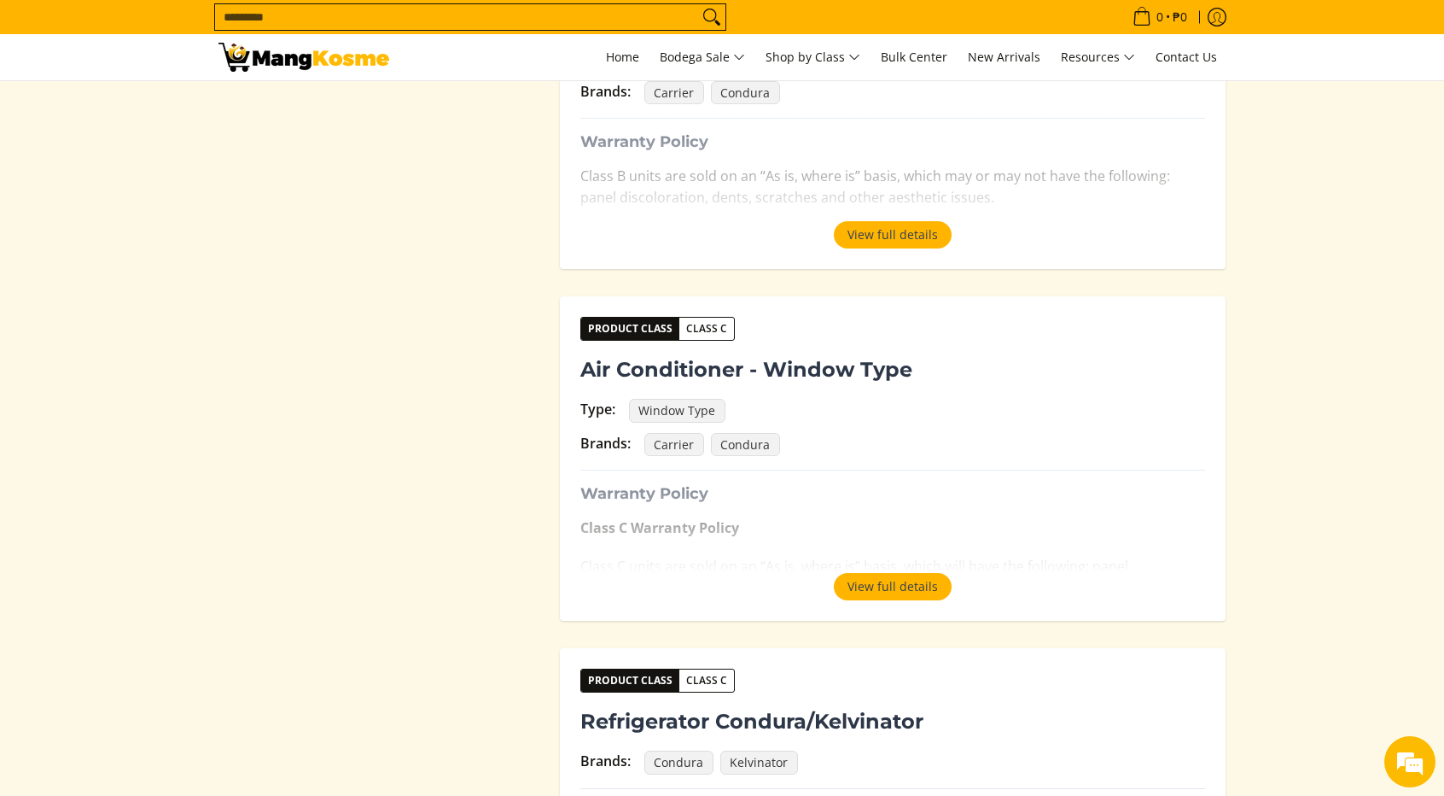
scroll to position [1195, 0]
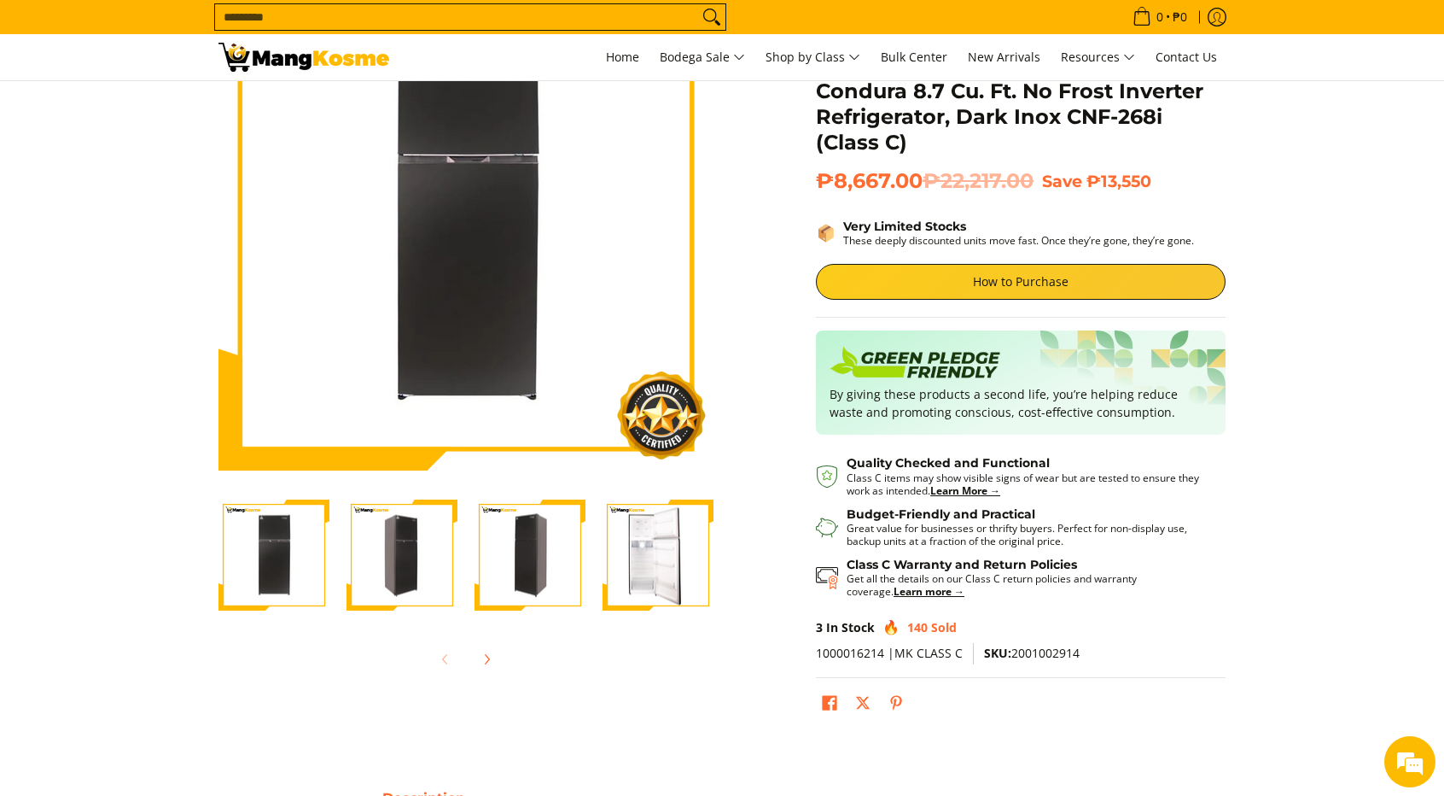
scroll to position [85, 0]
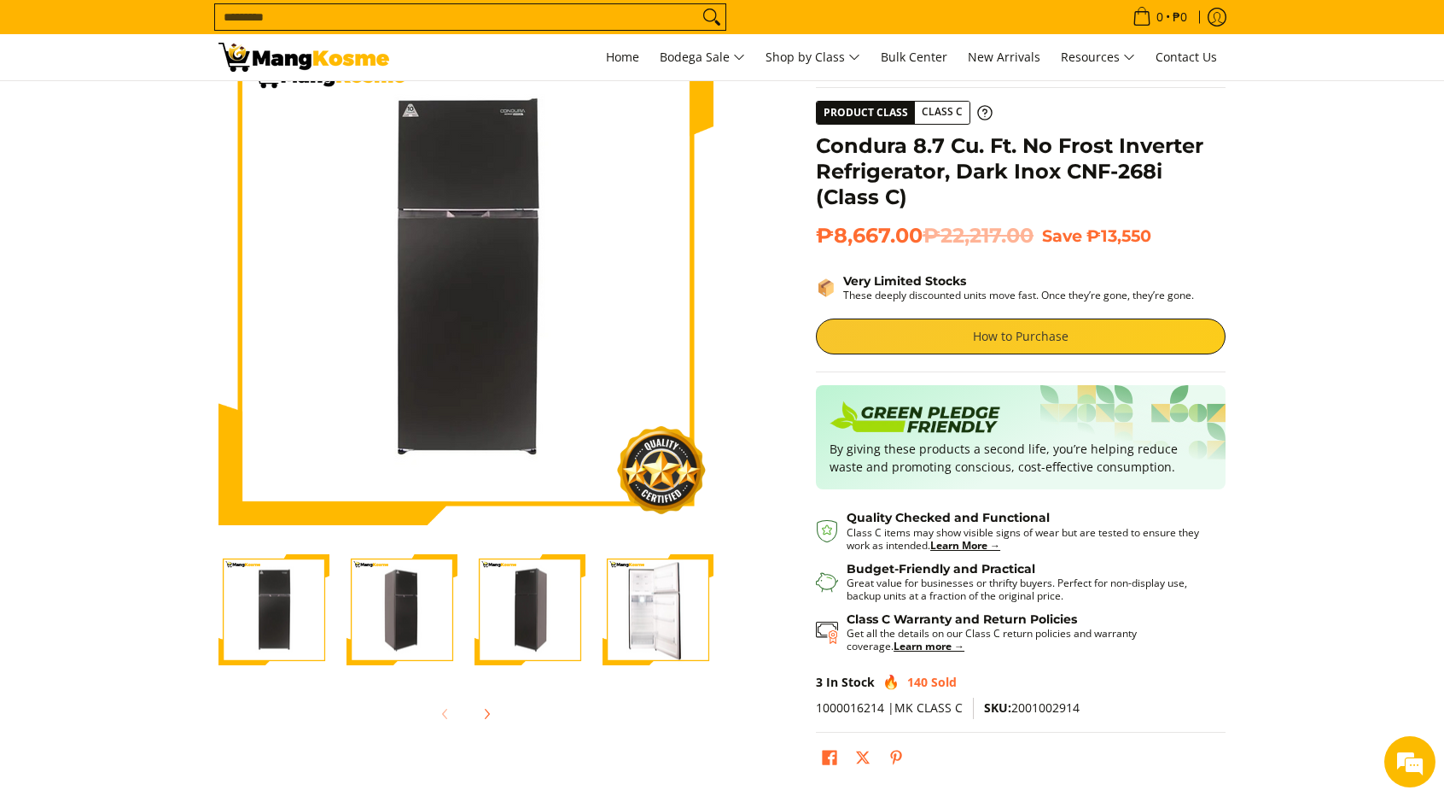
click at [961, 327] on link "How to Purchase" at bounding box center [1021, 336] width 410 height 36
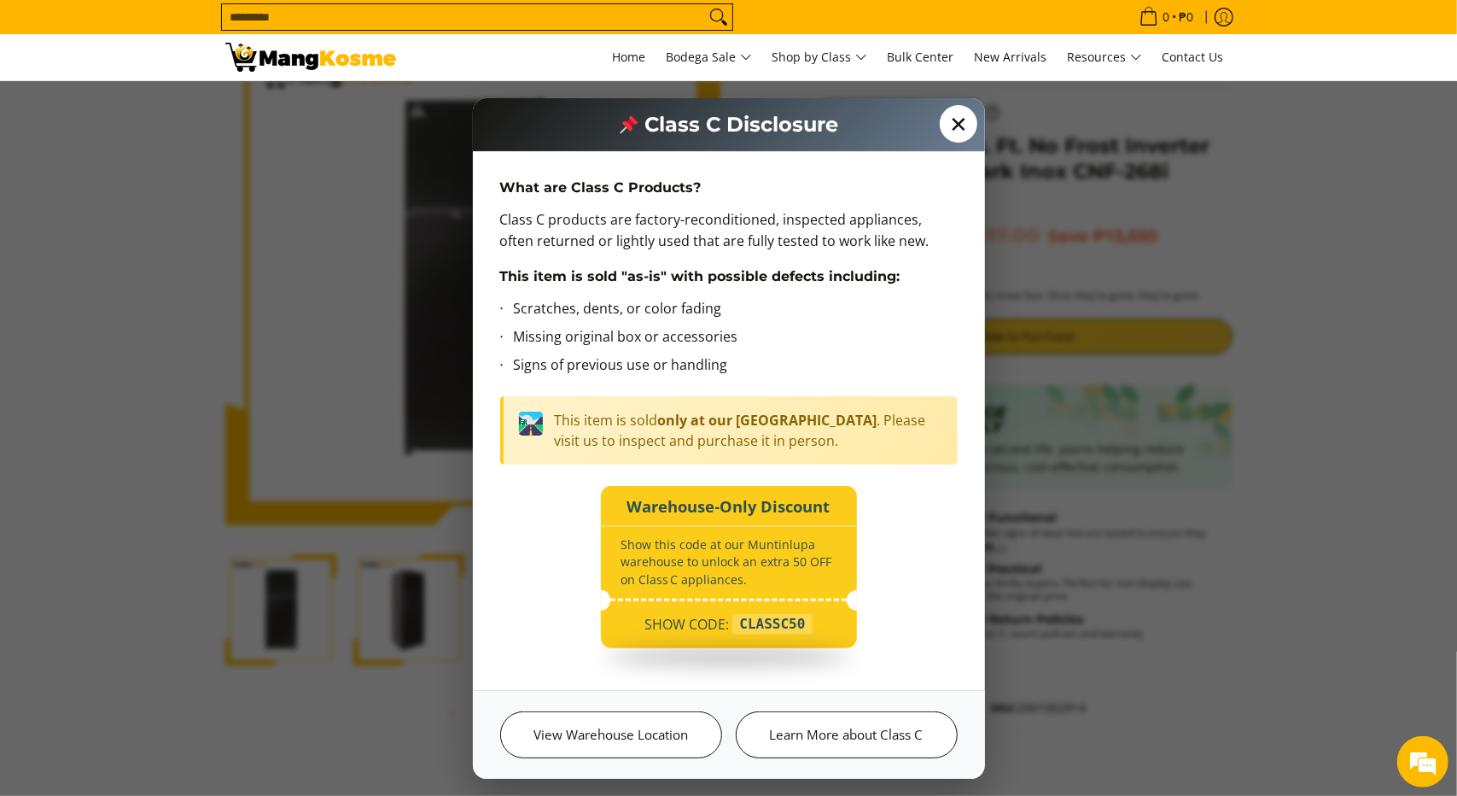
click at [954, 127] on span "✕" at bounding box center [959, 124] width 38 height 38
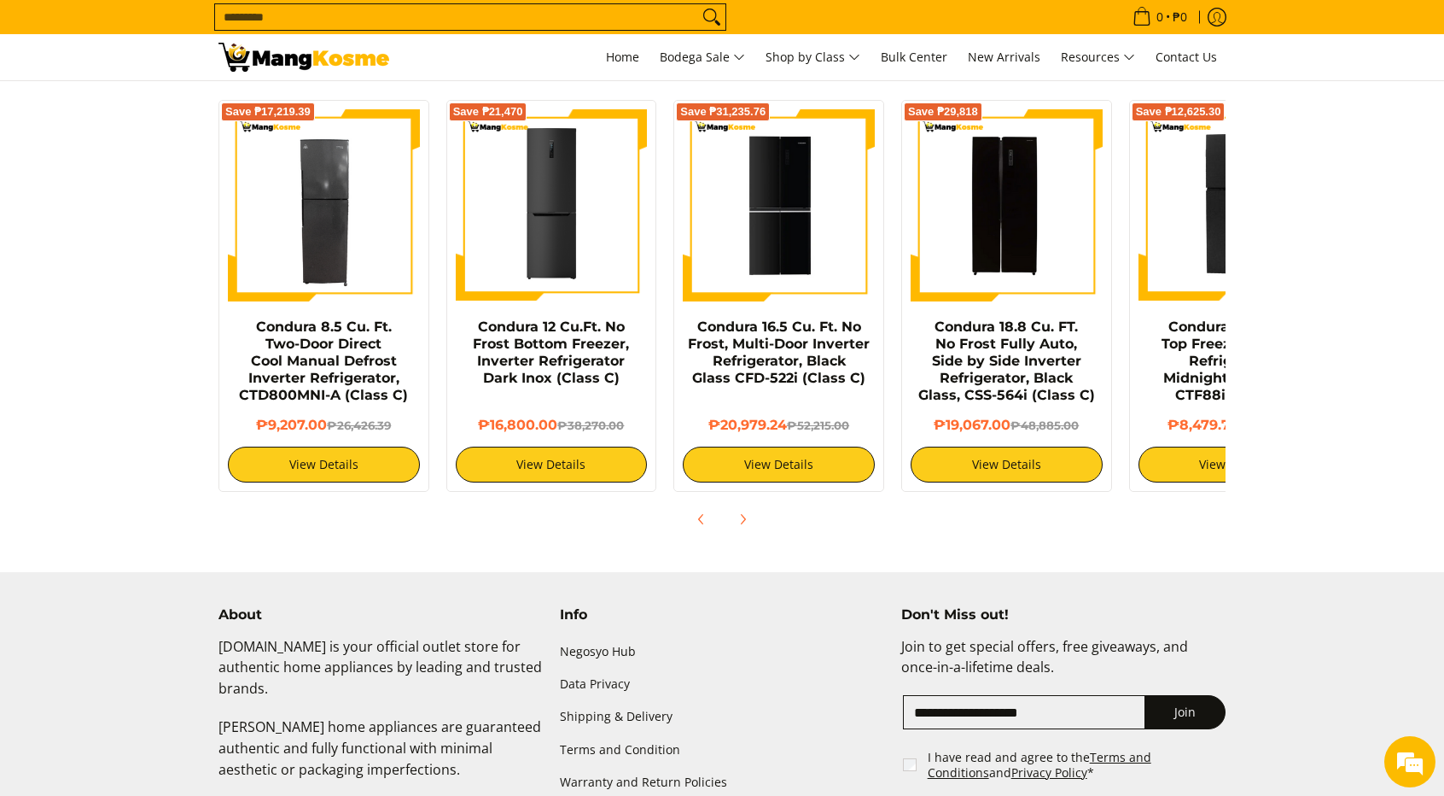
scroll to position [1281, 0]
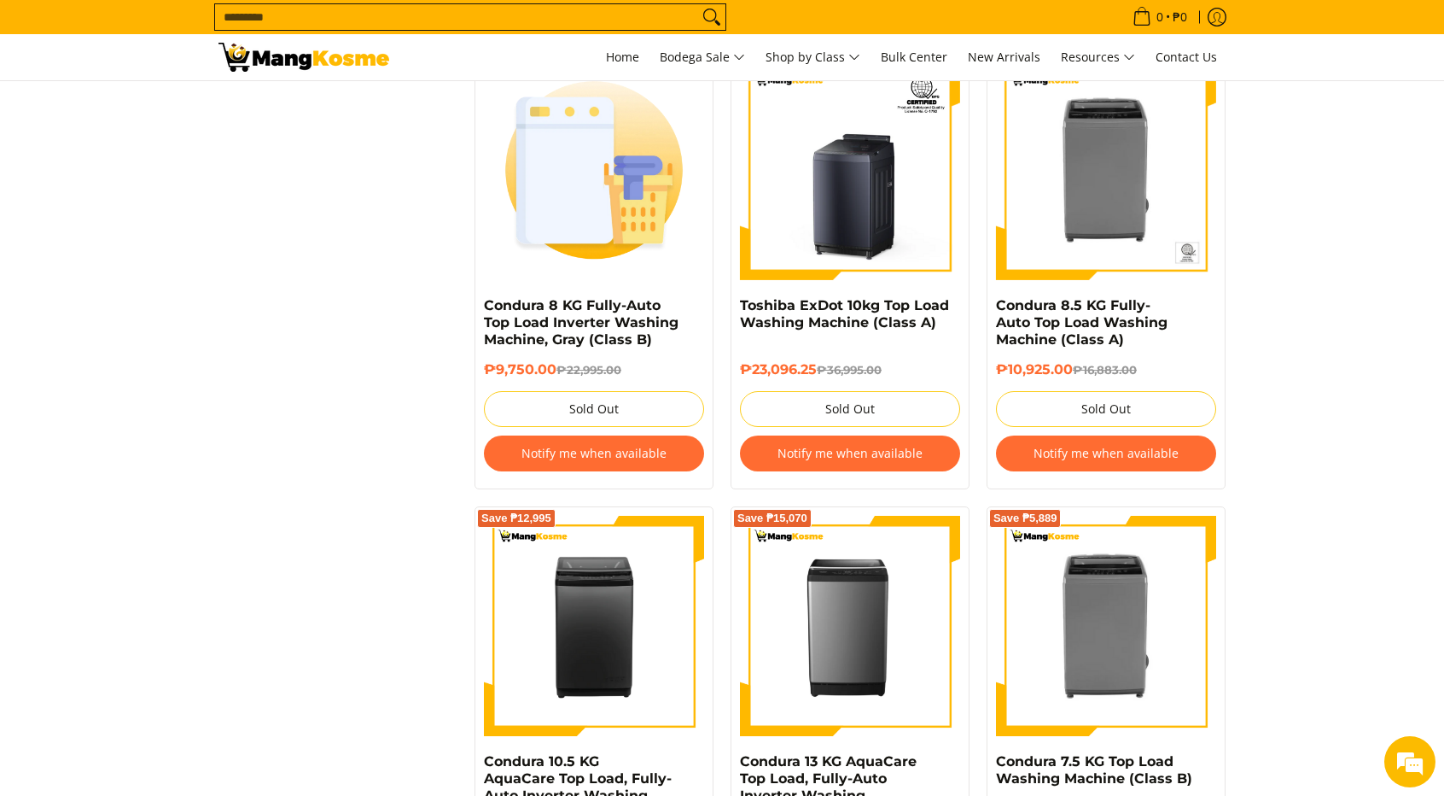
scroll to position [1707, 0]
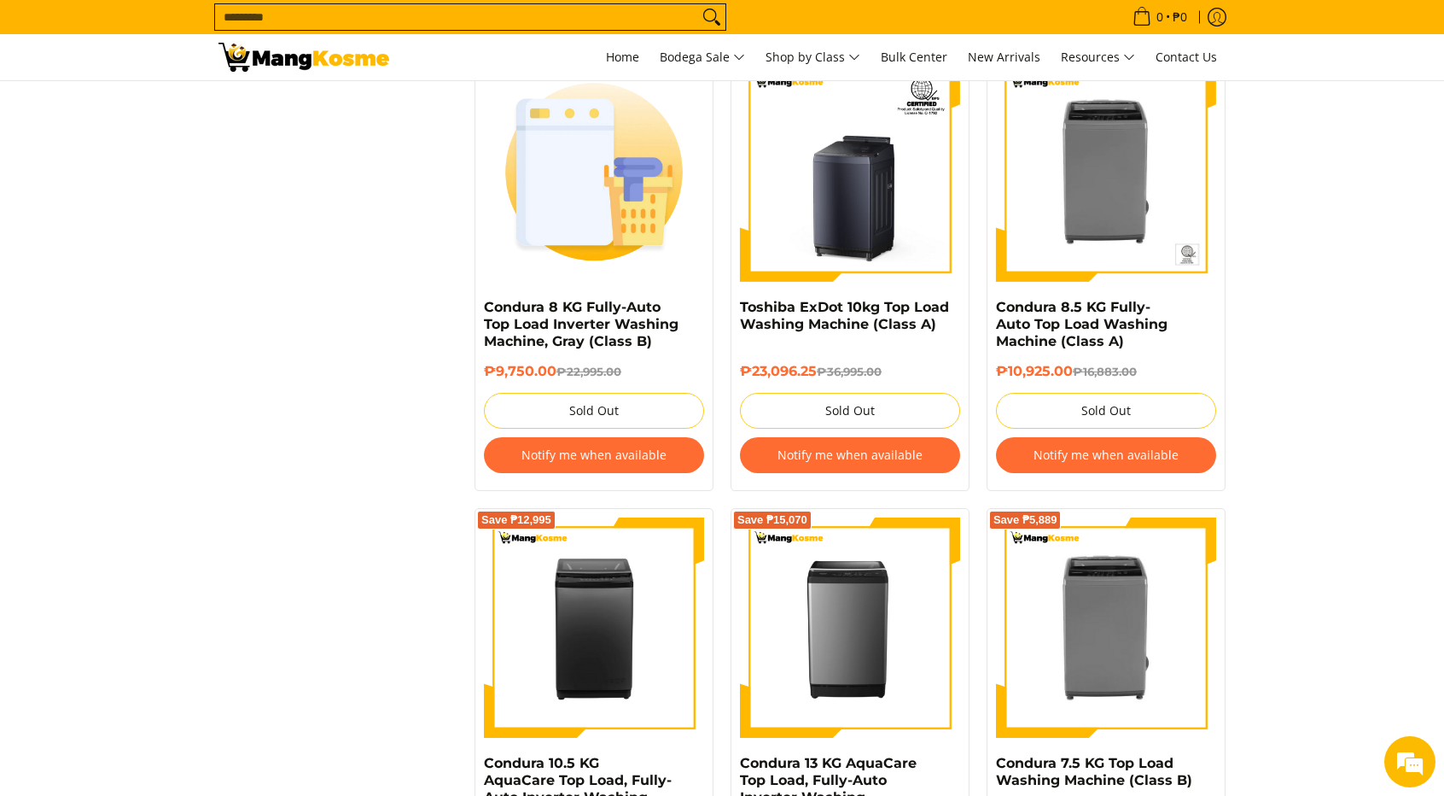
click at [1089, 444] on button "Notify me when available" at bounding box center [1106, 455] width 220 height 36
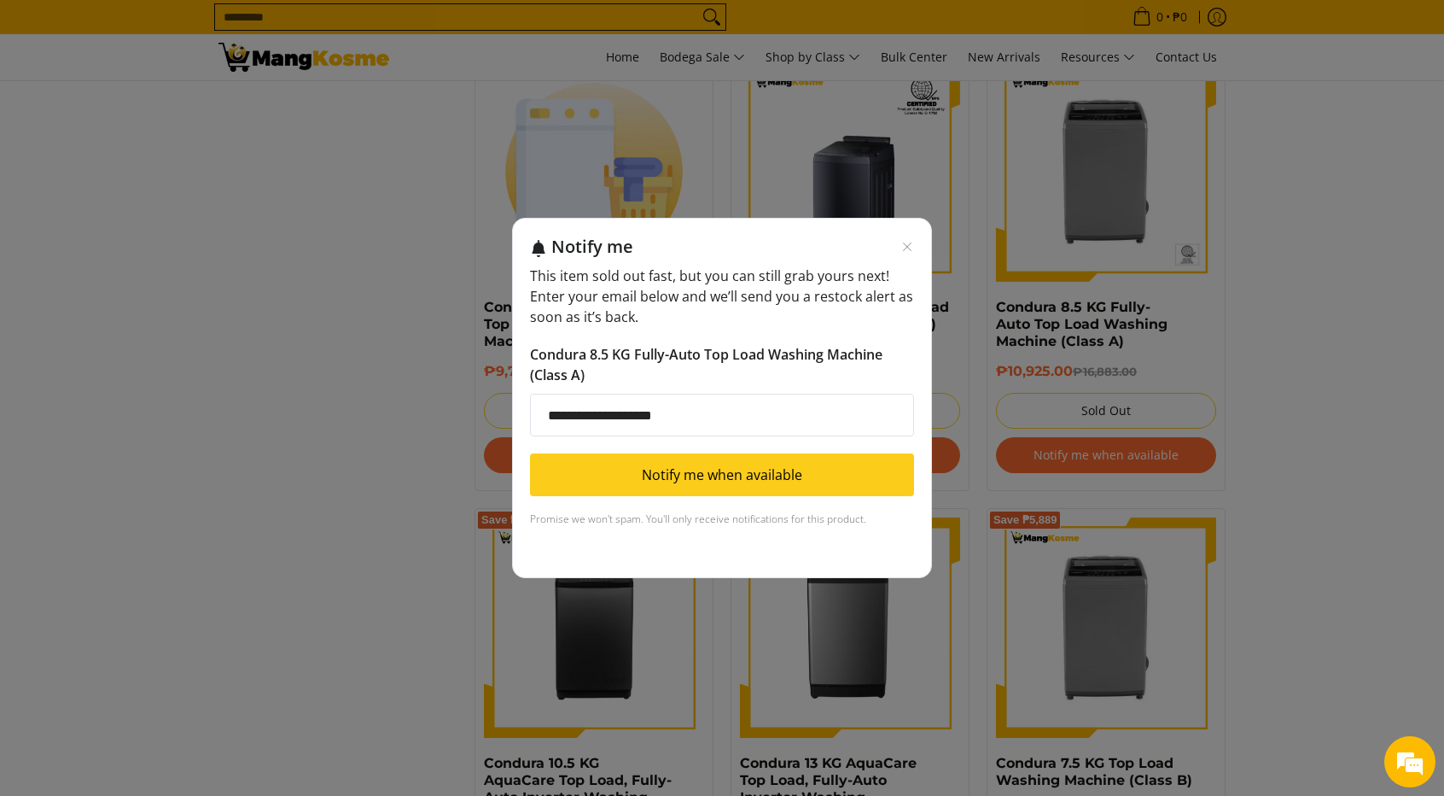
click at [864, 463] on button "Notify me when available" at bounding box center [722, 474] width 384 height 43
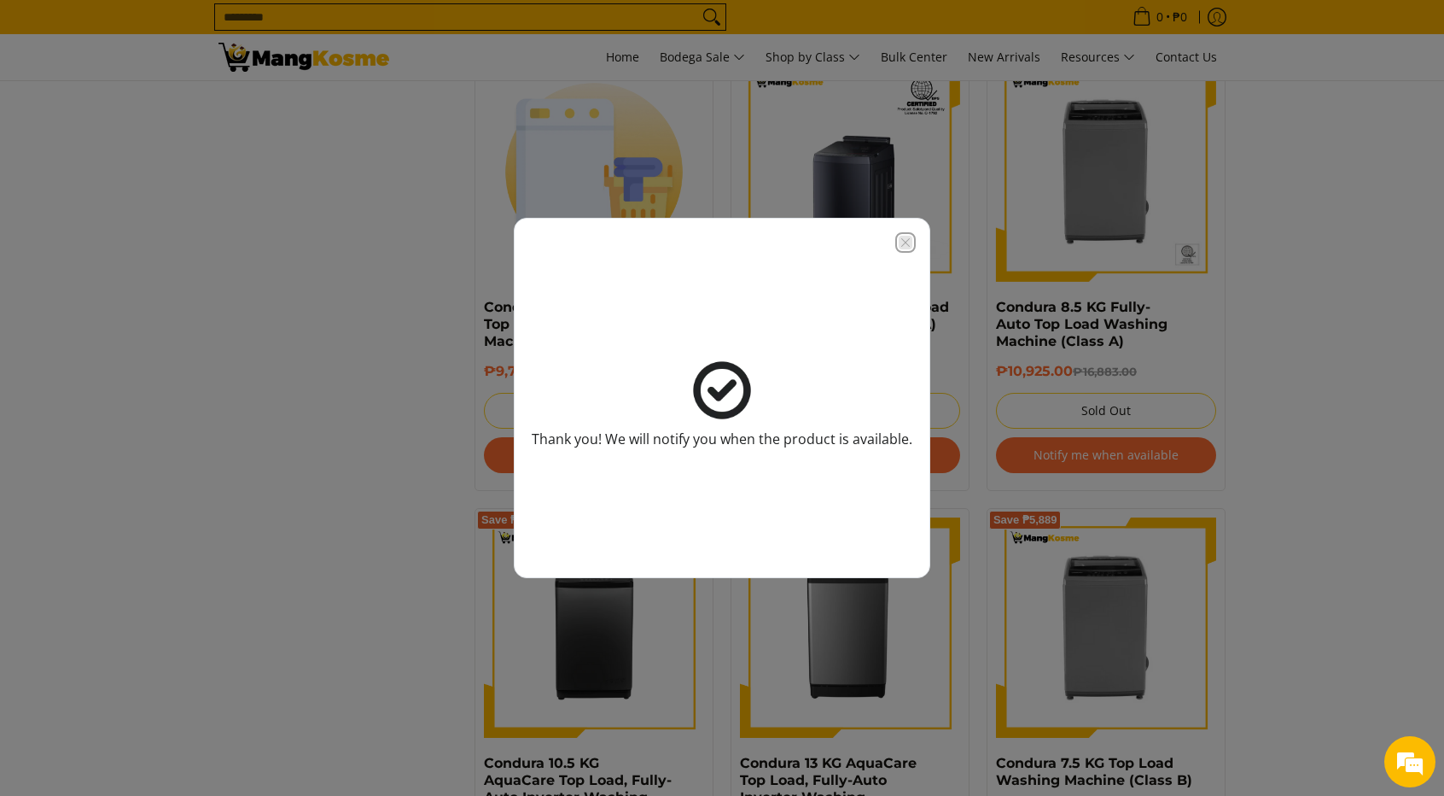
click at [904, 242] on icon "Close modal" at bounding box center [906, 243] width 14 height 14
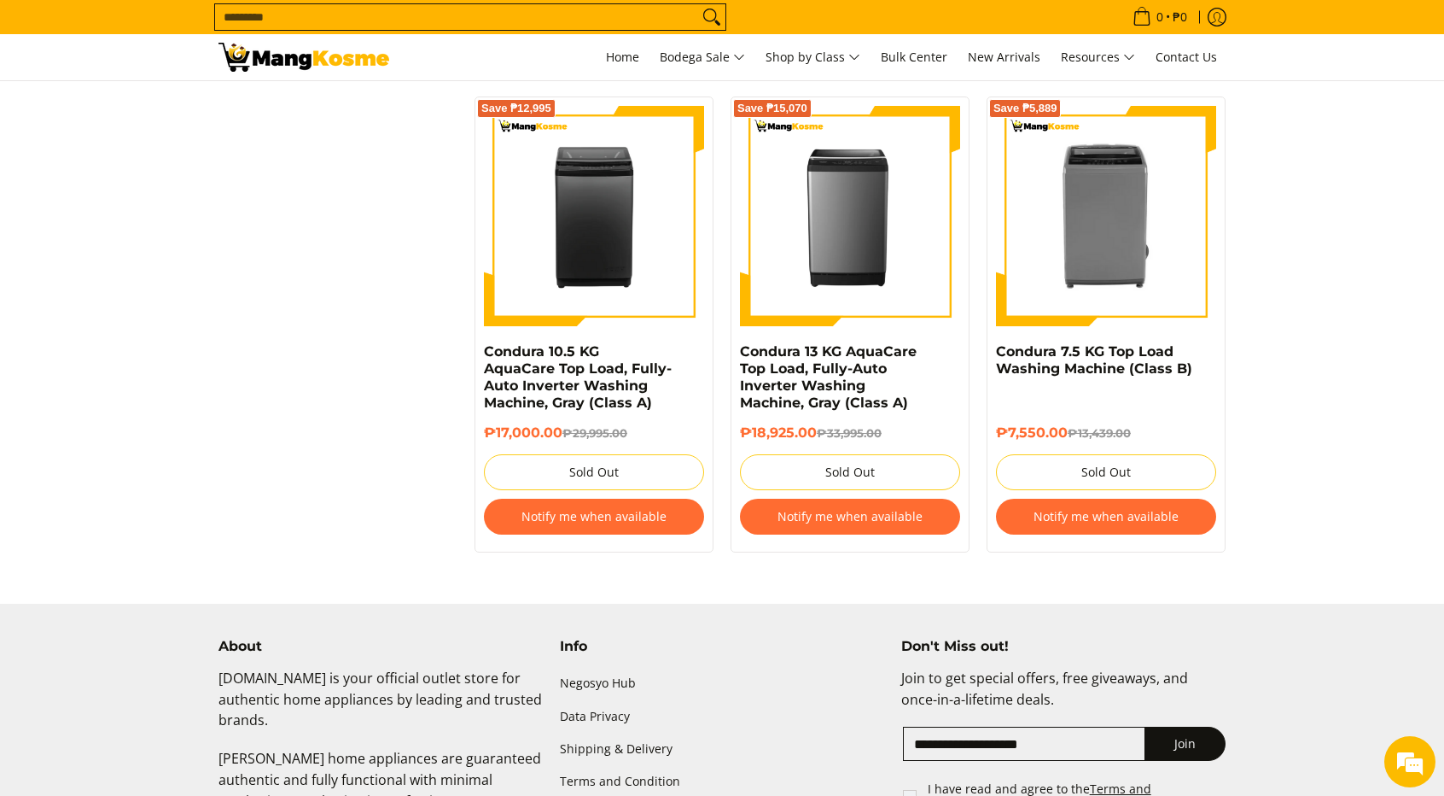
scroll to position [2134, 0]
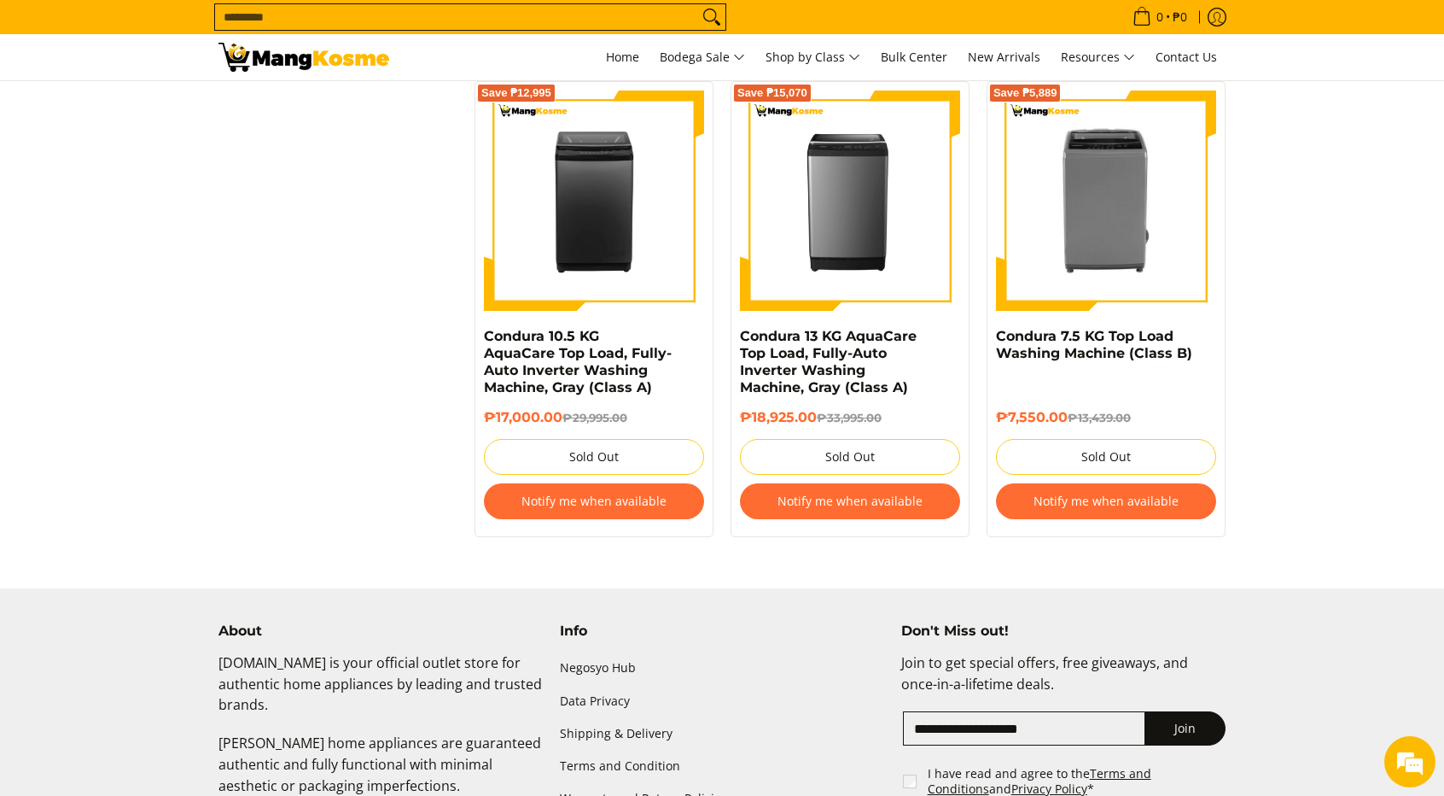
click at [1091, 502] on button "Notify me when available" at bounding box center [1106, 501] width 220 height 36
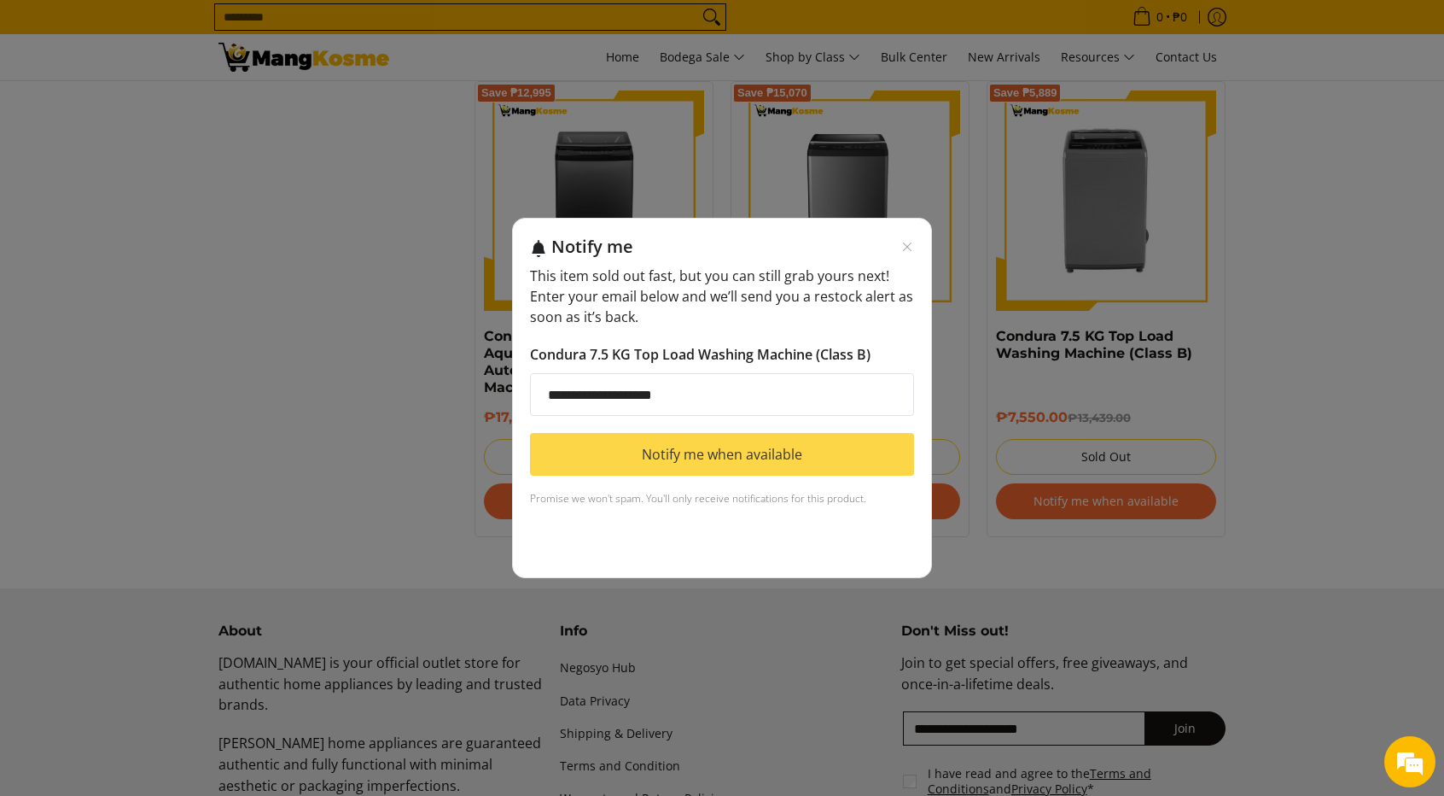
click at [843, 460] on button "Notify me when available" at bounding box center [722, 454] width 384 height 43
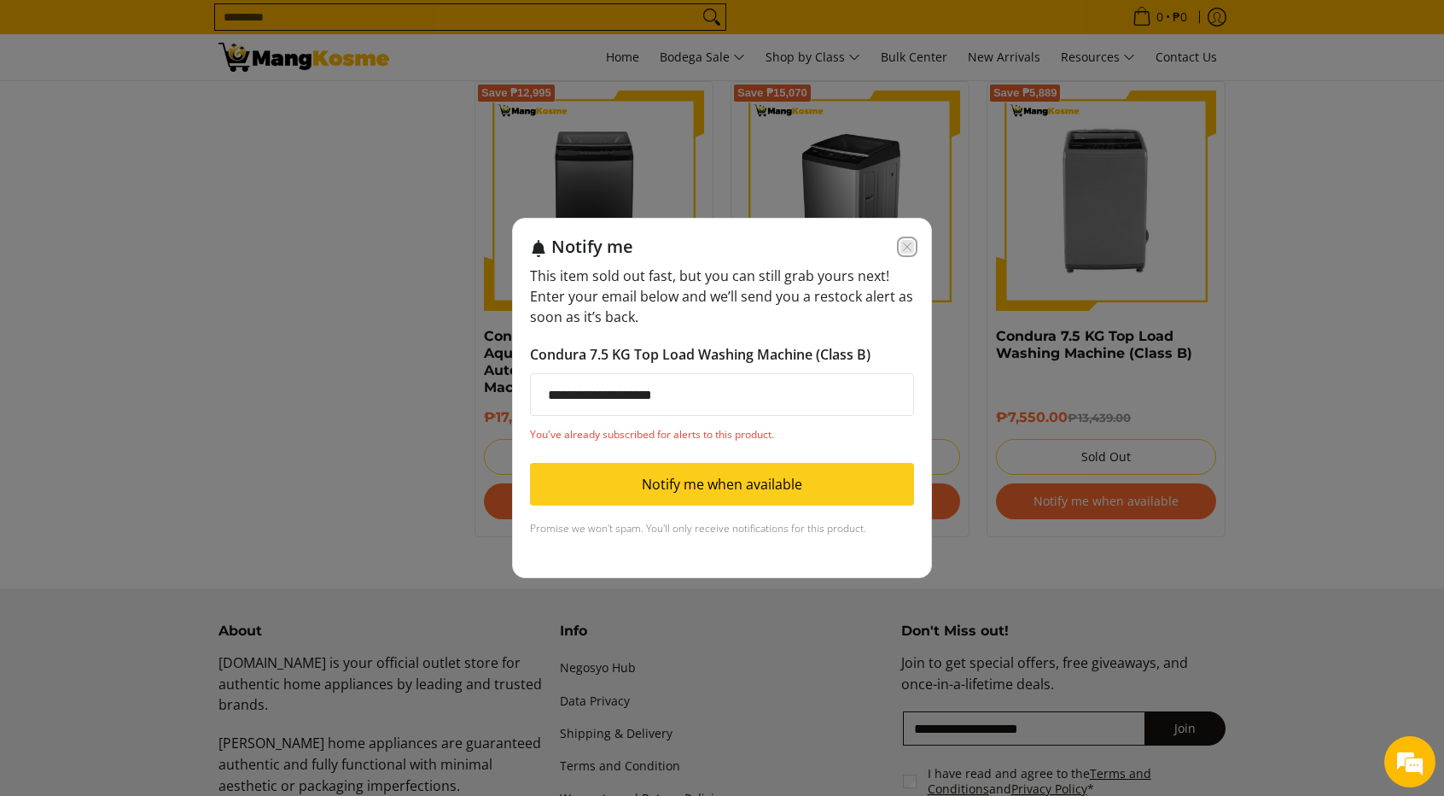
click at [903, 247] on icon "Close modal" at bounding box center [908, 247] width 14 height 14
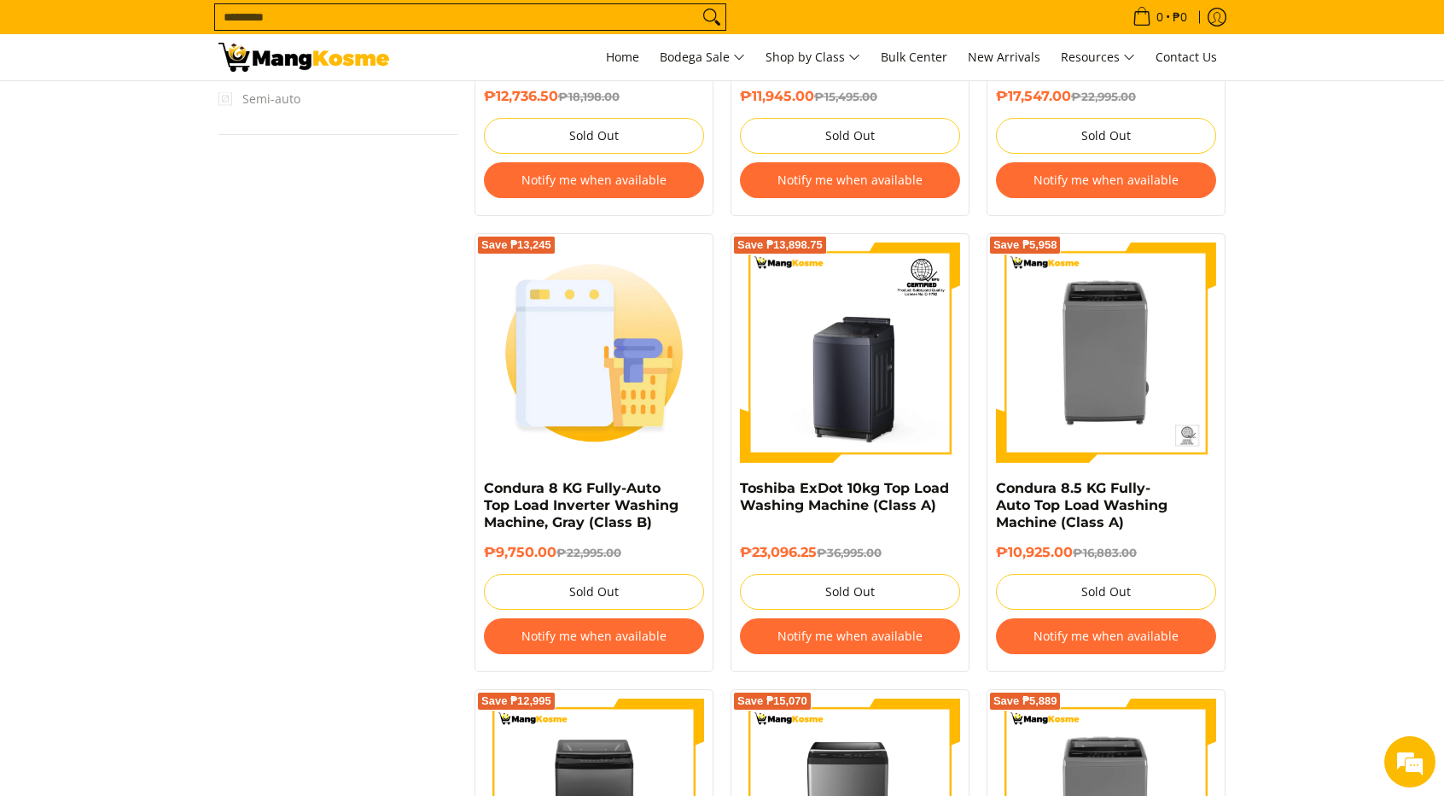
scroll to position [1451, 0]
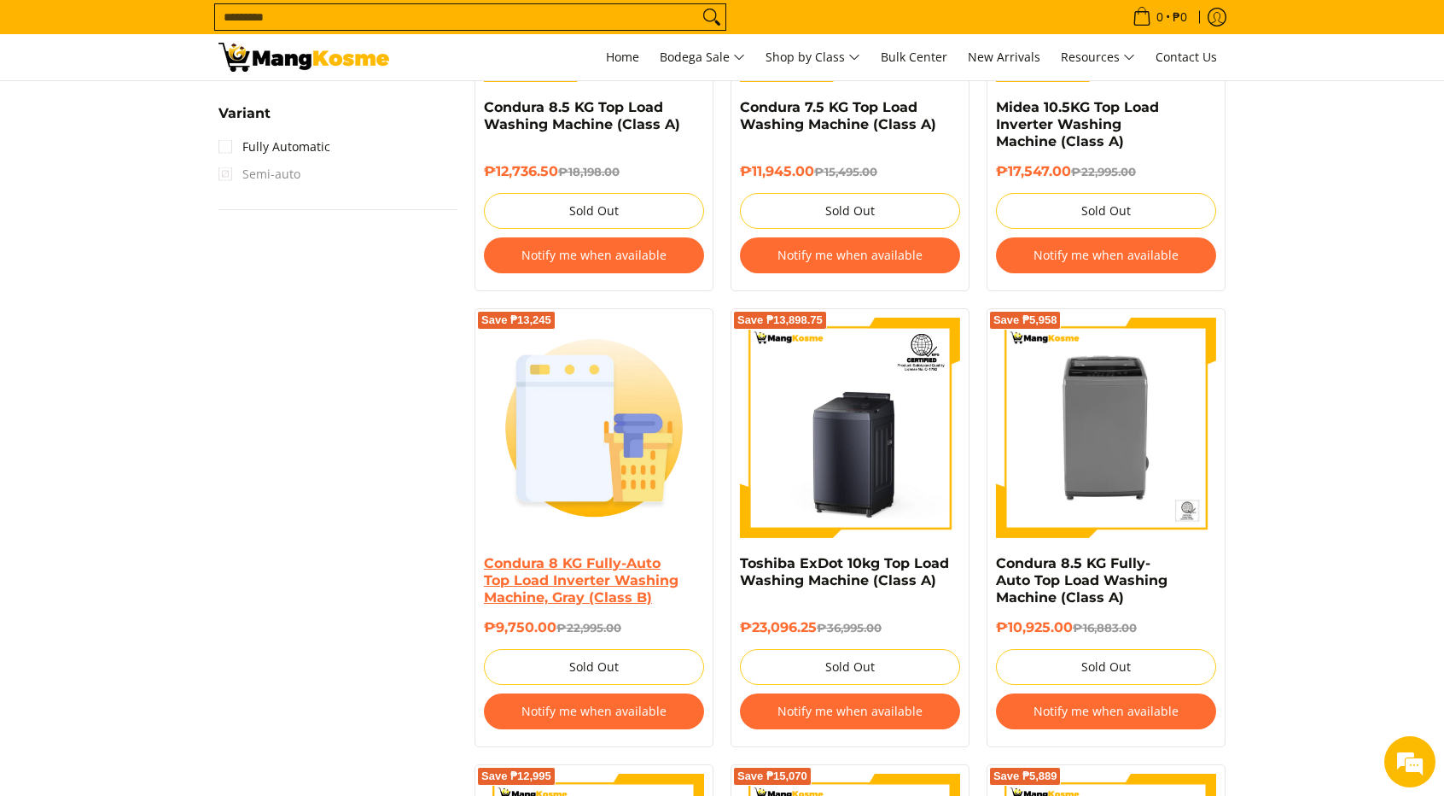
click at [611, 597] on link "Condura 8 KG Fully-Auto Top Load Inverter Washing Machine, Gray (Class B)" at bounding box center [581, 580] width 195 height 50
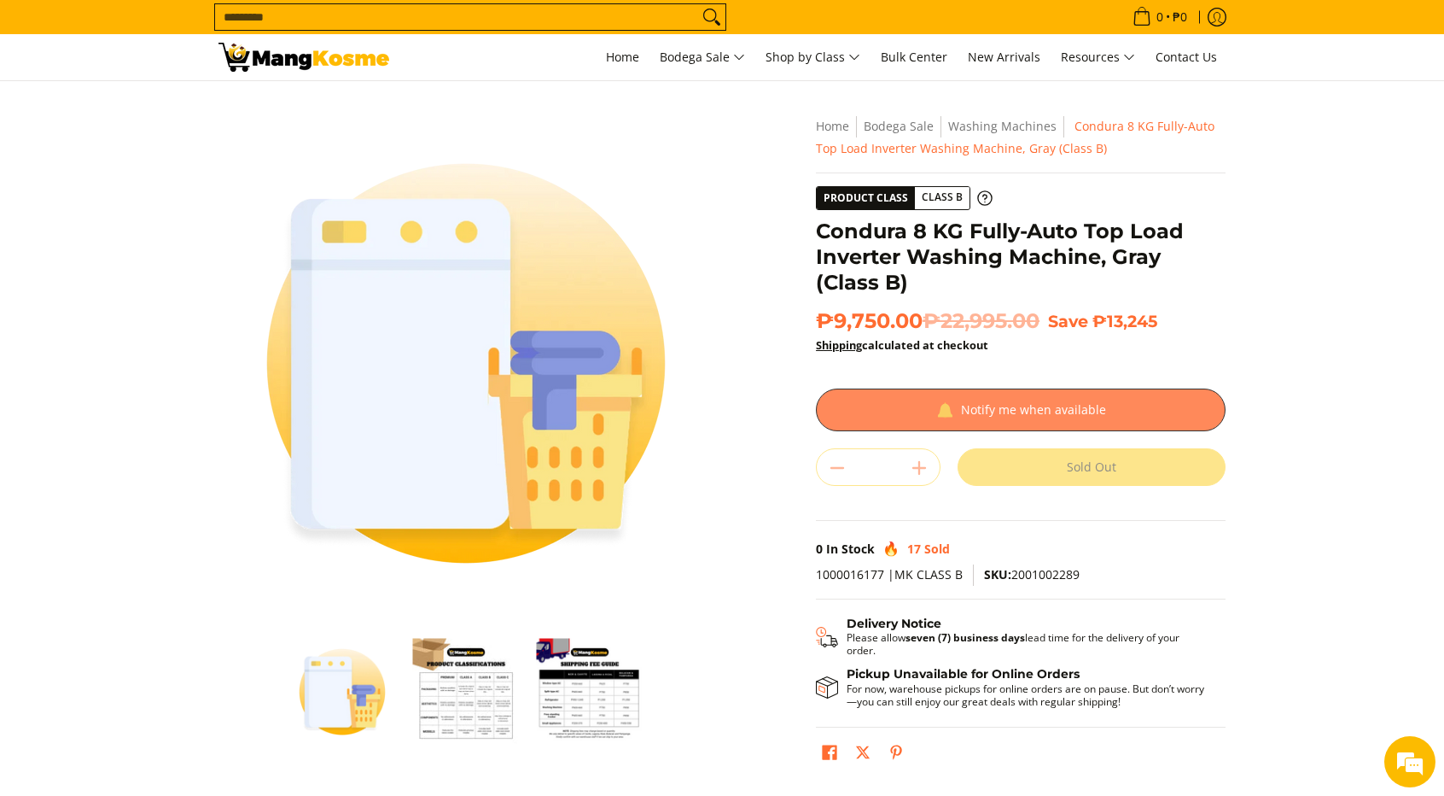
click at [881, 406] on div at bounding box center [1021, 409] width 410 height 43
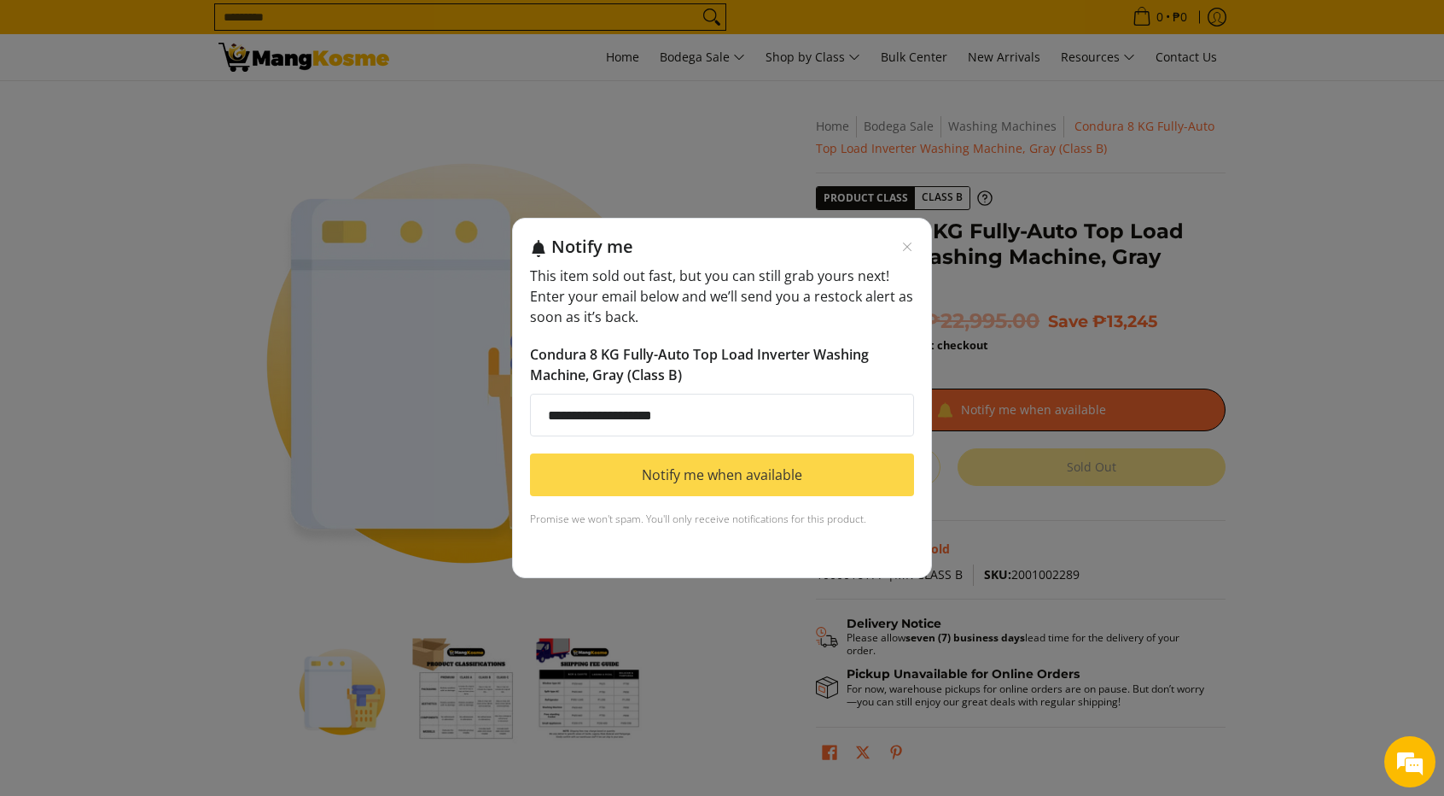
click at [785, 469] on button "Notify me when available" at bounding box center [722, 474] width 384 height 43
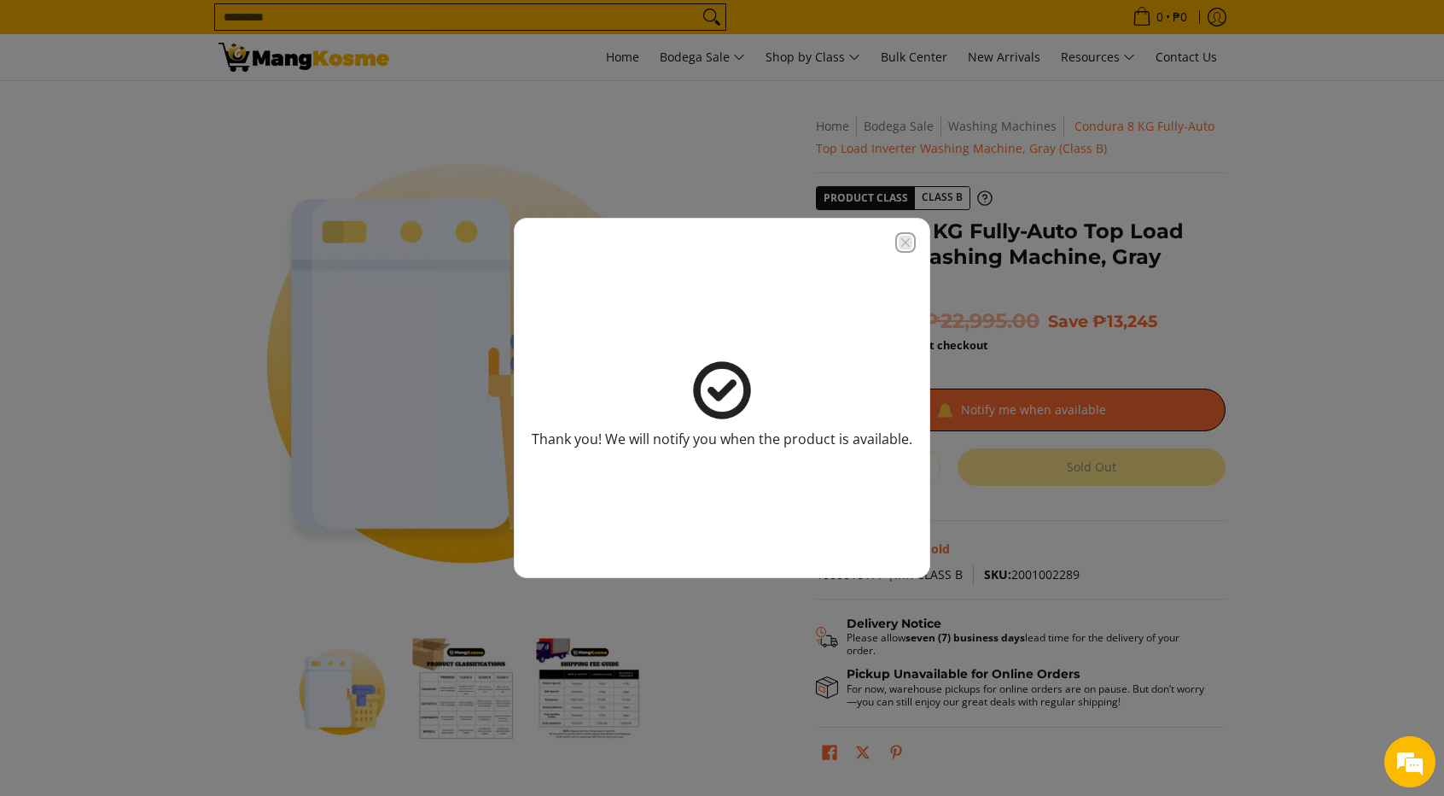
click at [905, 239] on icon "Close modal" at bounding box center [906, 243] width 14 height 14
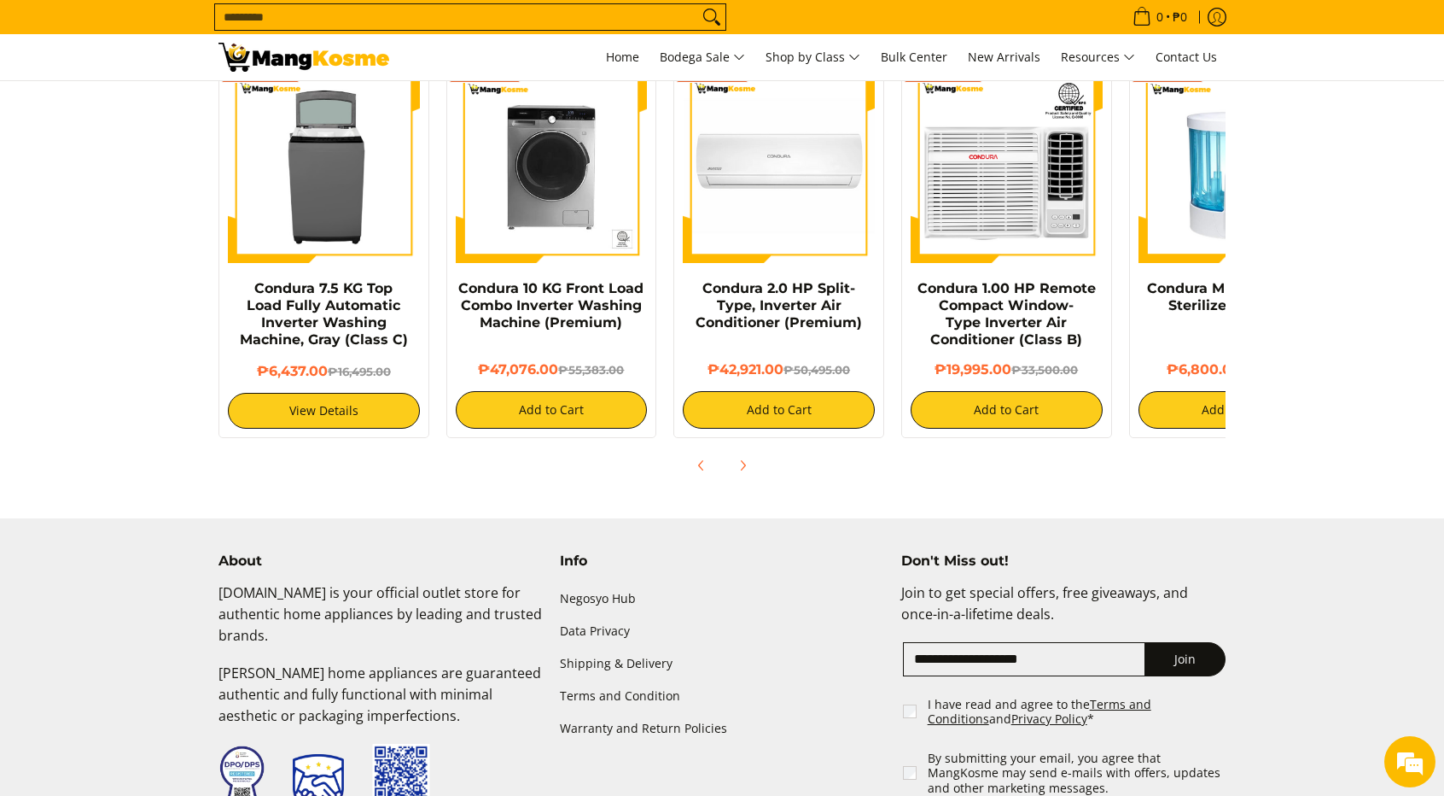
scroll to position [1451, 0]
